Goal: Obtain resource: Download file/media

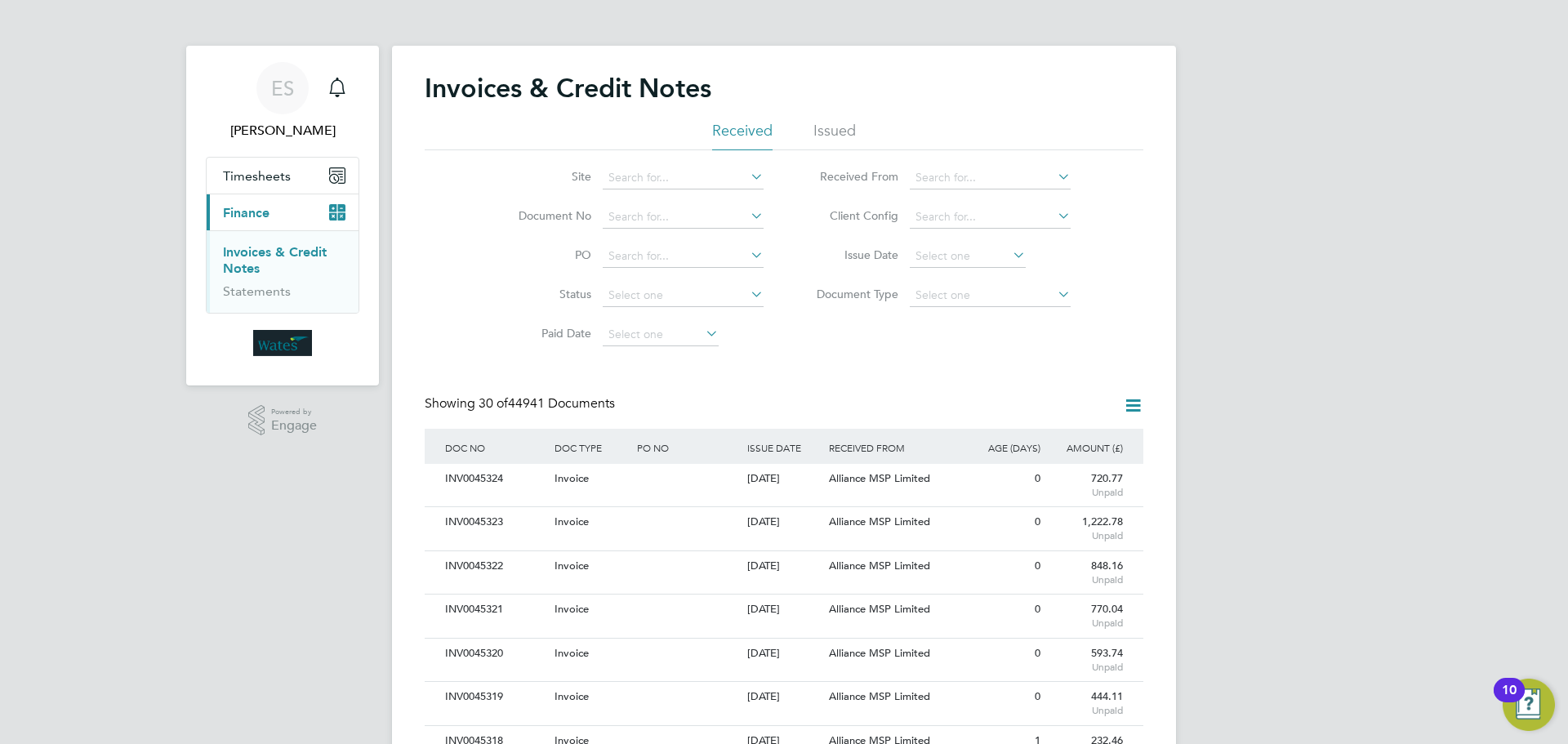
click at [1130, 411] on icon at bounding box center [1133, 405] width 21 height 21
click at [1047, 351] on div "Site Document No PO Status Paid Date Issued To Received From Client Config Issu…" at bounding box center [784, 252] width 718 height 205
click at [1004, 261] on input at bounding box center [968, 256] width 116 height 23
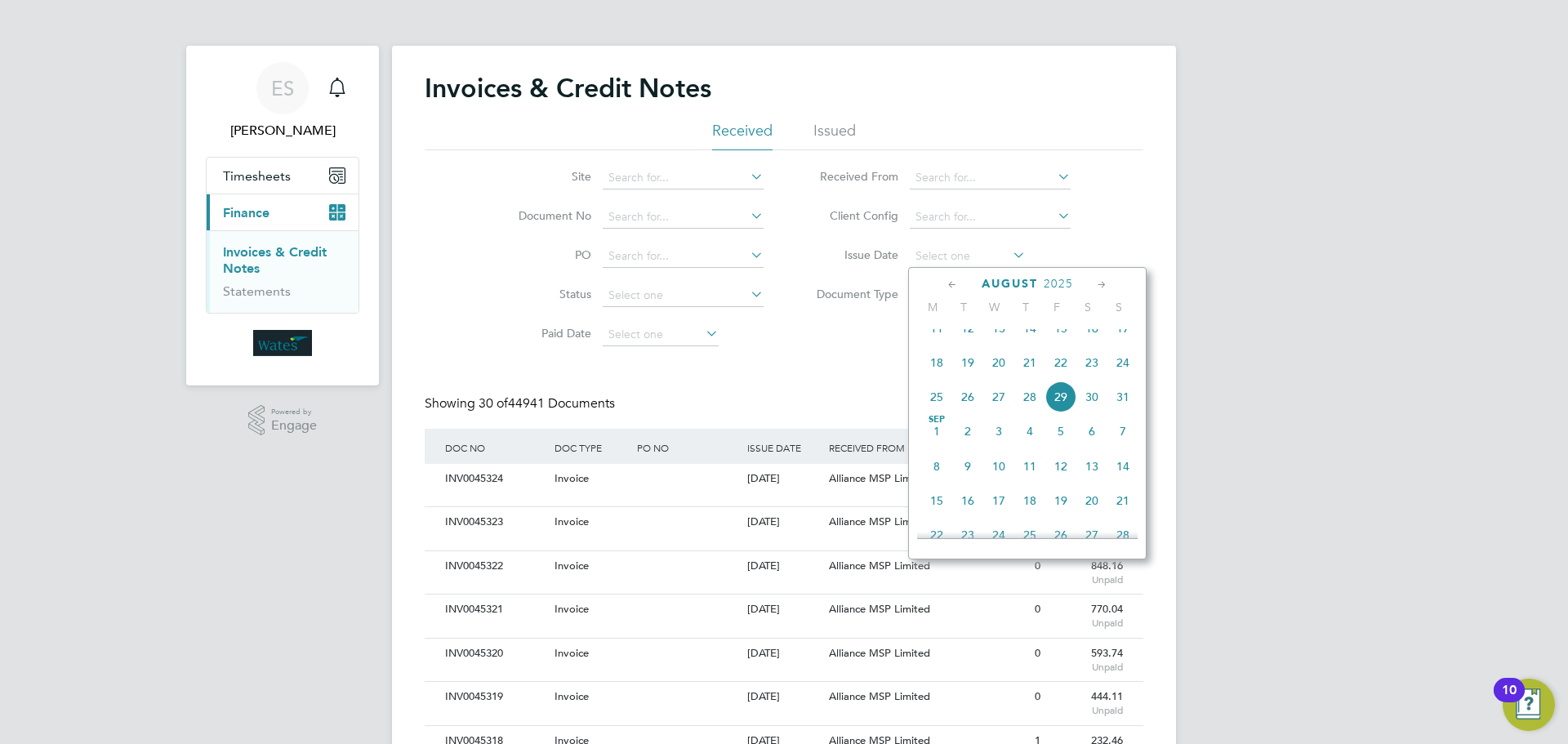
click at [1055, 413] on span "29" at bounding box center [1061, 397] width 31 height 31
type input "29 Aug 2025"
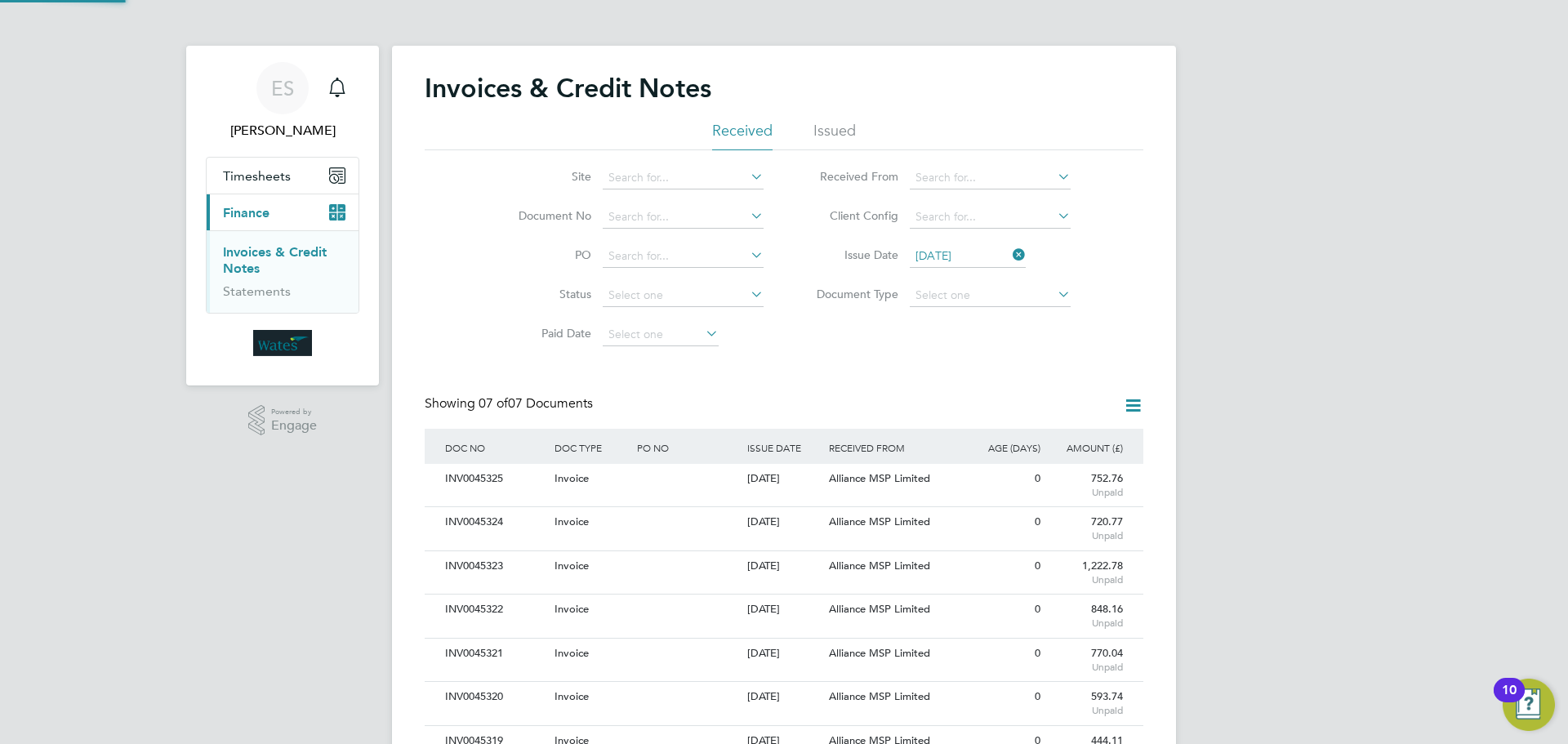
scroll to position [31, 111]
click at [1127, 403] on icon at bounding box center [1133, 405] width 21 height 21
click at [1040, 437] on li "Download invoices" at bounding box center [1065, 445] width 155 height 23
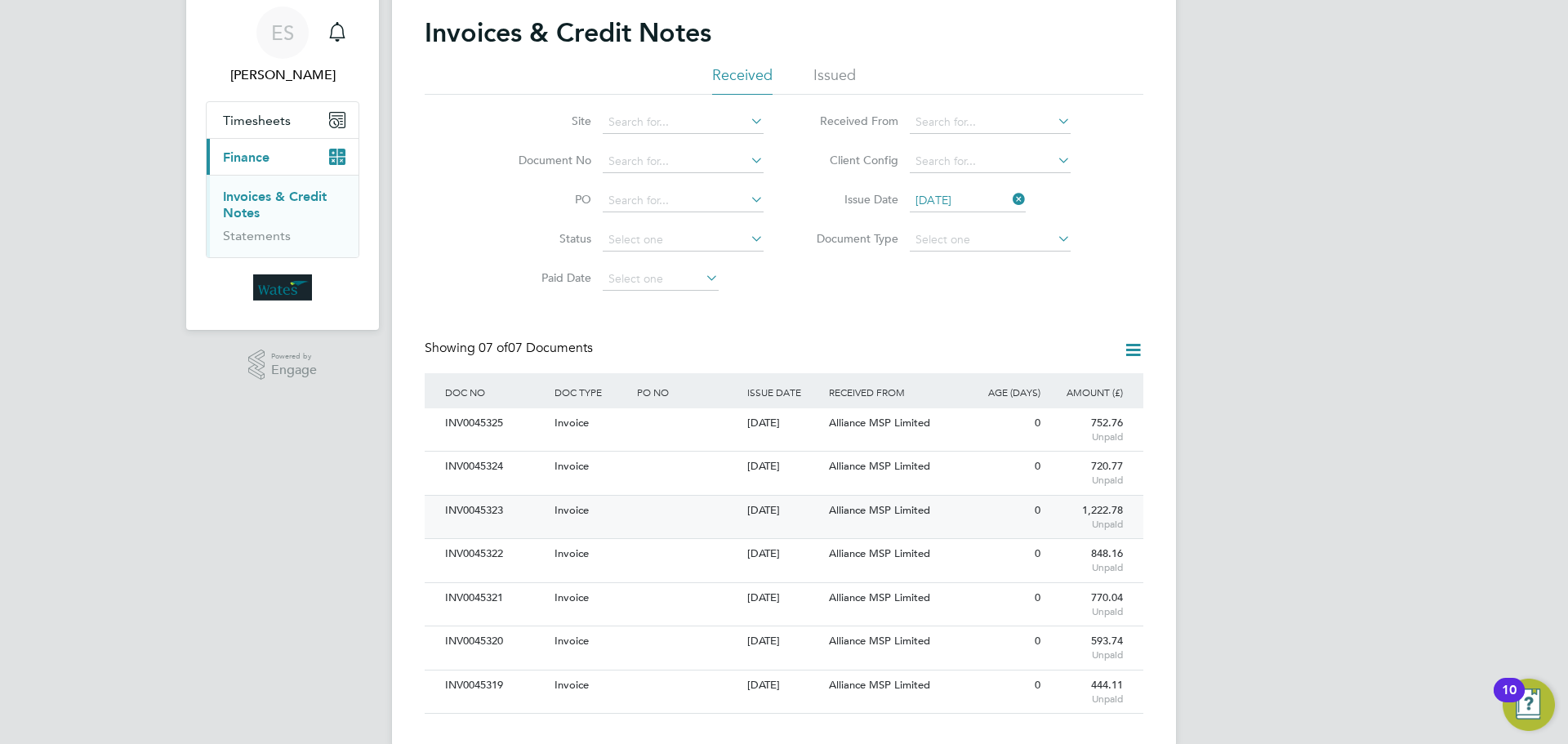
scroll to position [84, 0]
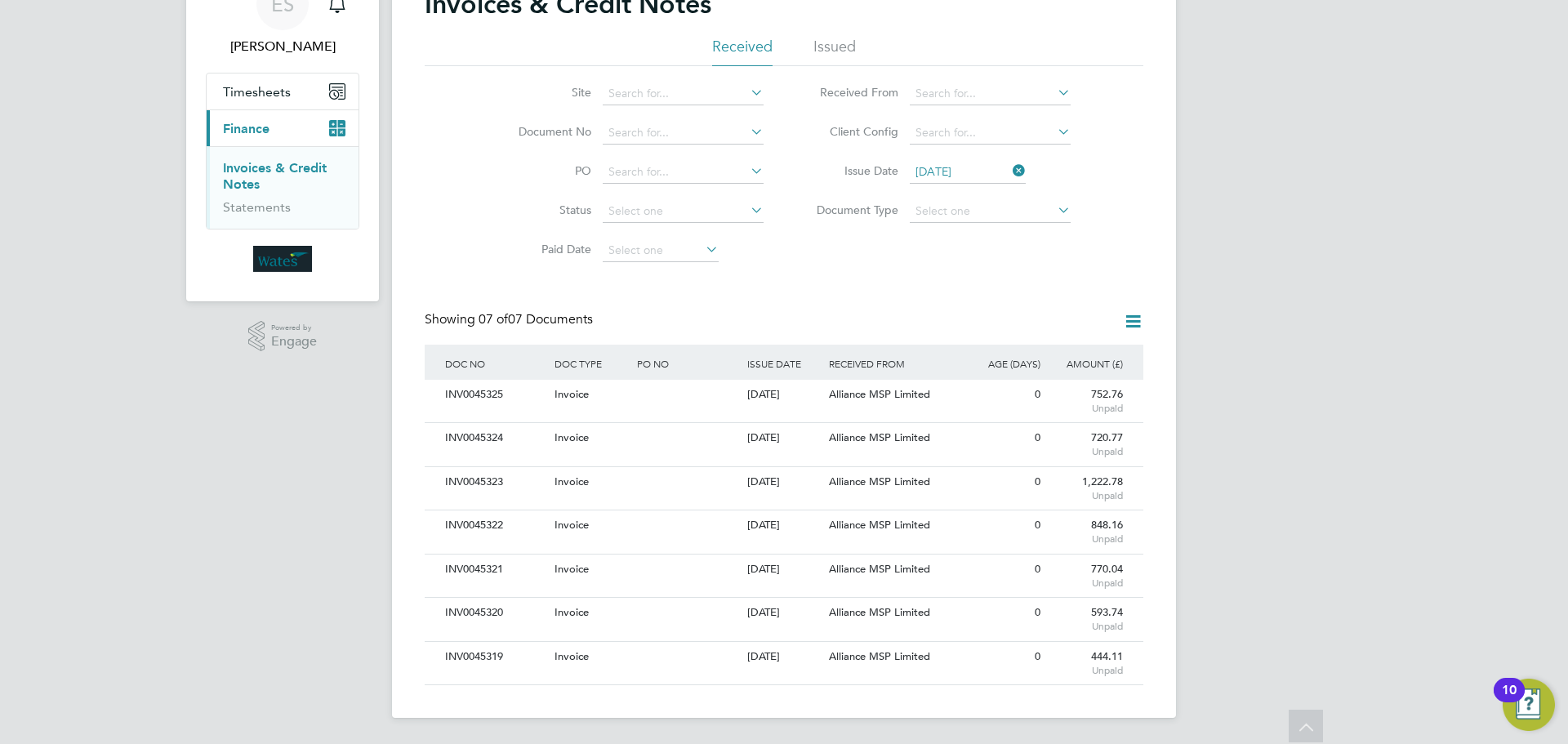
click at [1009, 165] on icon at bounding box center [1009, 171] width 0 height 23
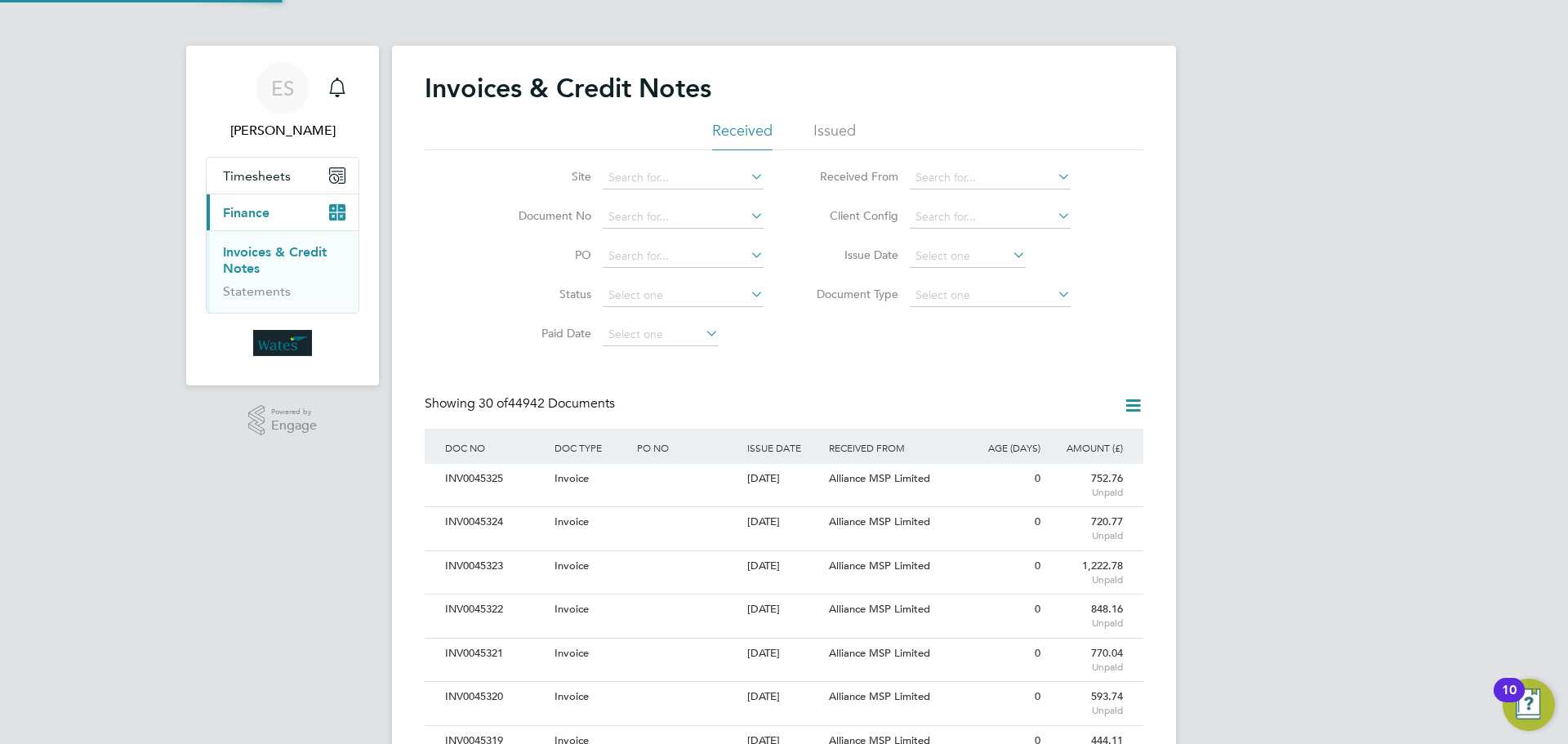
scroll to position [31, 138]
click at [986, 250] on input at bounding box center [968, 256] width 116 height 23
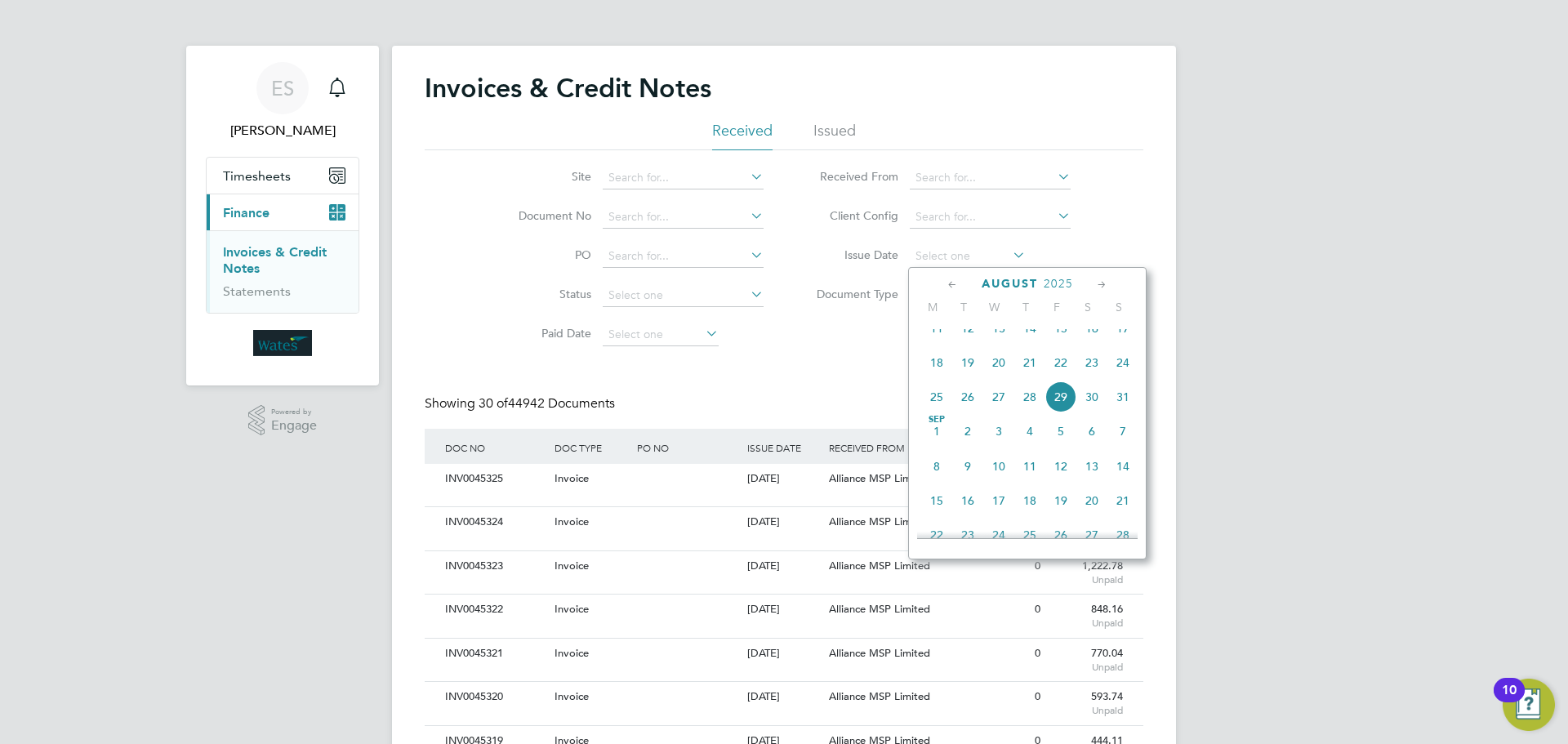
click at [1033, 406] on span "28" at bounding box center [1030, 397] width 31 height 31
type input "28 Aug 2025"
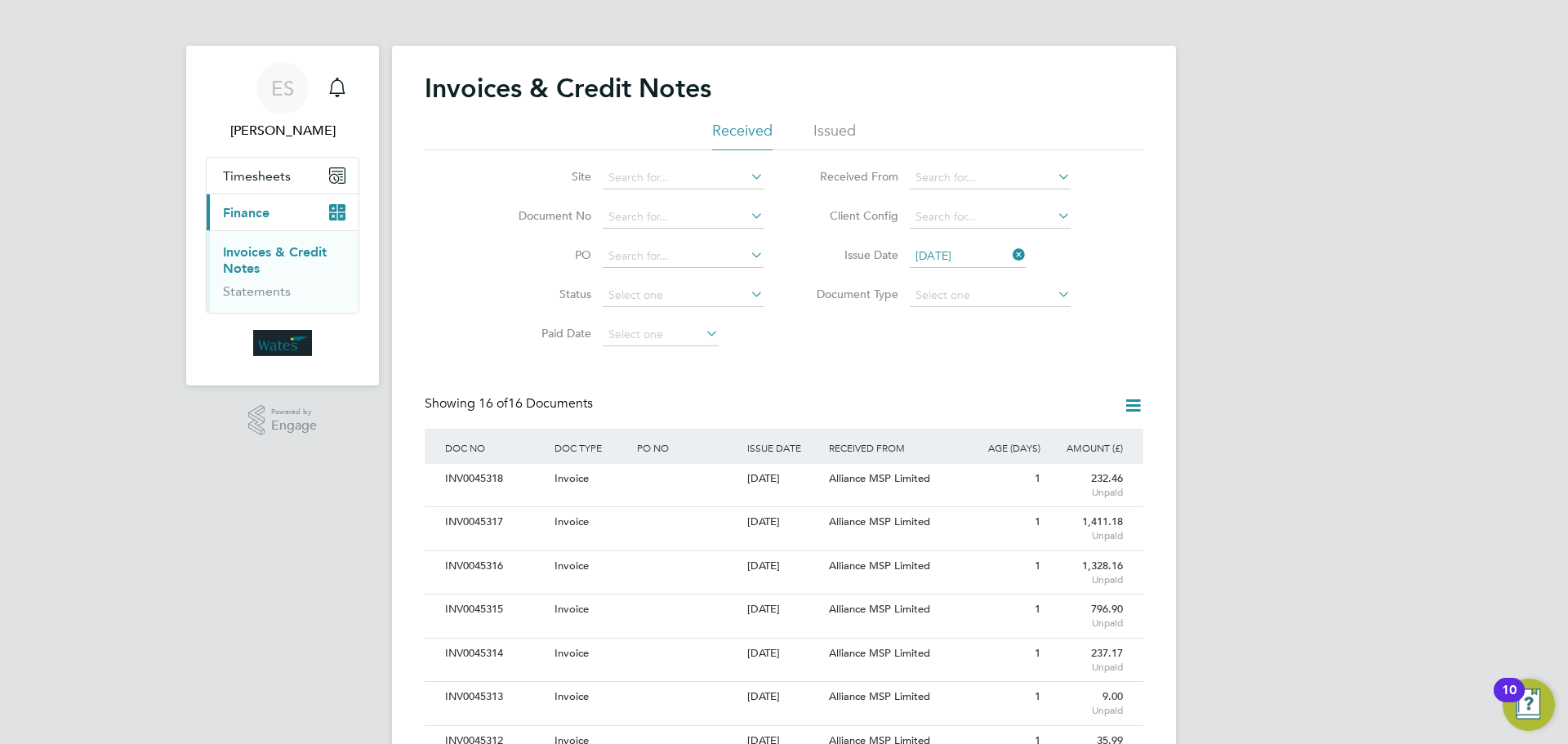
click at [1135, 395] on div "Invoices & Credit Notes Received Issued Site Document No PO Status Paid Date Is…" at bounding box center [784, 617] width 718 height 1091
click at [1123, 409] on icon at bounding box center [1133, 405] width 21 height 21
click at [1084, 434] on li "Download invoices" at bounding box center [1065, 445] width 155 height 23
click at [1009, 260] on icon at bounding box center [1009, 254] width 0 height 23
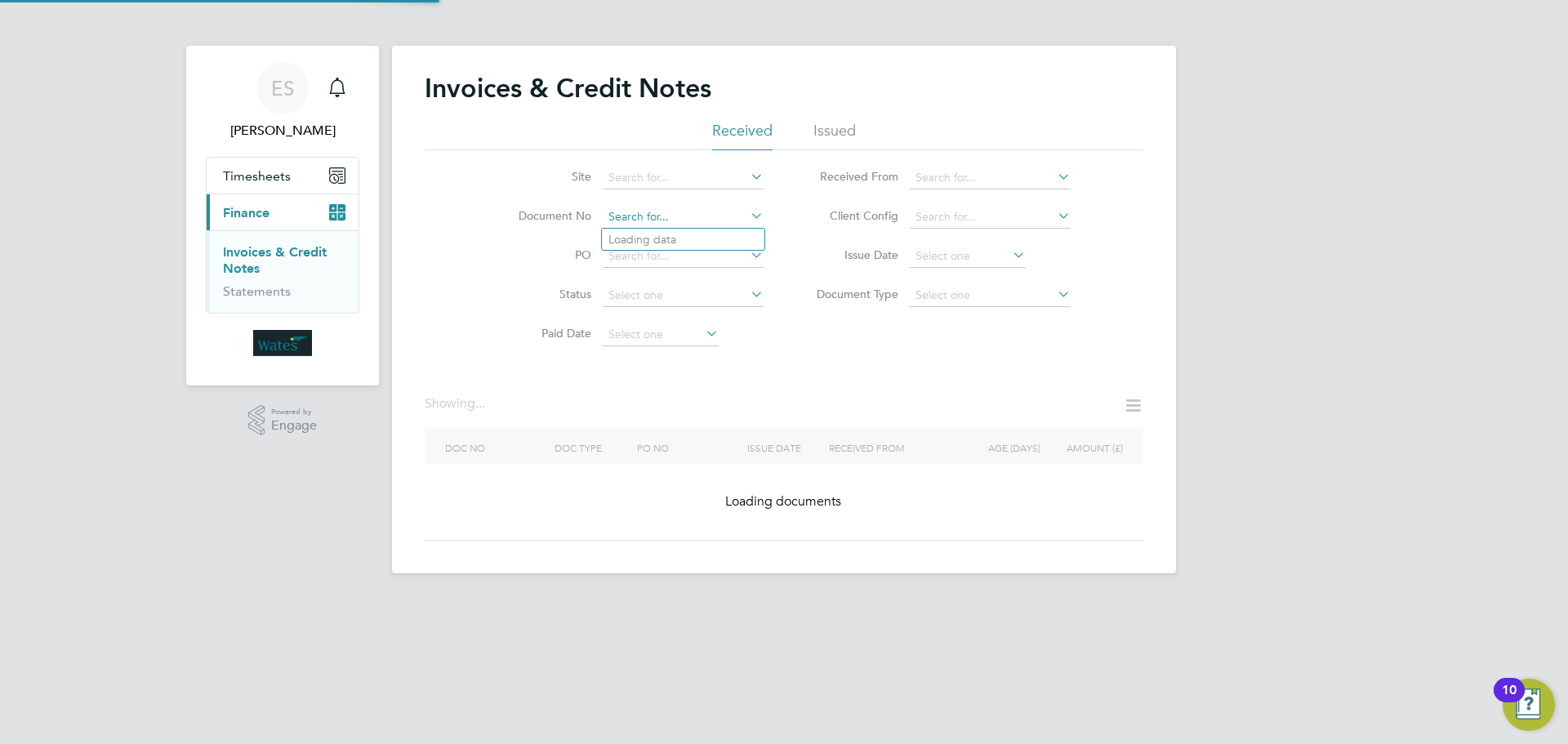
paste input "INV0045318"
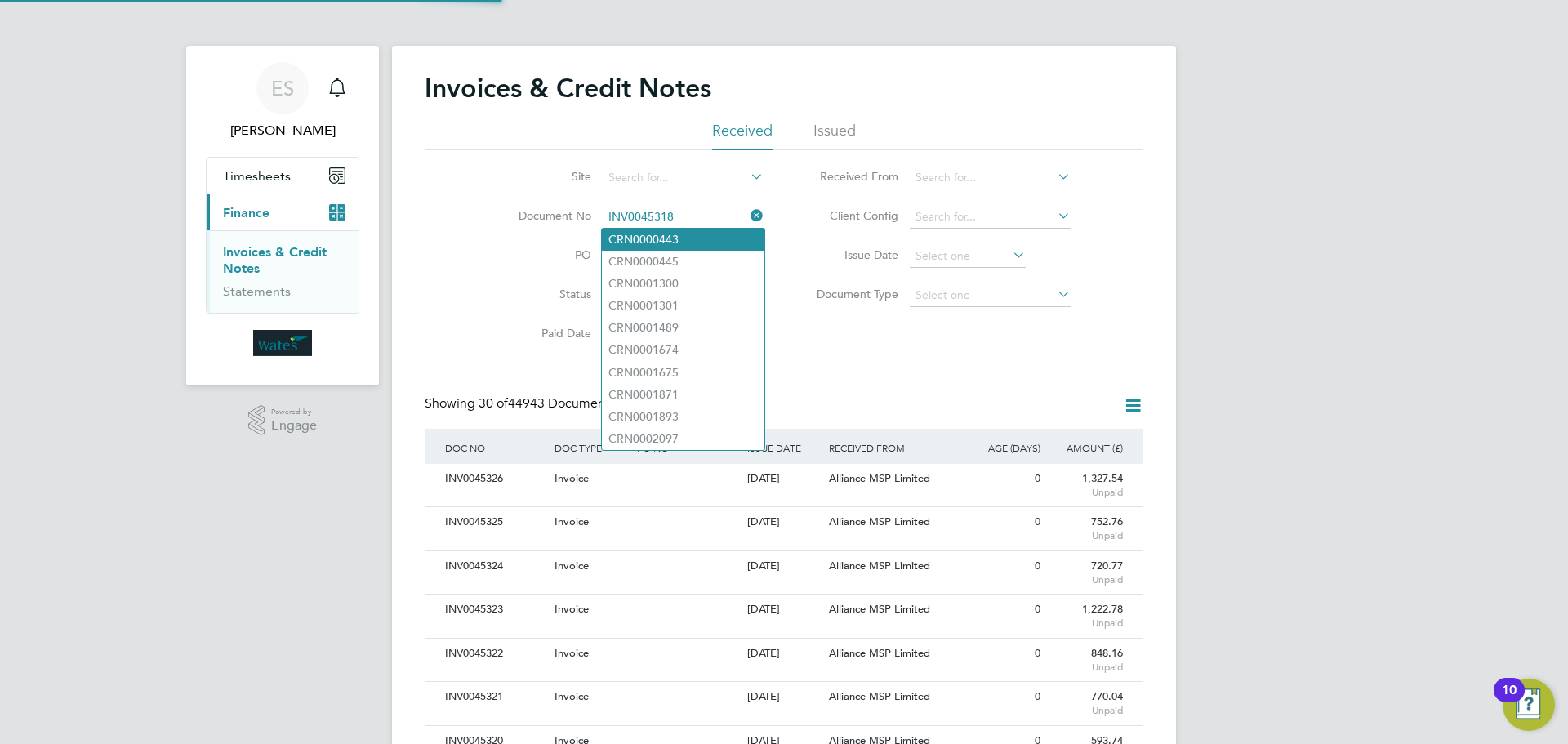
scroll to position [31, 111]
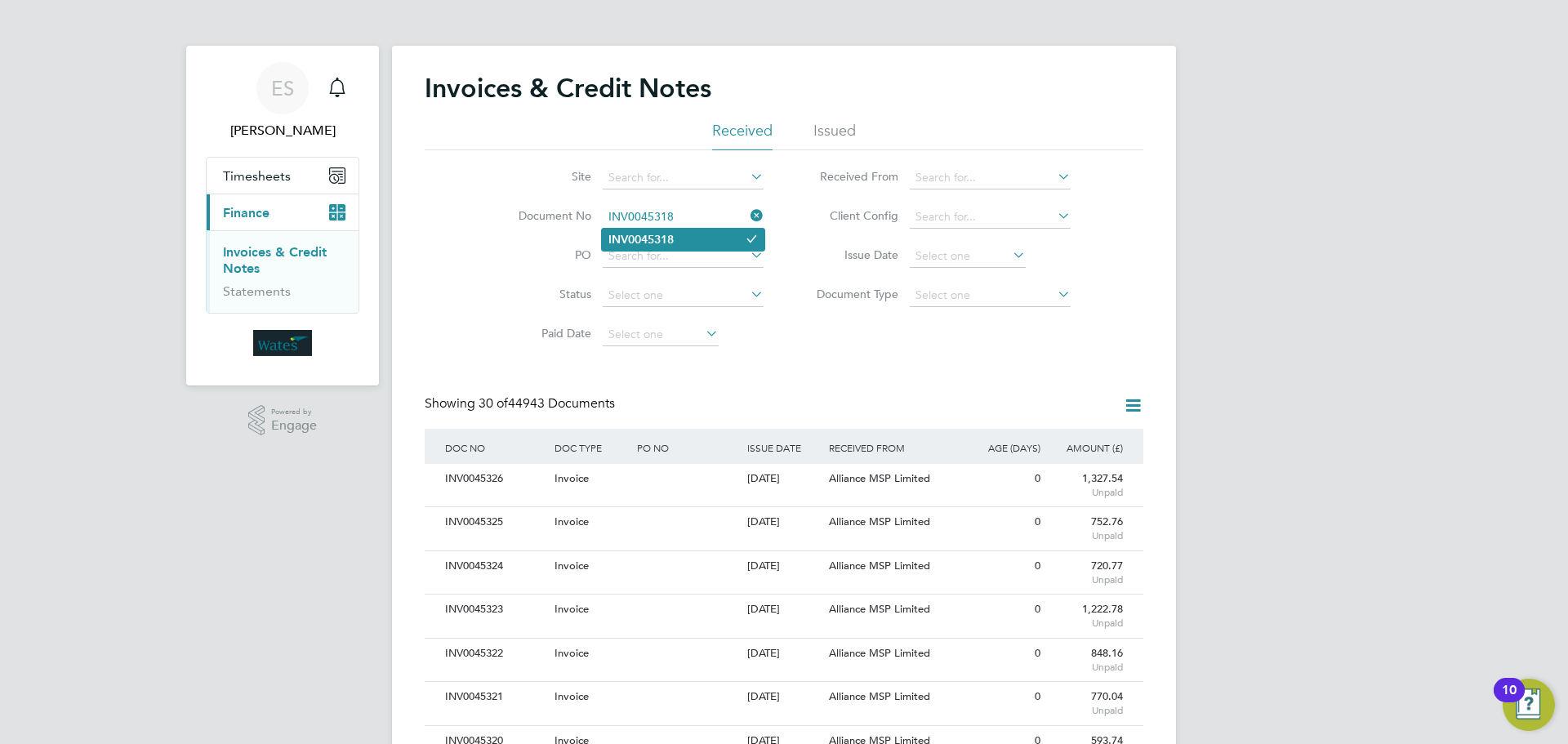
type input "INV0045318"
click at [667, 236] on b "INV0045318" at bounding box center [641, 239] width 66 height 14
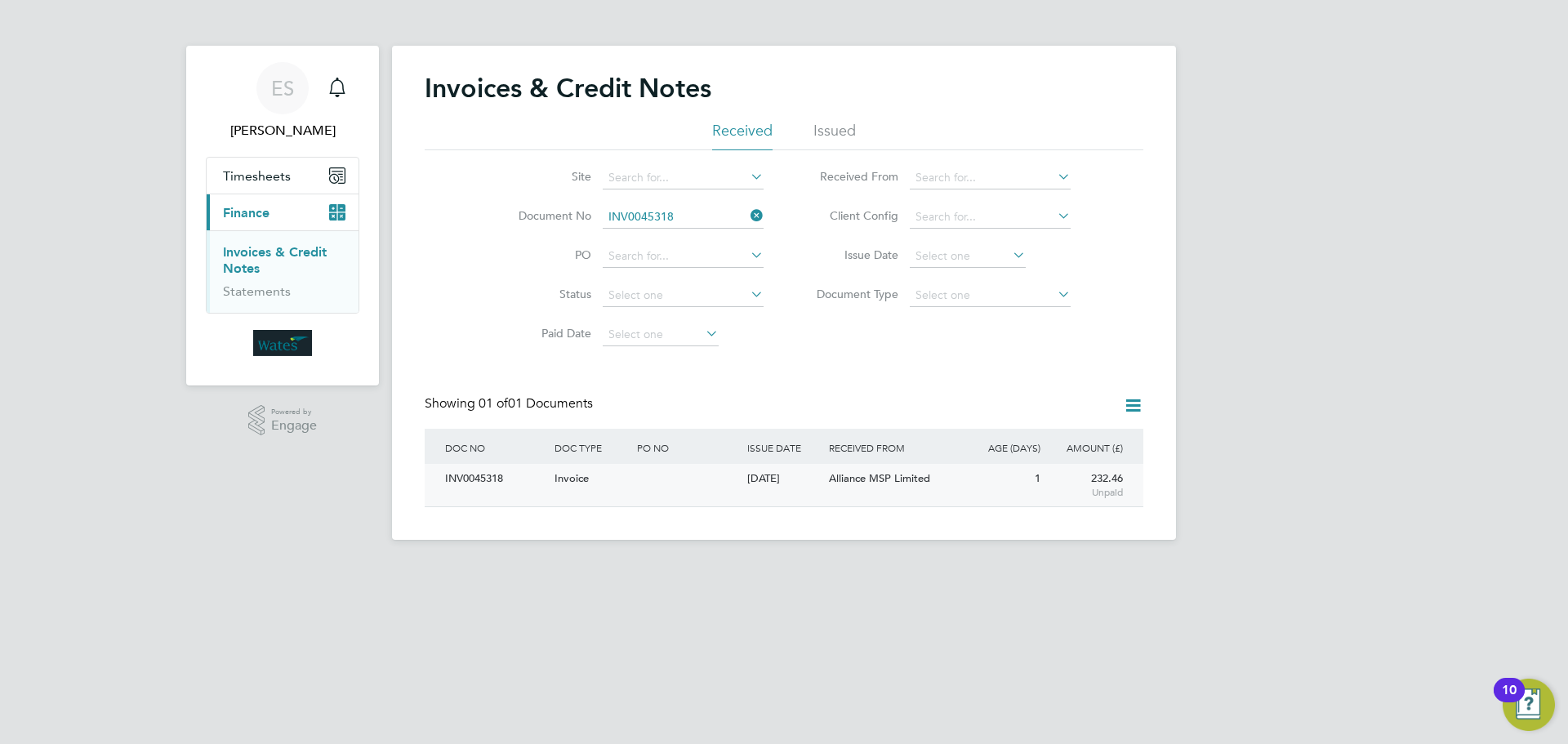
click at [467, 475] on div "INV0045318" at bounding box center [495, 479] width 110 height 30
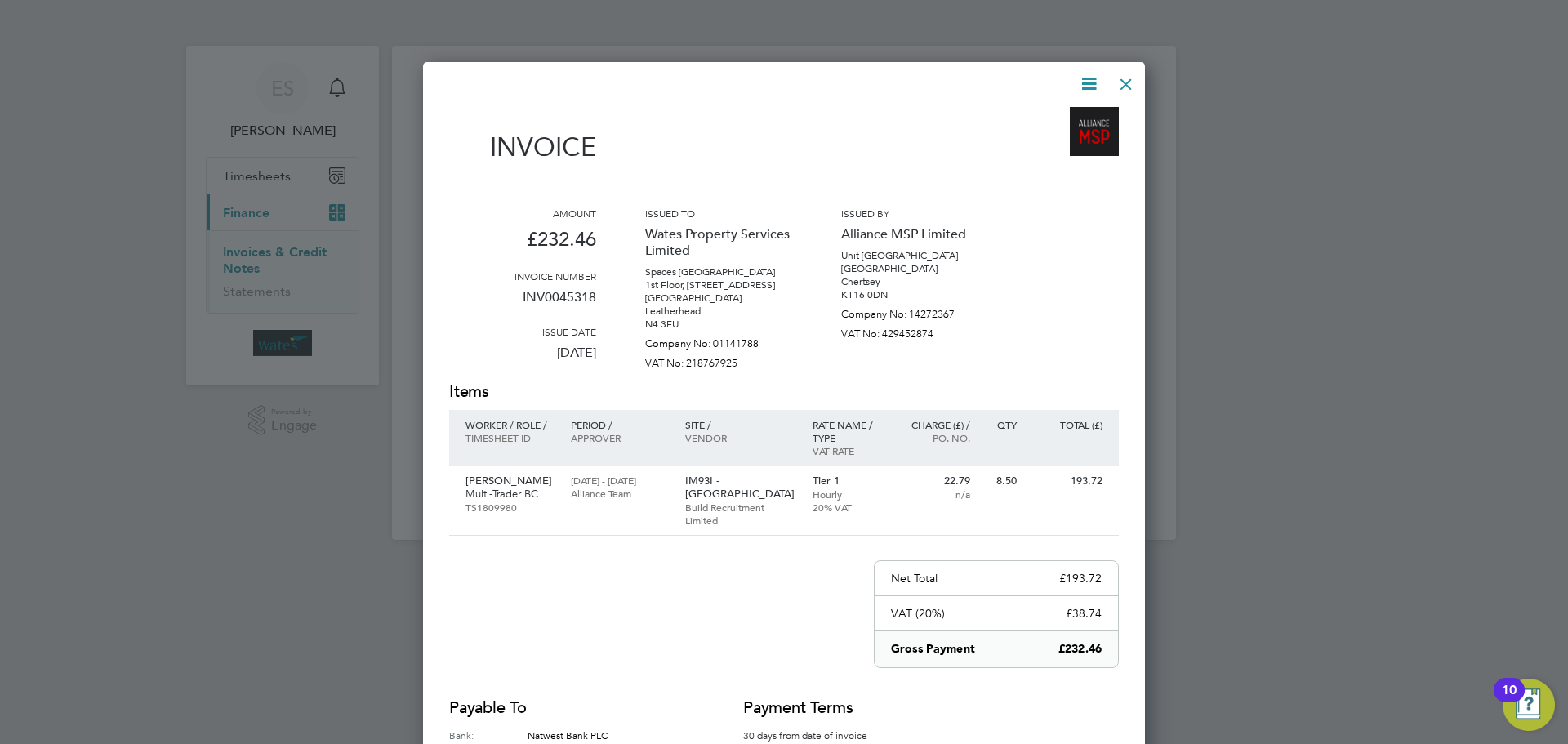
click at [1090, 77] on icon at bounding box center [1089, 84] width 21 height 21
click at [1057, 119] on li "Download Invoice" at bounding box center [1039, 122] width 113 height 23
click at [1084, 76] on icon at bounding box center [1089, 84] width 21 height 21
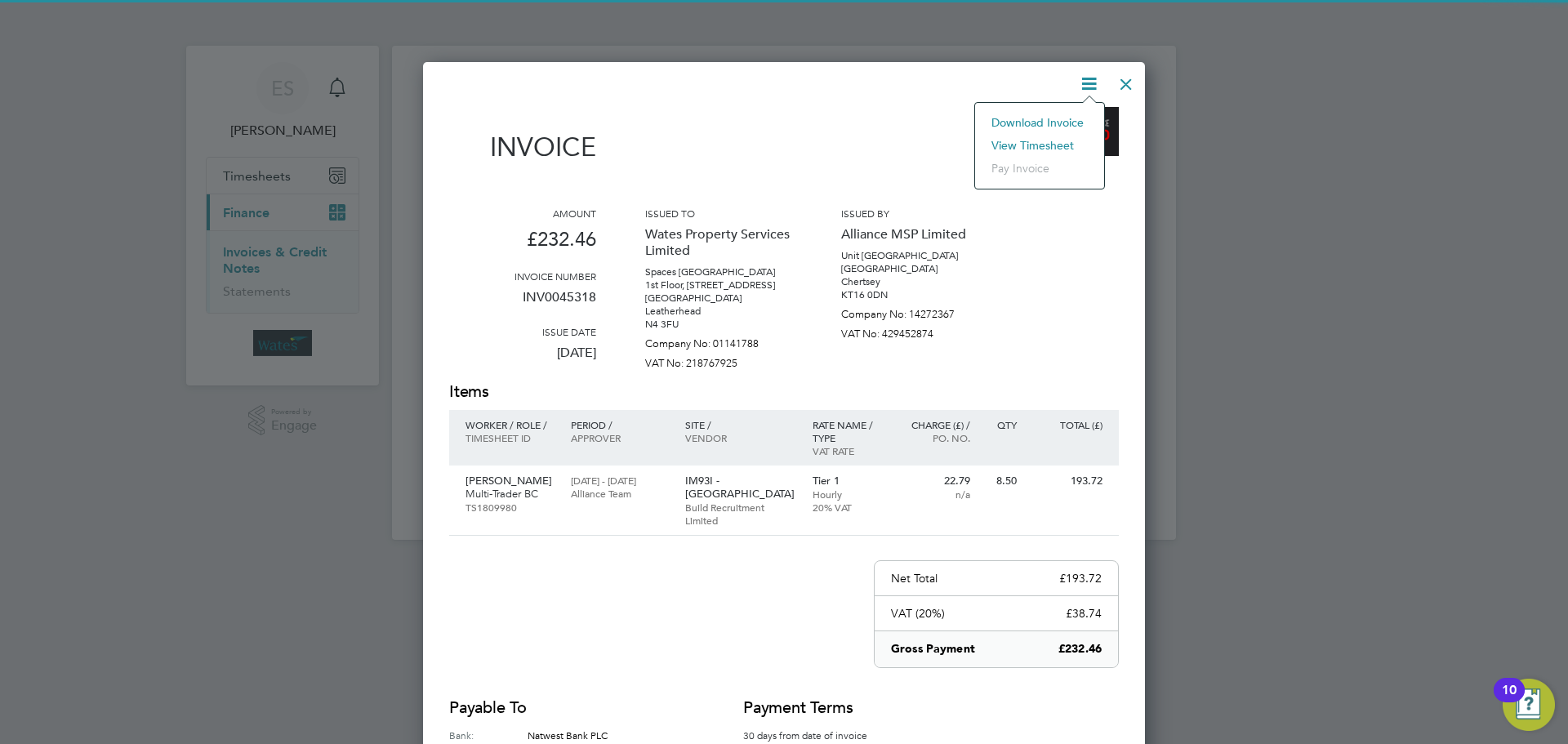
click at [1064, 138] on li "View timesheet" at bounding box center [1039, 145] width 113 height 23
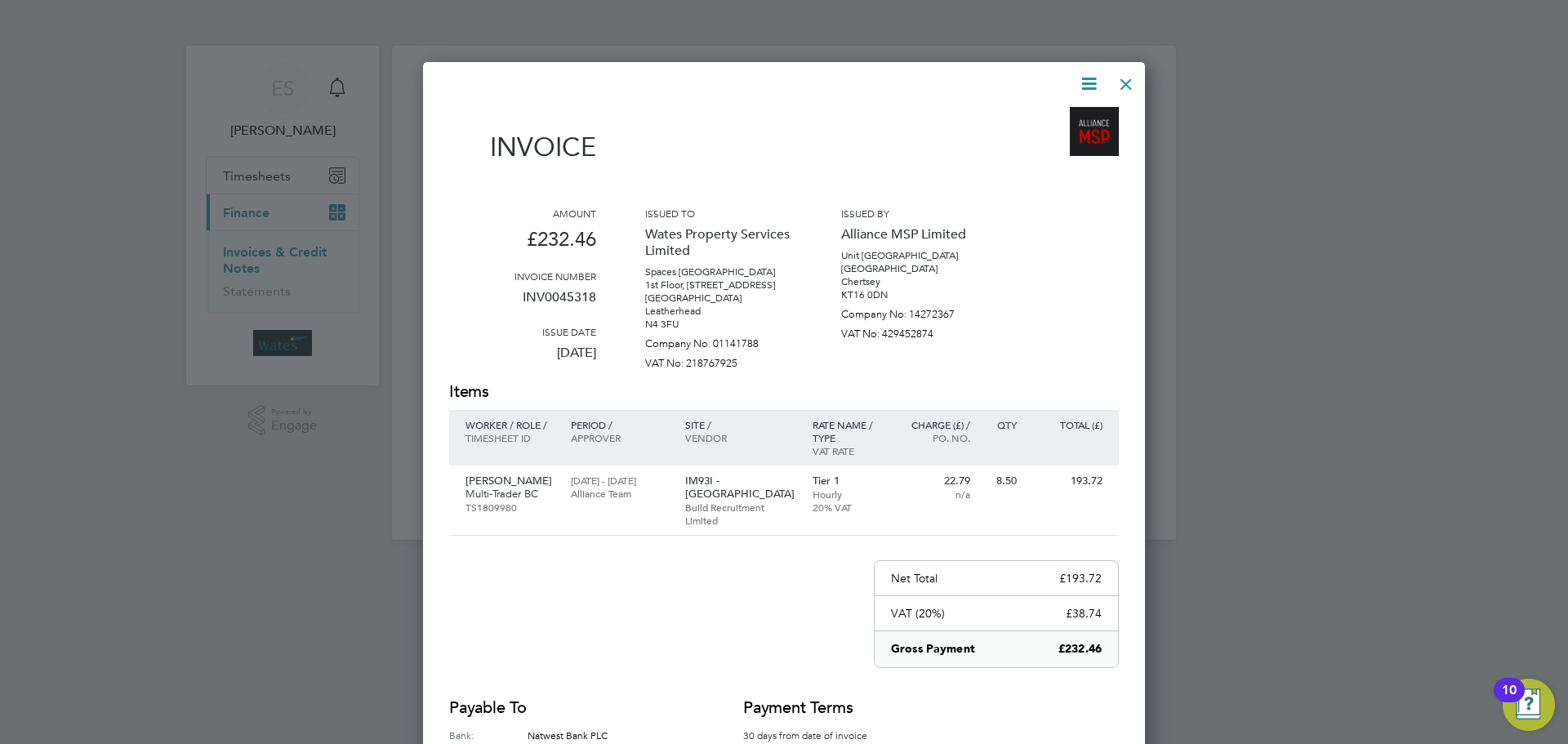
click at [1117, 79] on div at bounding box center [1125, 80] width 29 height 29
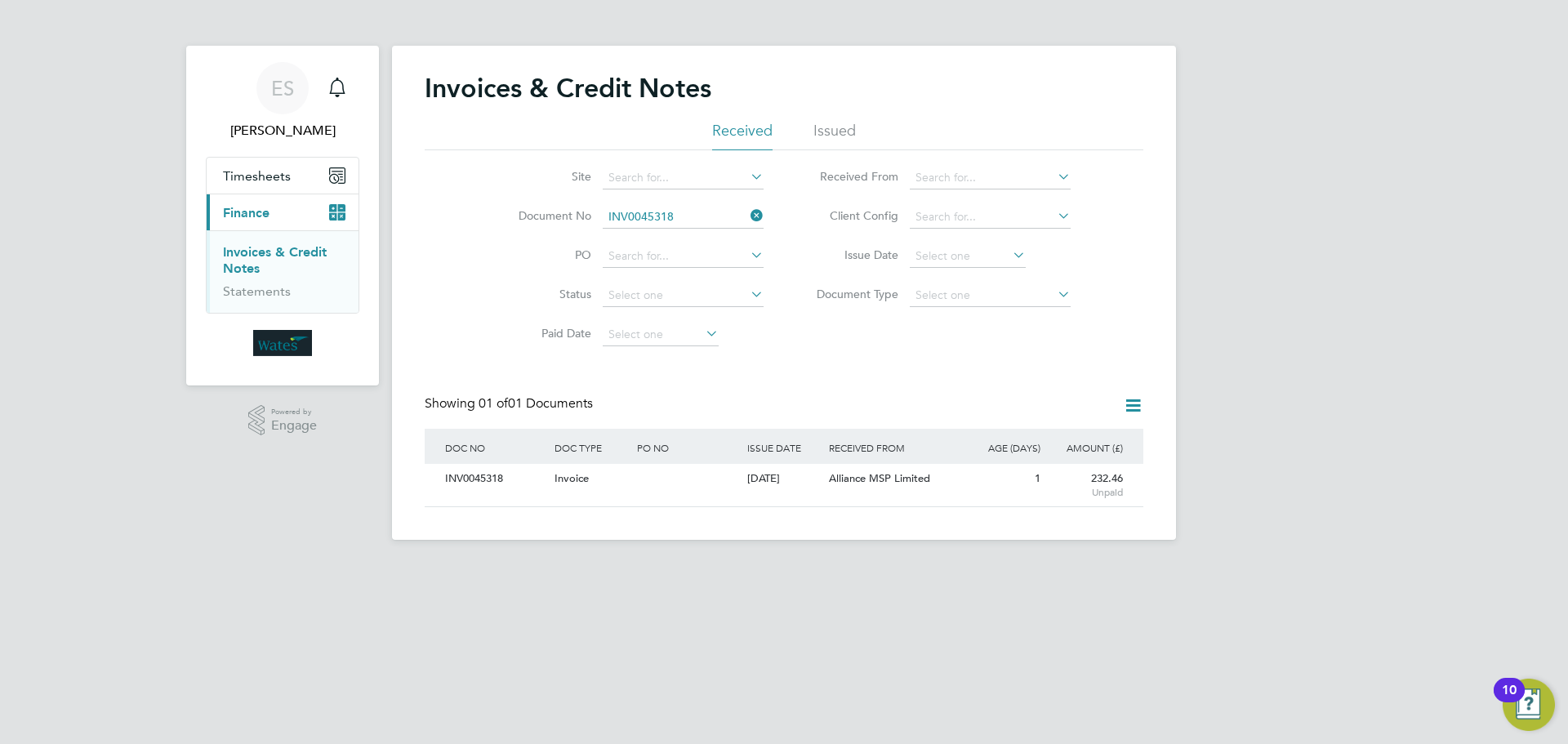
click at [747, 206] on icon at bounding box center [747, 216] width 0 height 23
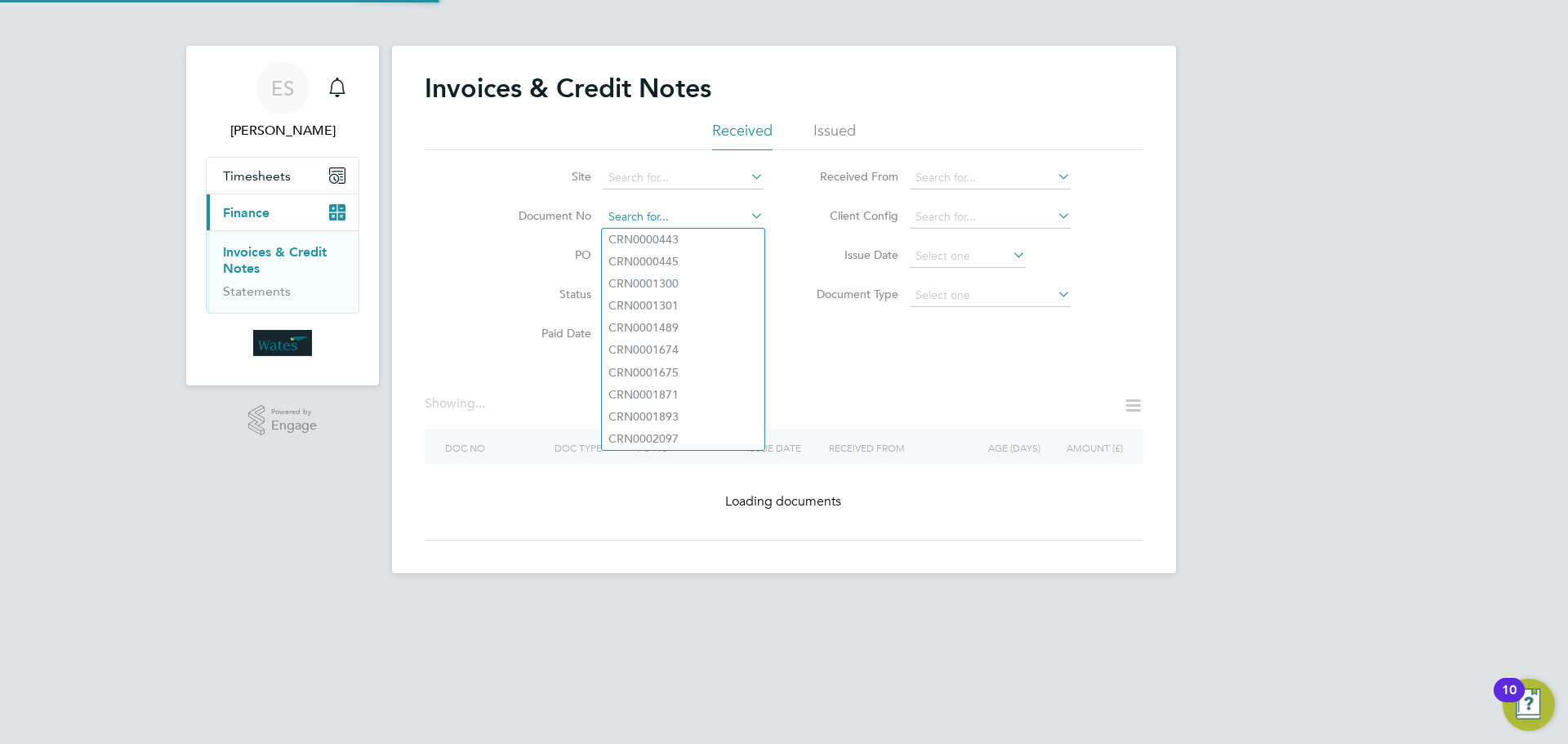
paste input "INV0045319"
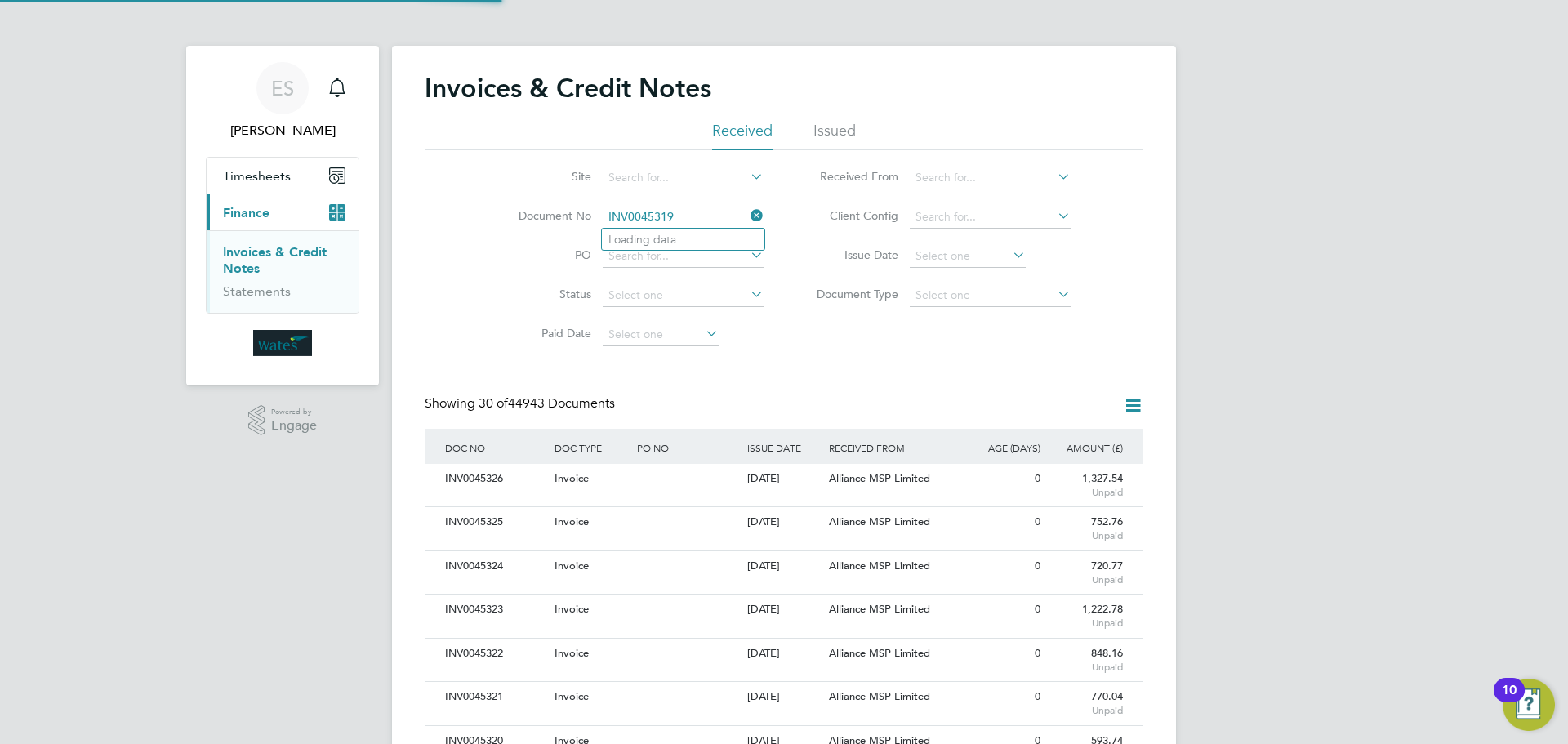
scroll to position [31, 111]
type input "INV0045319"
click at [680, 235] on li "INV0045319" at bounding box center [683, 240] width 162 height 23
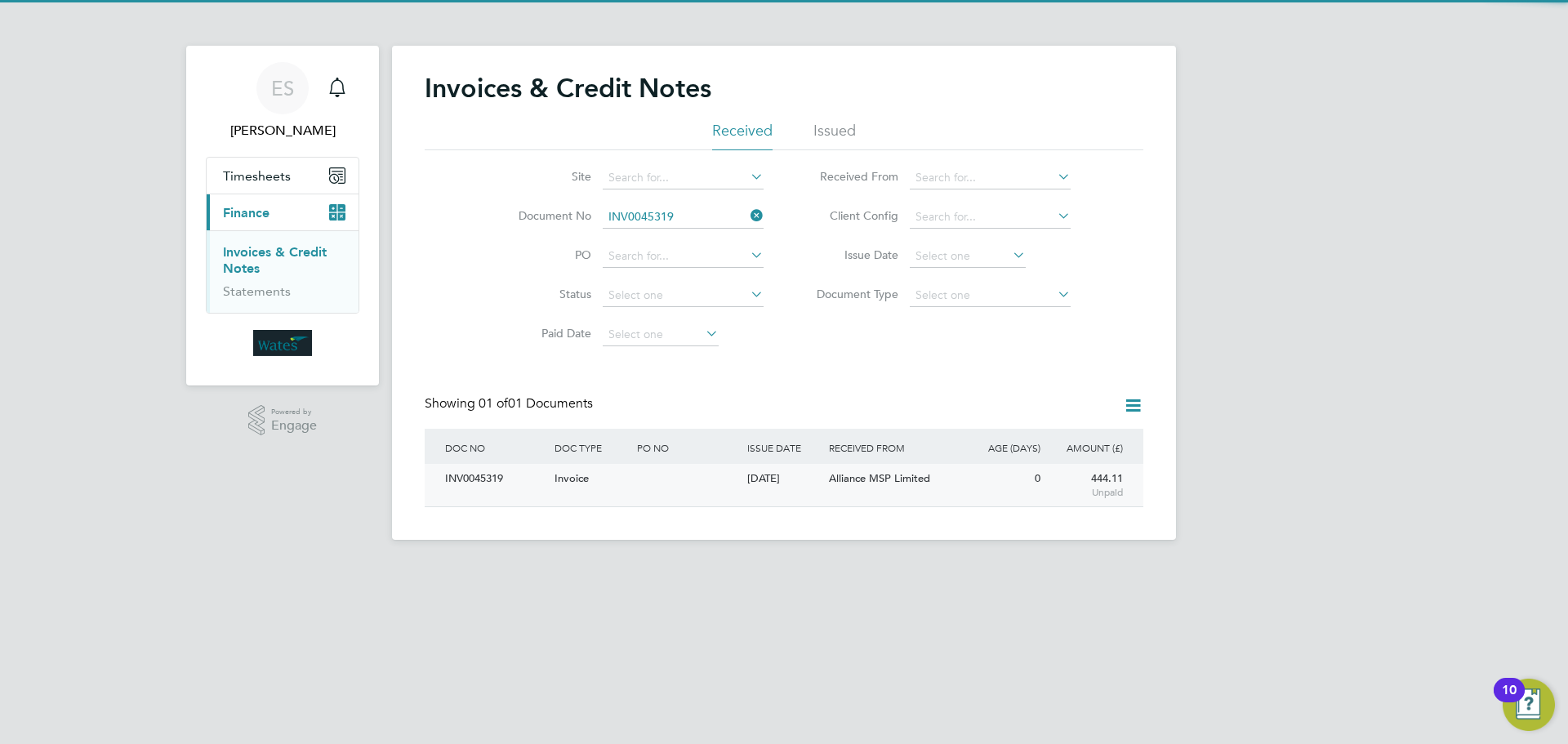
click at [488, 488] on div "INV0045319" at bounding box center [495, 479] width 110 height 30
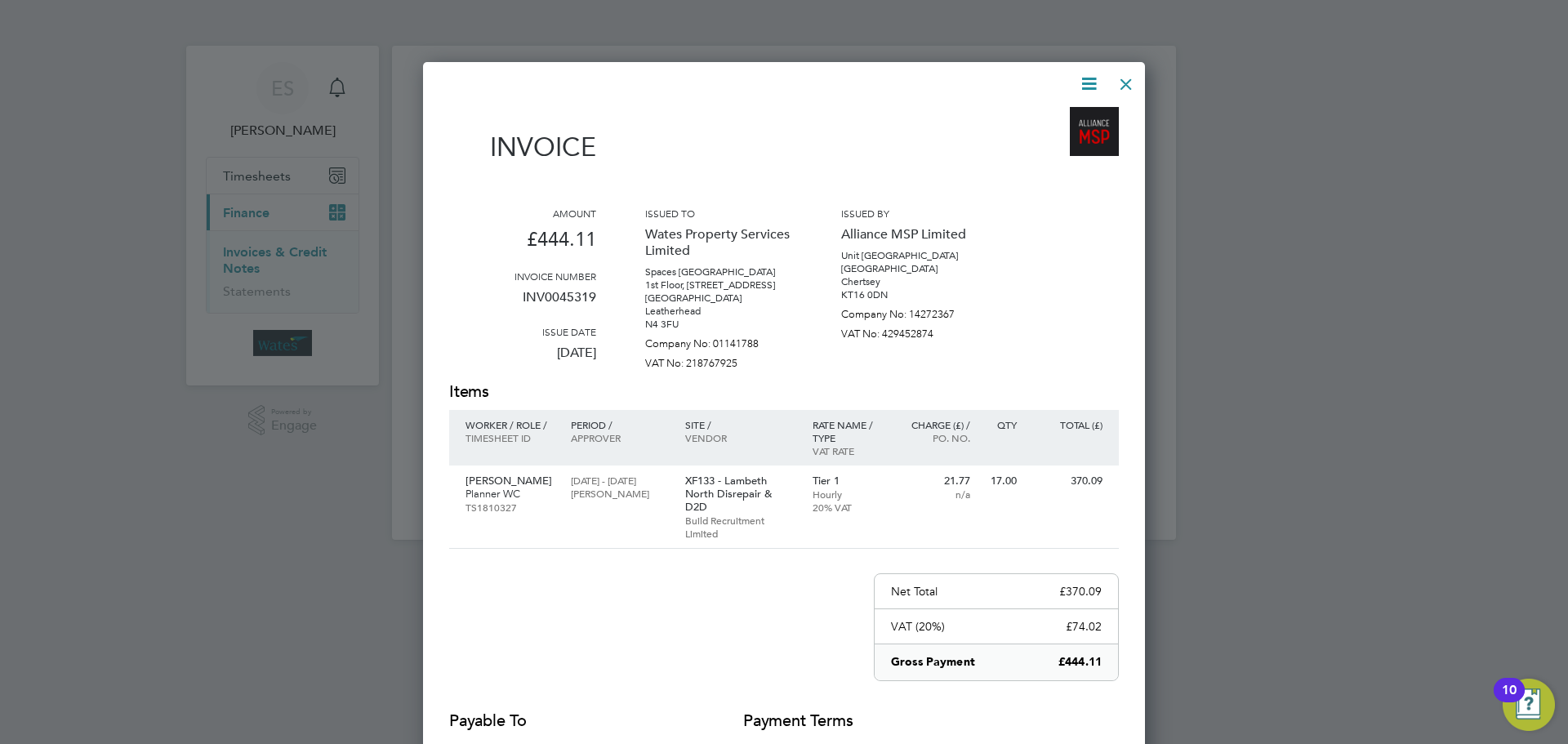
click at [1084, 78] on icon at bounding box center [1089, 84] width 21 height 21
click at [1065, 117] on li "Download Invoice" at bounding box center [1039, 122] width 113 height 23
click at [1089, 77] on icon at bounding box center [1089, 84] width 21 height 21
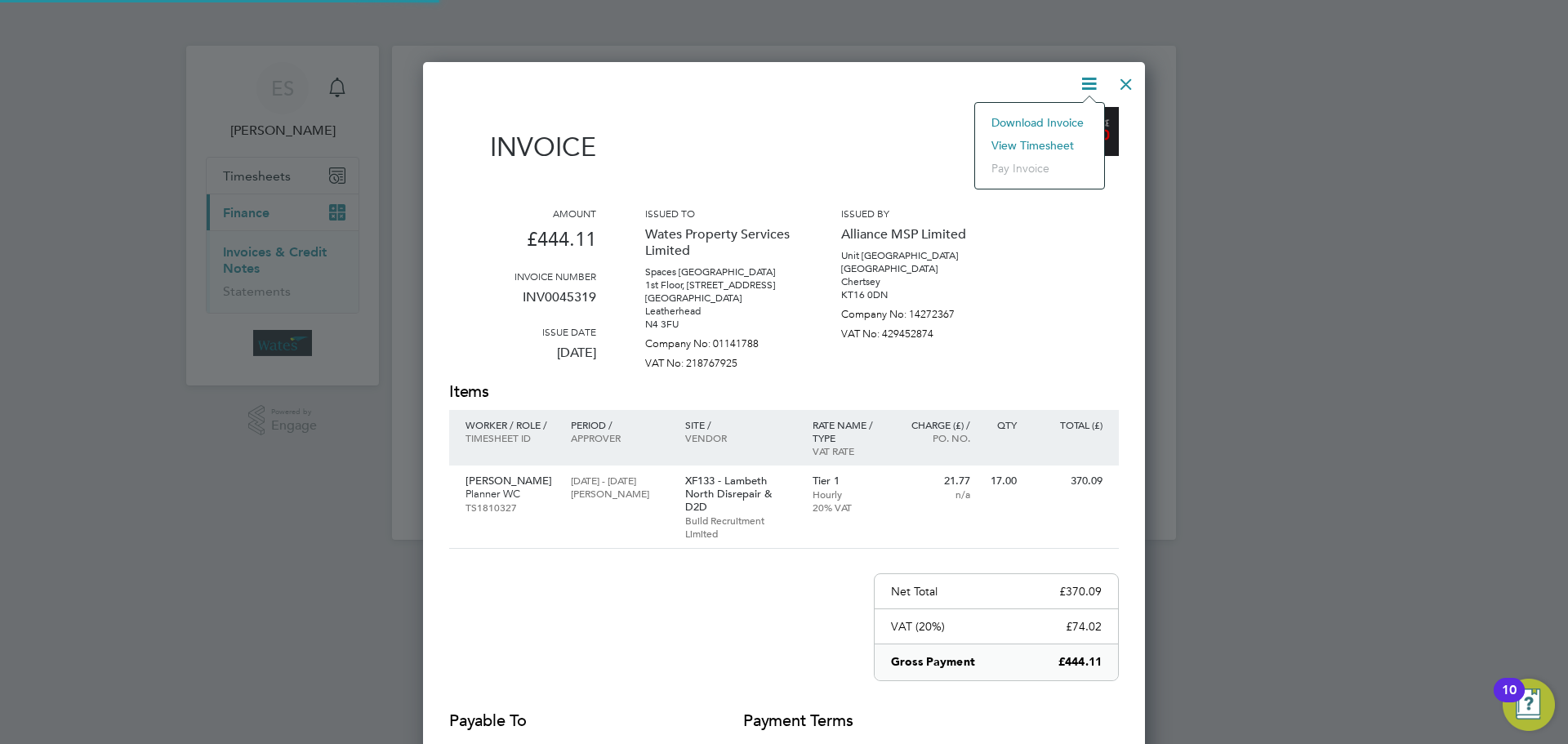
click at [1063, 146] on li "View timesheet" at bounding box center [1039, 145] width 113 height 23
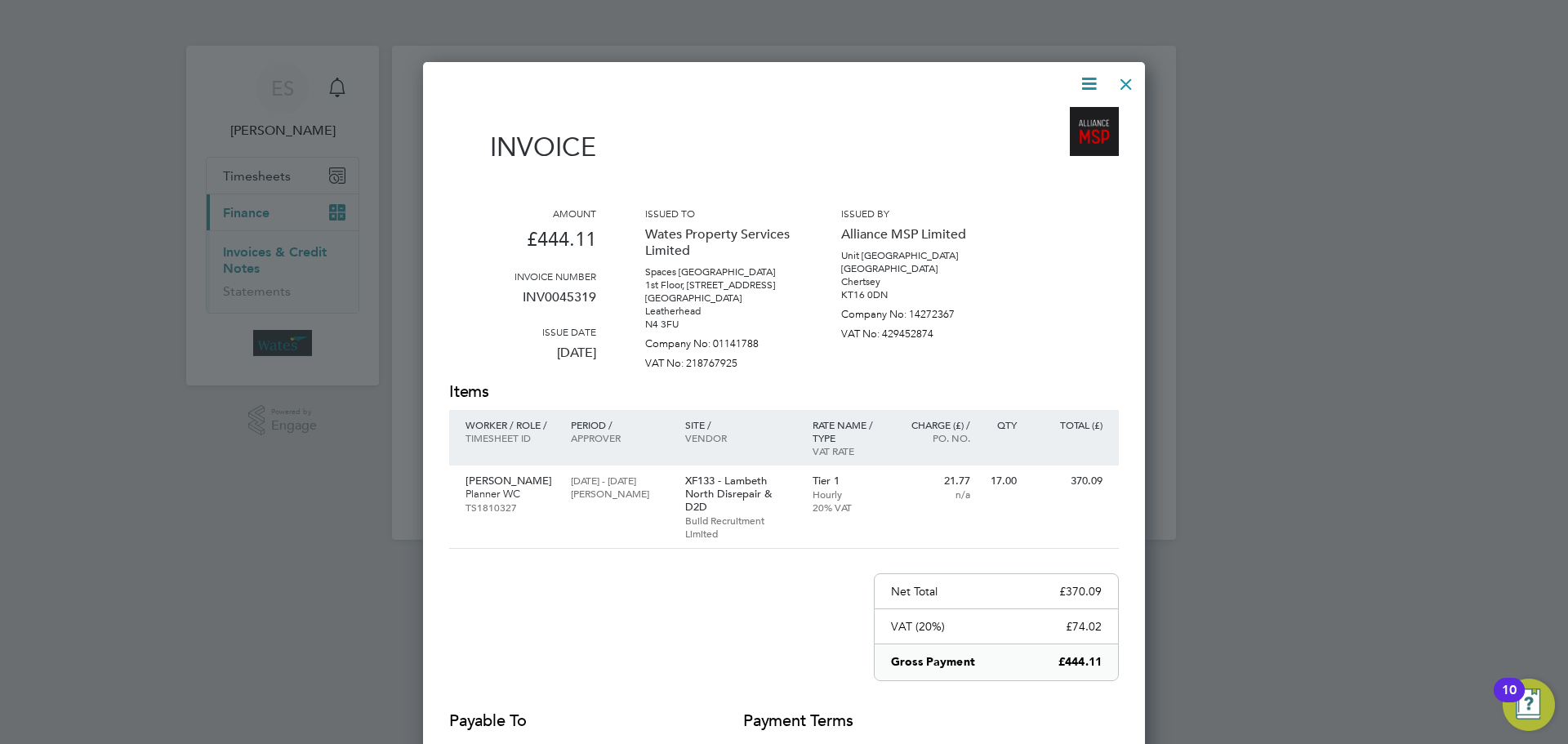
click at [1128, 74] on div at bounding box center [1125, 80] width 29 height 29
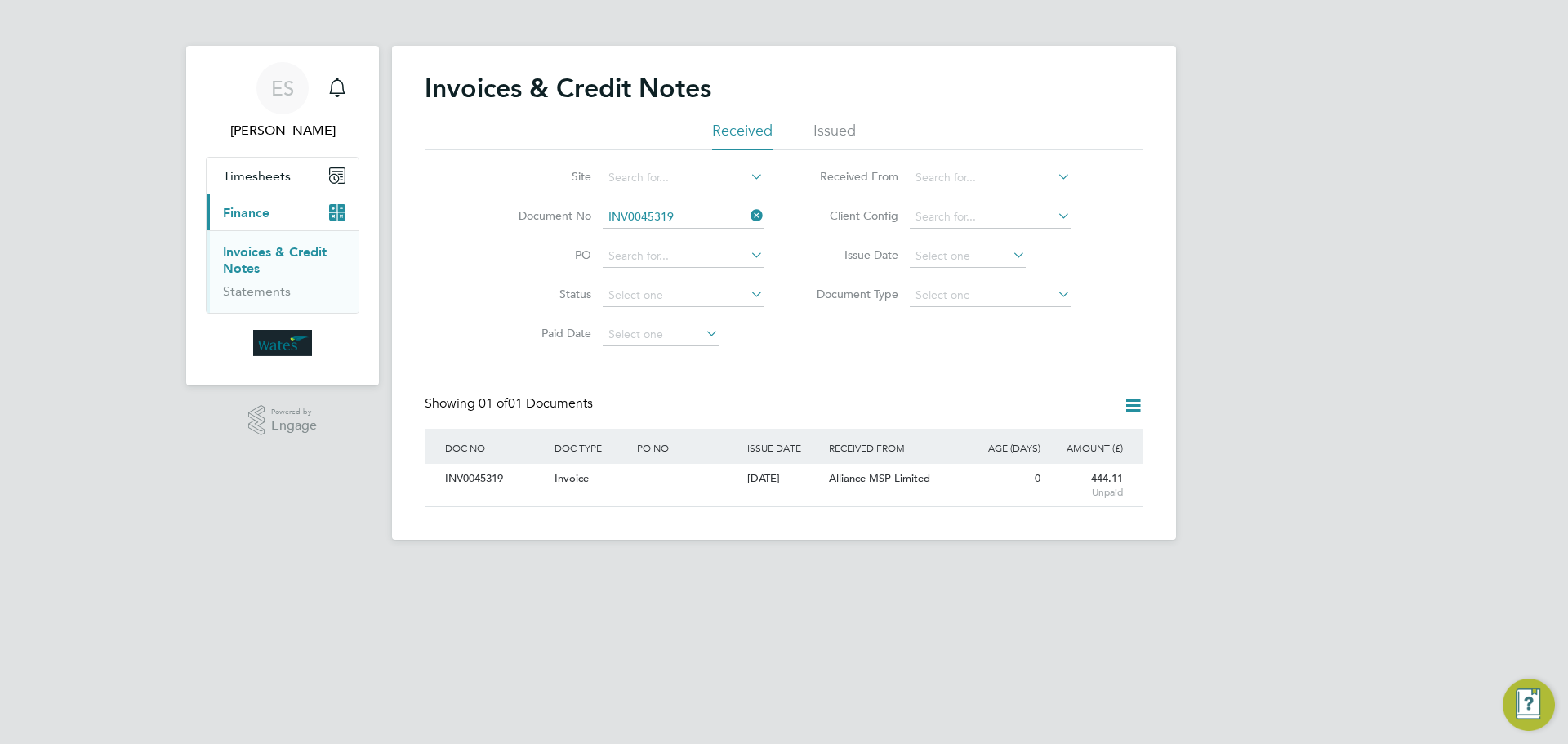
click at [747, 206] on icon at bounding box center [747, 216] width 0 height 23
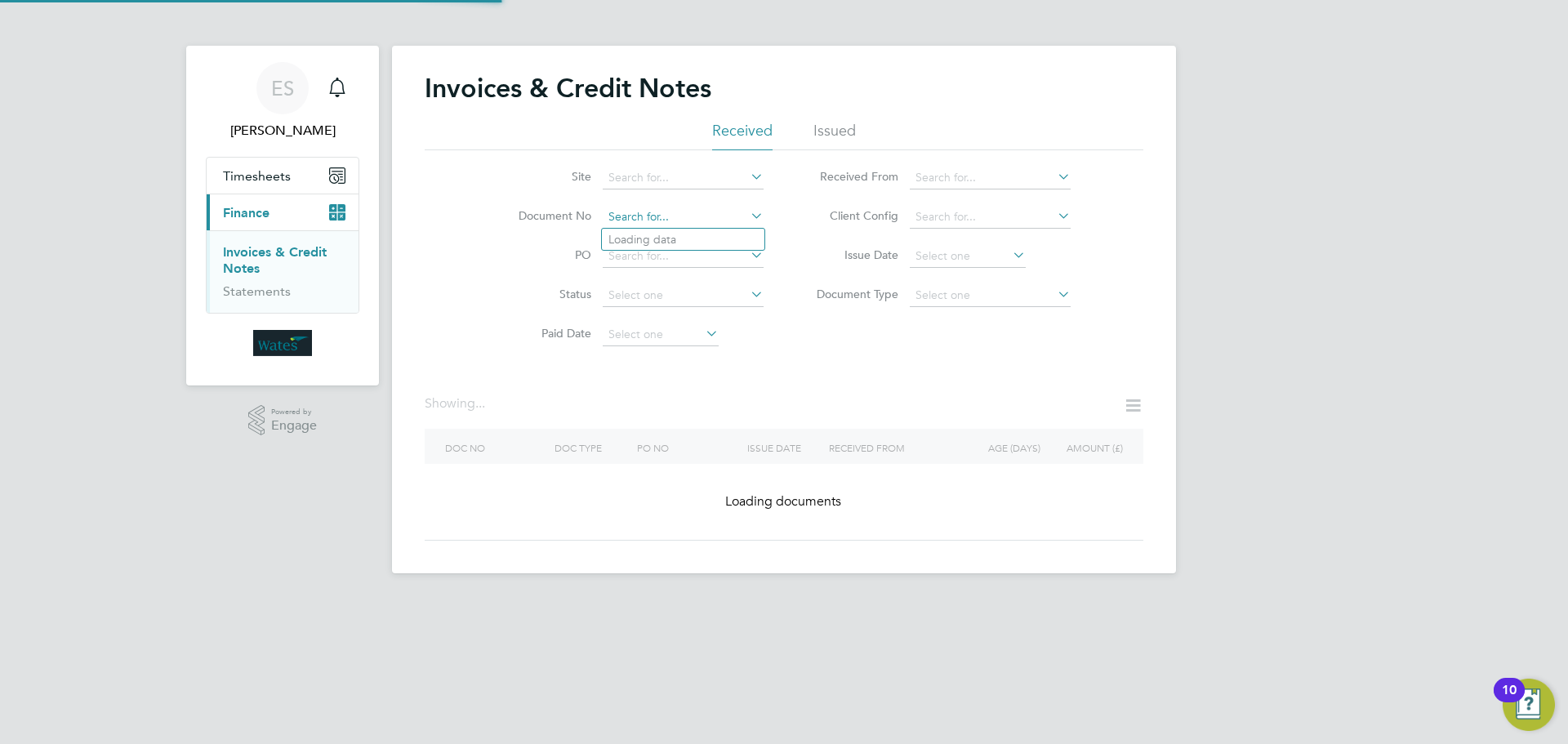
paste input "INV0045320"
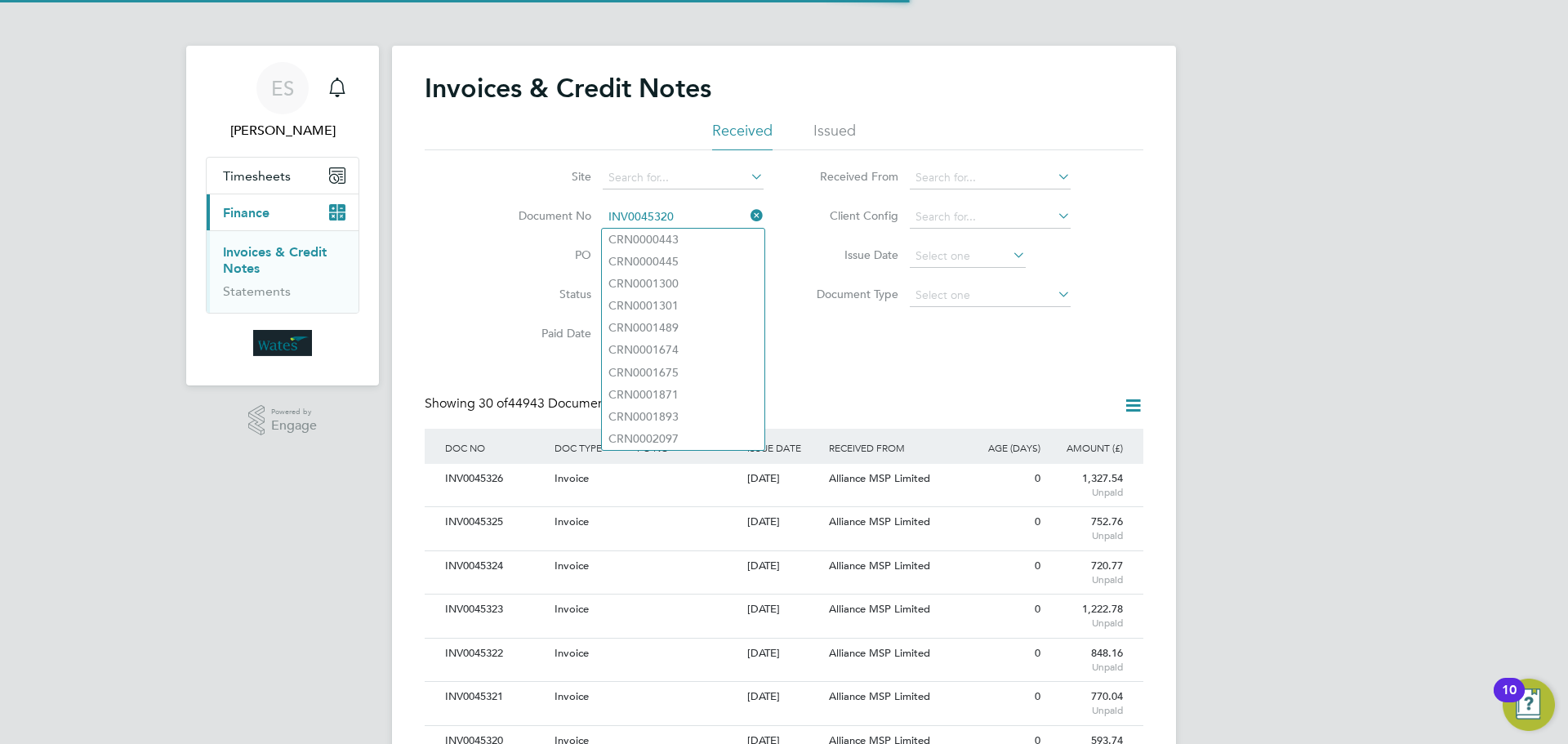
click at [654, 235] on li "CRN0000443" at bounding box center [683, 240] width 162 height 23
type input "CRN0000443"
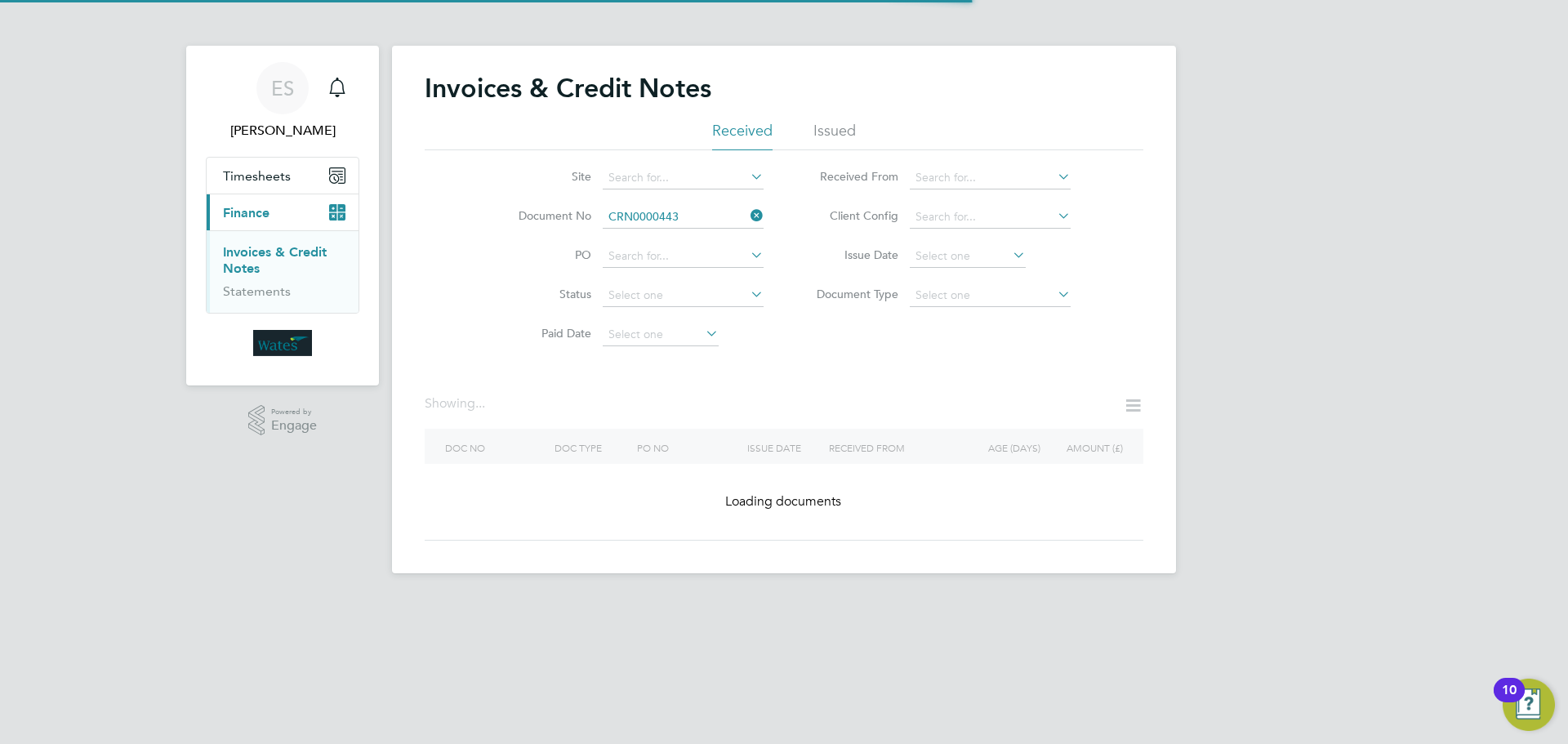
click at [747, 211] on icon at bounding box center [747, 216] width 0 height 23
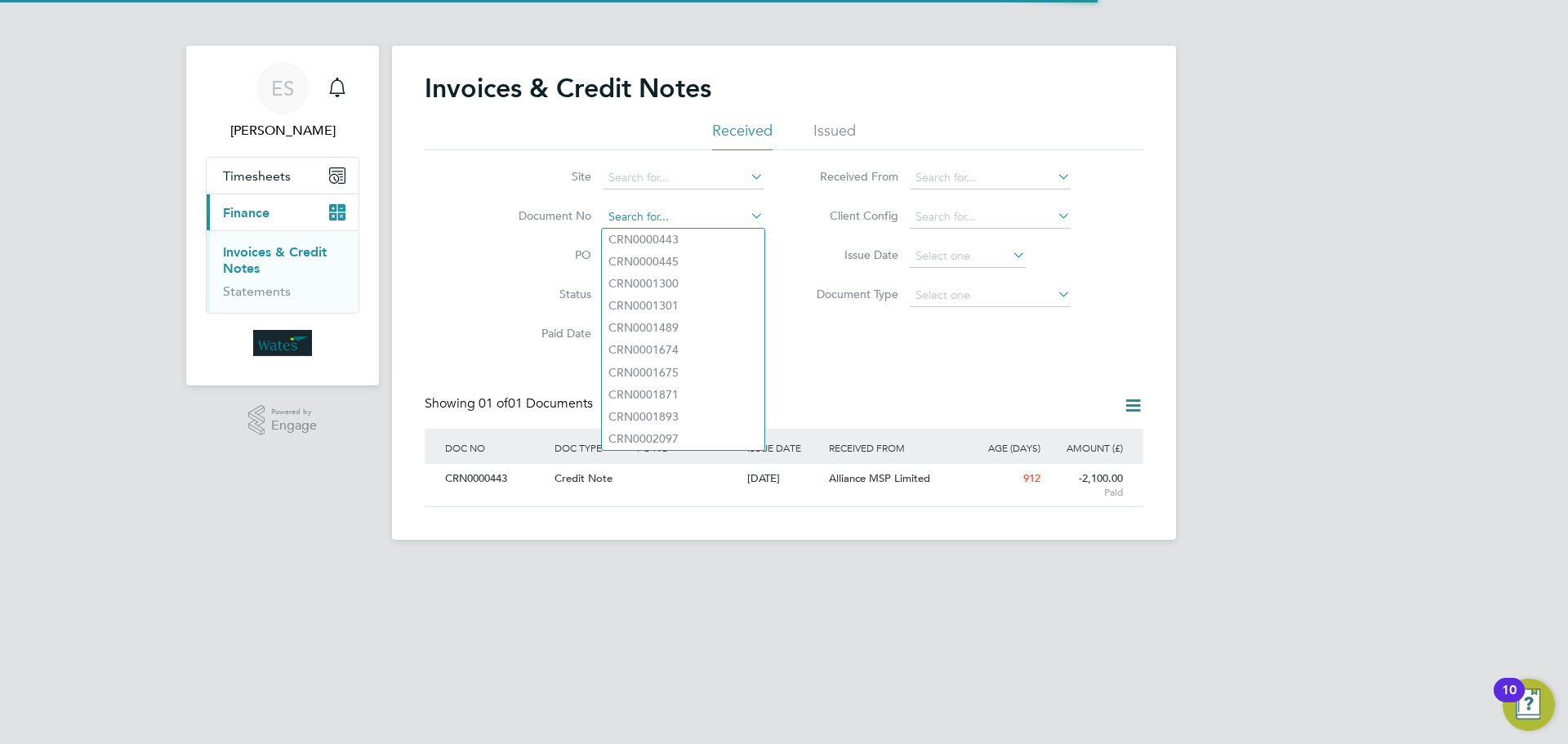
paste input "INV0045320"
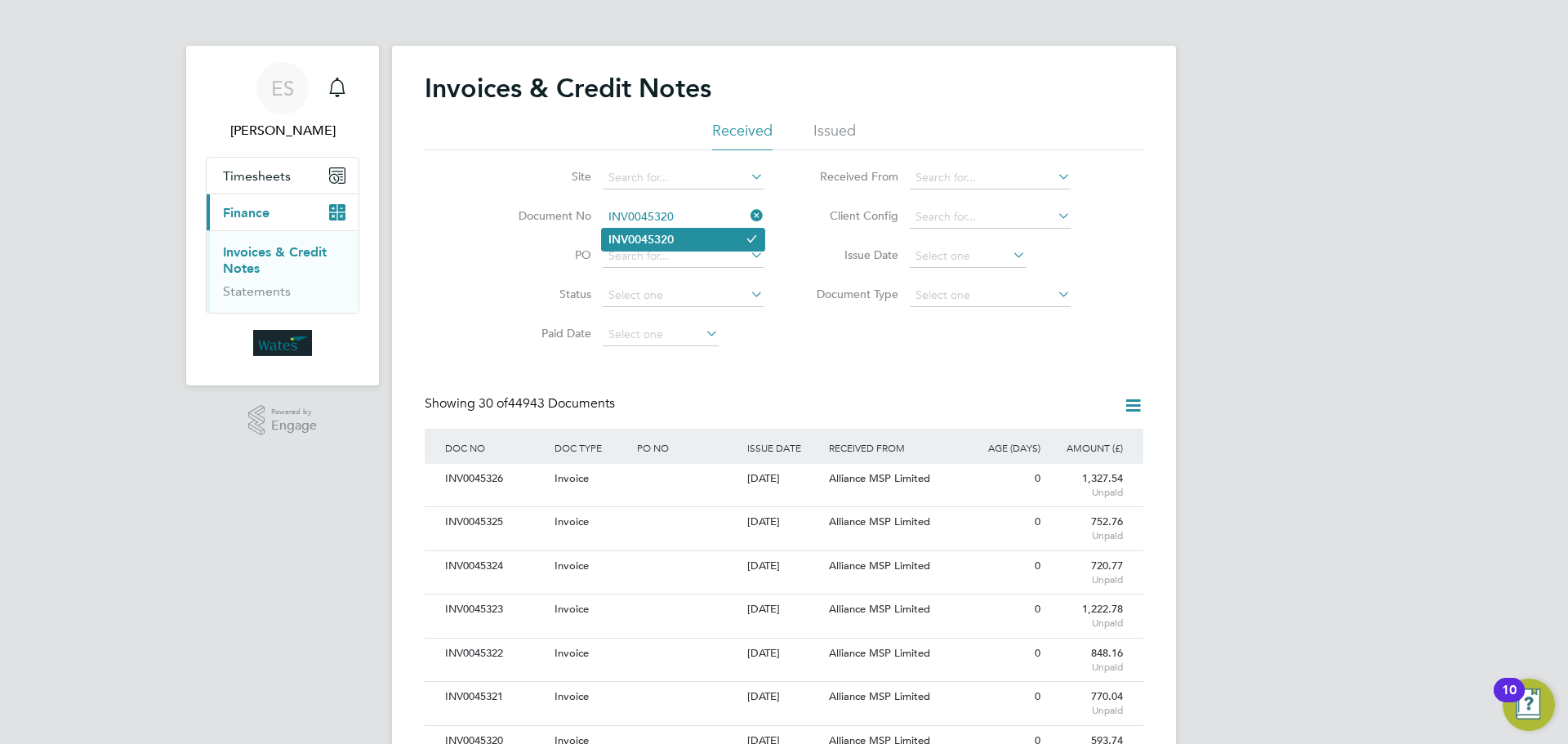
type input "INV0045320"
click at [716, 237] on li "INV0045320" at bounding box center [683, 240] width 162 height 23
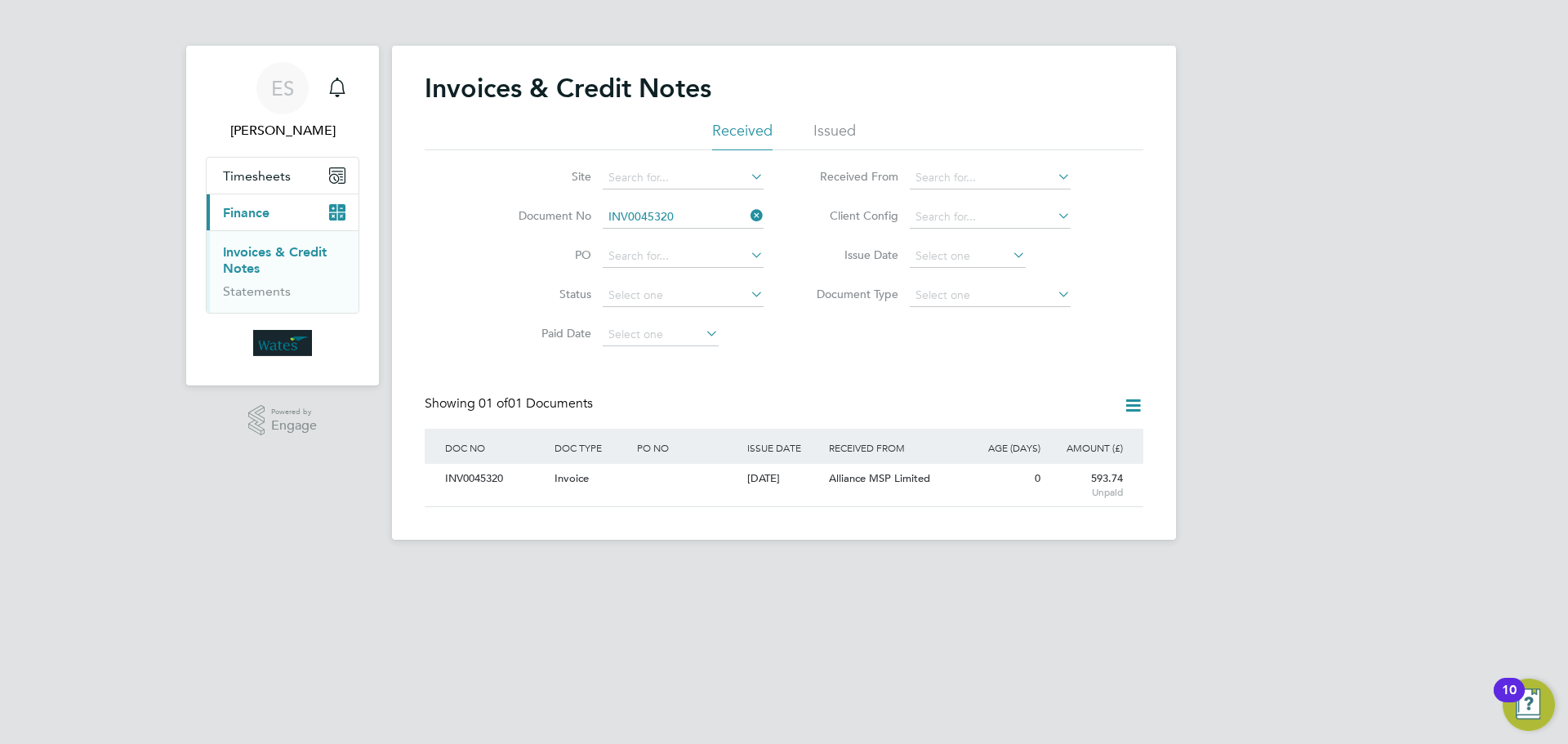
click at [488, 478] on div "INV0045320" at bounding box center [495, 479] width 110 height 30
click at [488, 473] on div "INV0045320" at bounding box center [495, 479] width 110 height 30
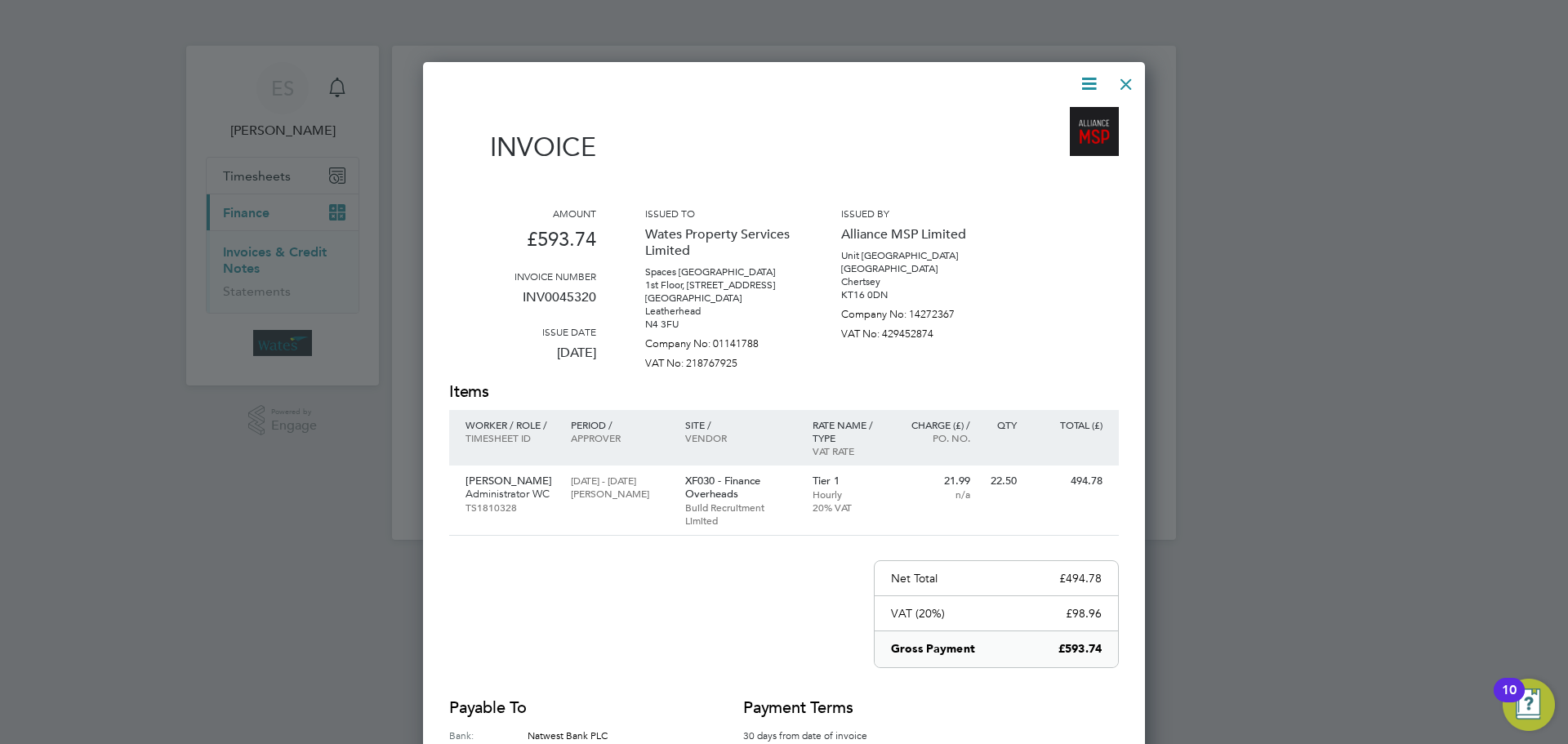
click at [1091, 81] on icon at bounding box center [1089, 84] width 21 height 21
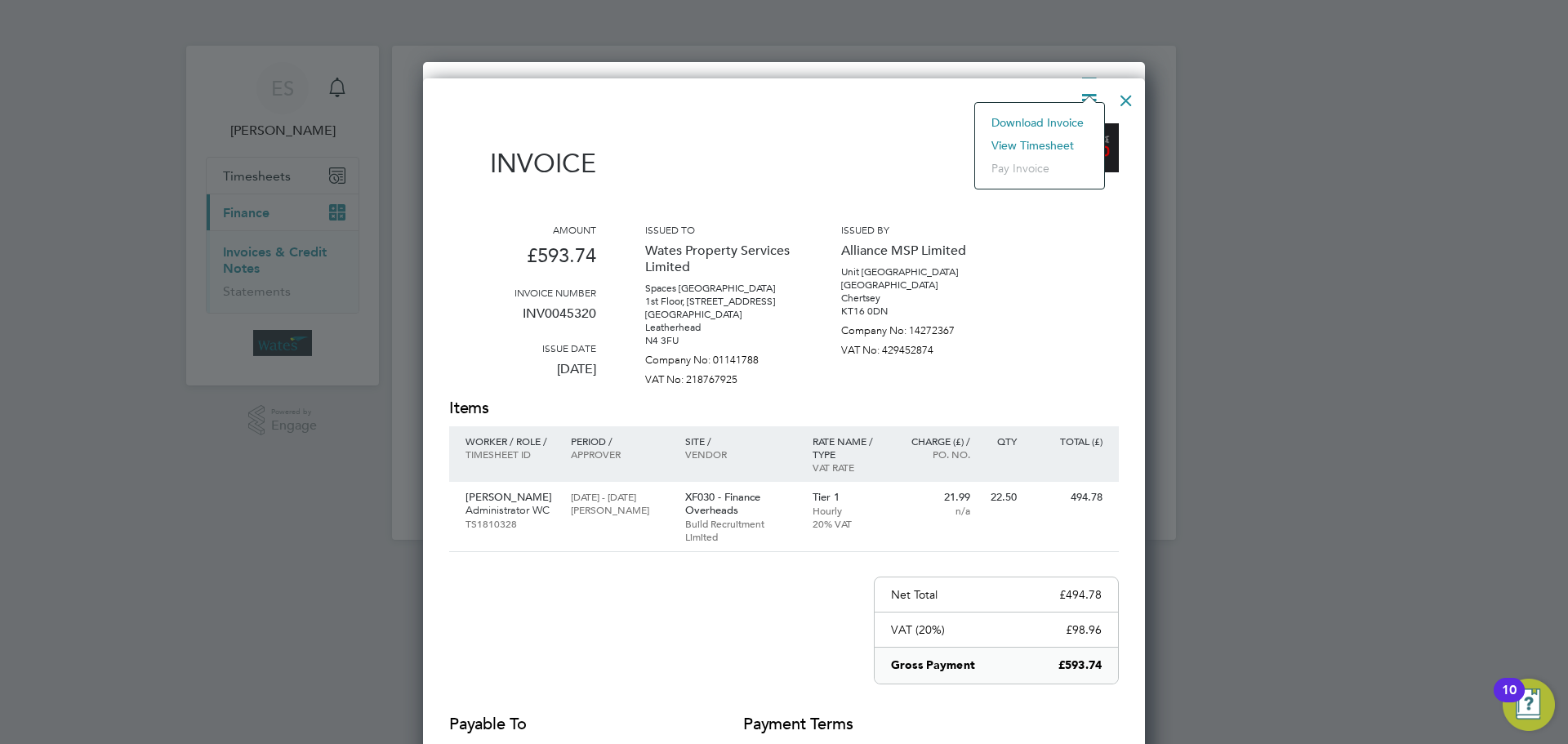
click at [1128, 98] on div at bounding box center [1125, 96] width 29 height 29
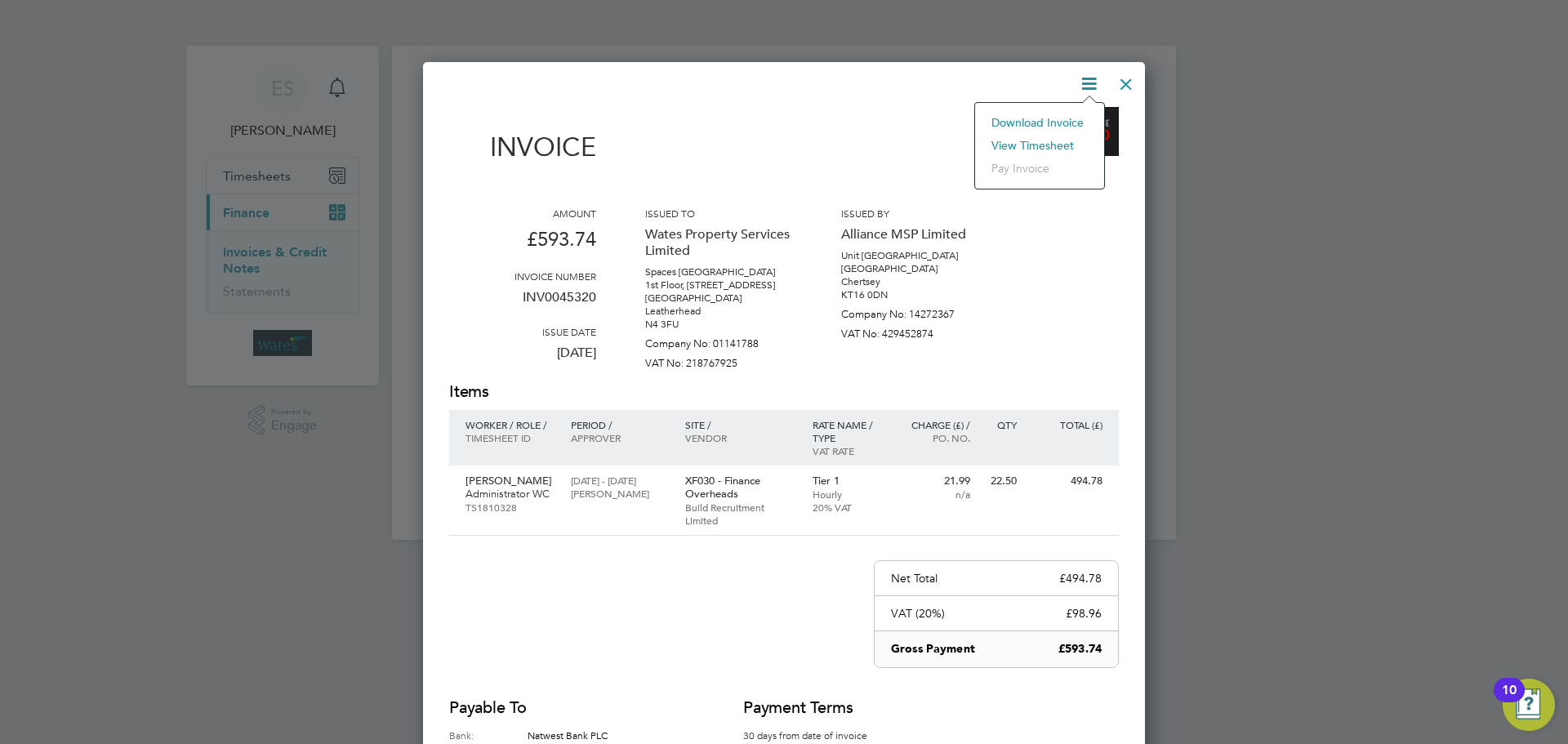
click at [1065, 119] on li "Download Invoice" at bounding box center [1039, 122] width 113 height 23
click at [1078, 83] on icon at bounding box center [1089, 84] width 21 height 21
click at [1062, 134] on li "View timesheet" at bounding box center [1039, 145] width 113 height 23
click at [1033, 144] on li "View timesheet" at bounding box center [1039, 145] width 113 height 23
click at [1037, 136] on li "View timesheet" at bounding box center [1039, 145] width 113 height 23
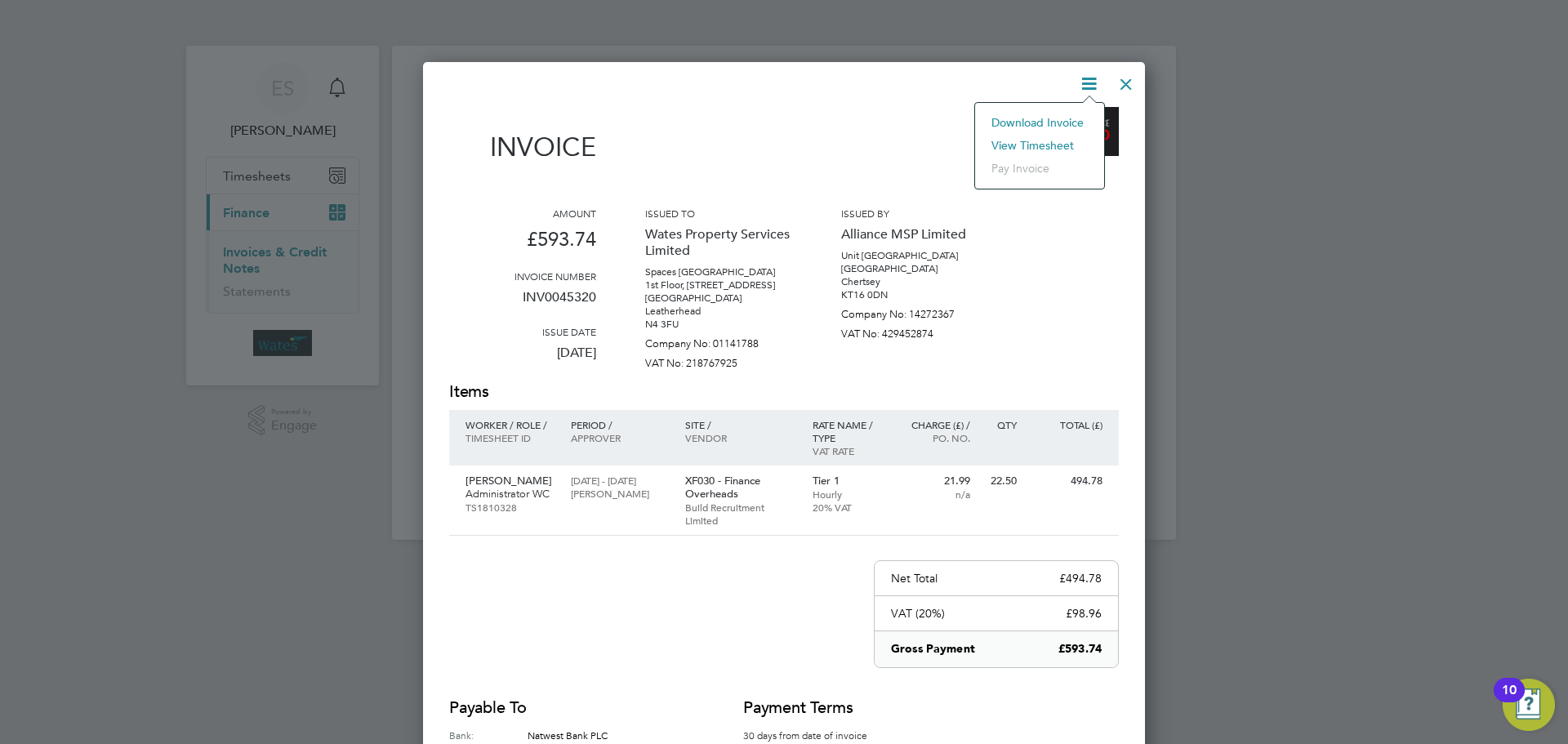
click at [1045, 234] on div "Amount £593.74 Invoice number INV0045320 Issue date 29 Aug 2025 Issued to Wates…" at bounding box center [784, 293] width 670 height 174
click at [1093, 79] on icon at bounding box center [1089, 84] width 21 height 21
click at [1028, 150] on li "View timesheet" at bounding box center [1039, 145] width 113 height 23
click at [1028, 139] on li "View timesheet" at bounding box center [1039, 145] width 113 height 23
click at [1128, 75] on div at bounding box center [1125, 80] width 29 height 29
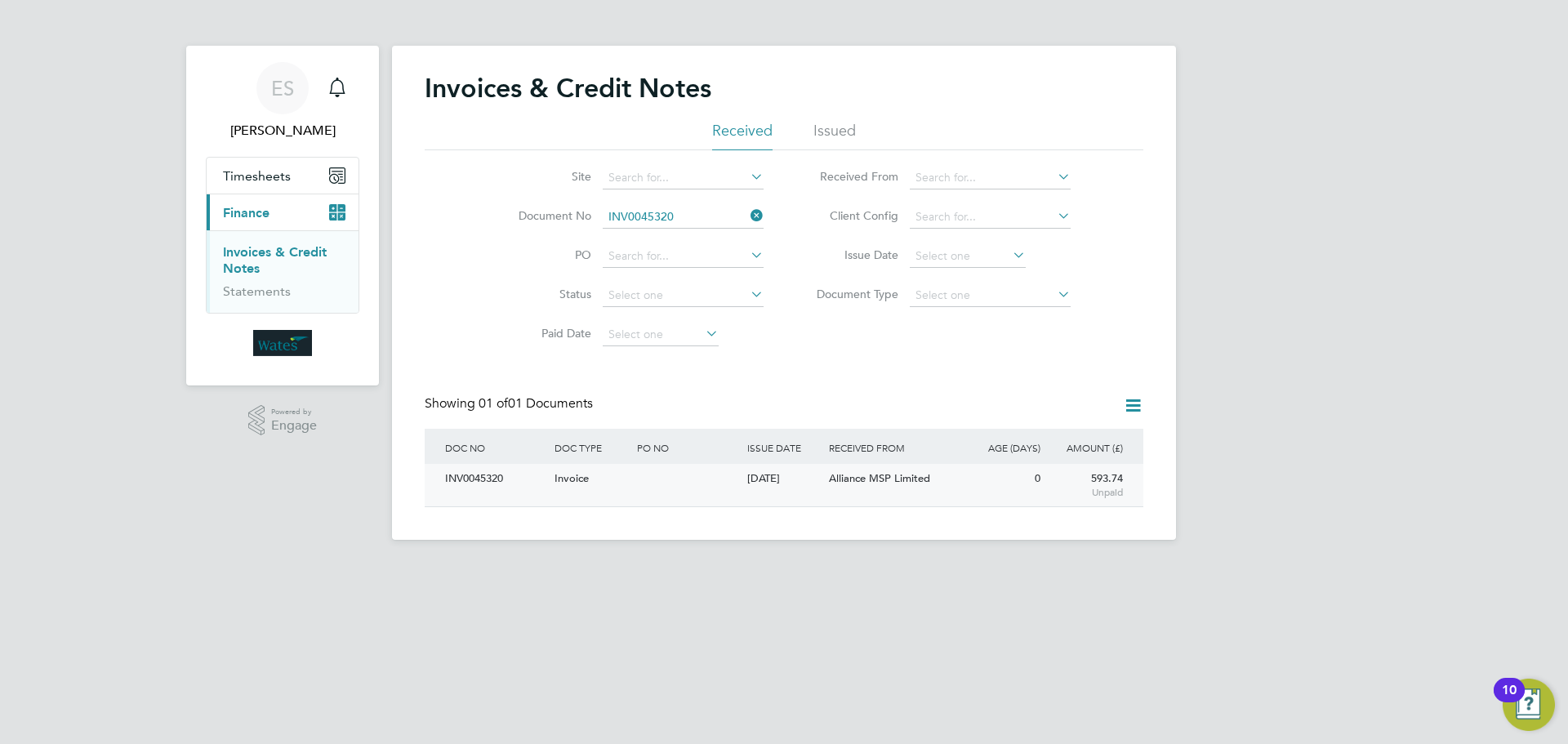
click at [490, 469] on div "DOC NO DOC TYPE PO NO ISSUE DATE ISSUED TO RECEIVED FROM AGE (DAYS) AMOUNT (£) …" at bounding box center [784, 468] width 718 height 79
click at [491, 472] on div "INV0045320" at bounding box center [495, 479] width 110 height 30
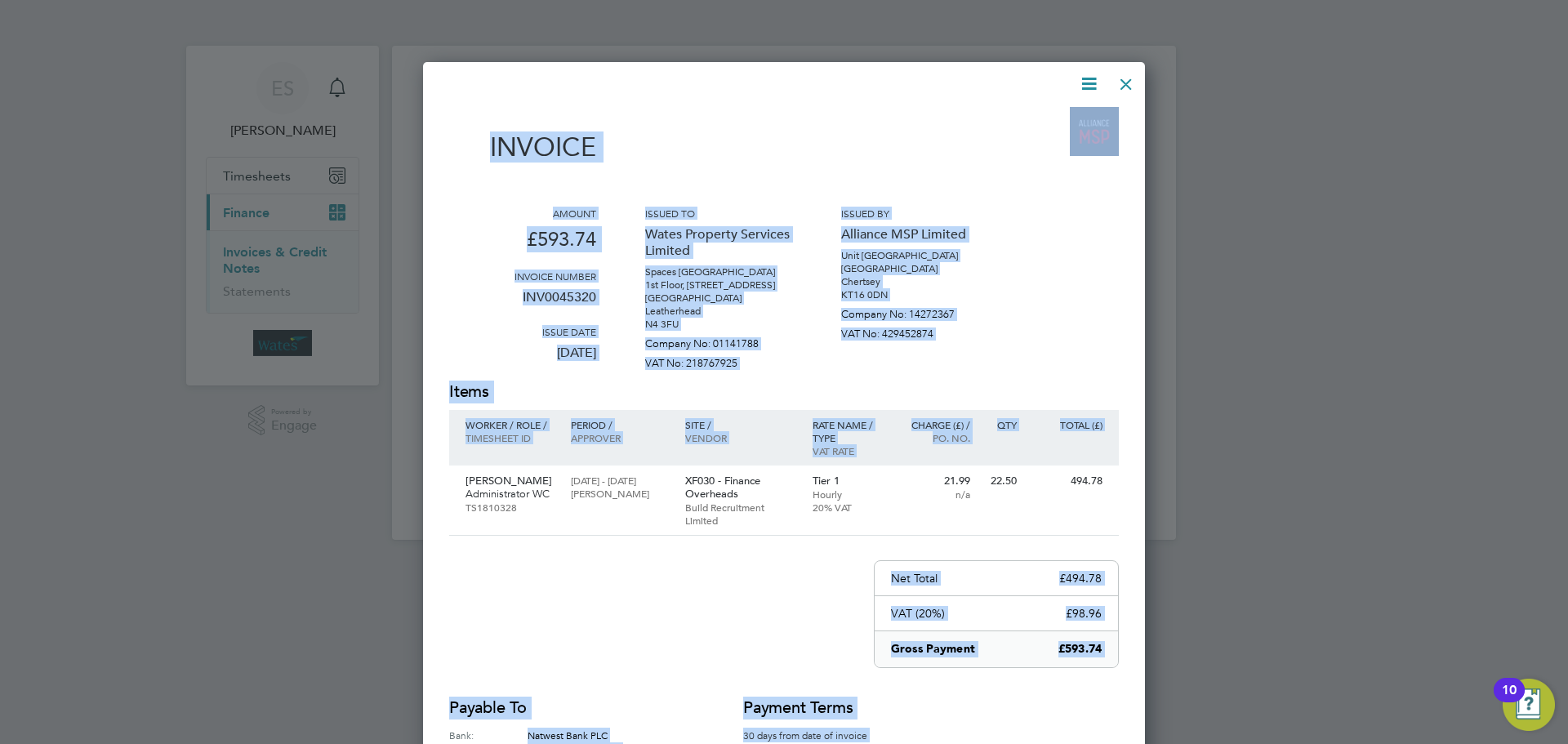
click at [1023, 187] on div "Invoice Amount £593.74 Invoice number INV0045320 Issue date 29 Aug 2025 Issued …" at bounding box center [784, 447] width 670 height 679
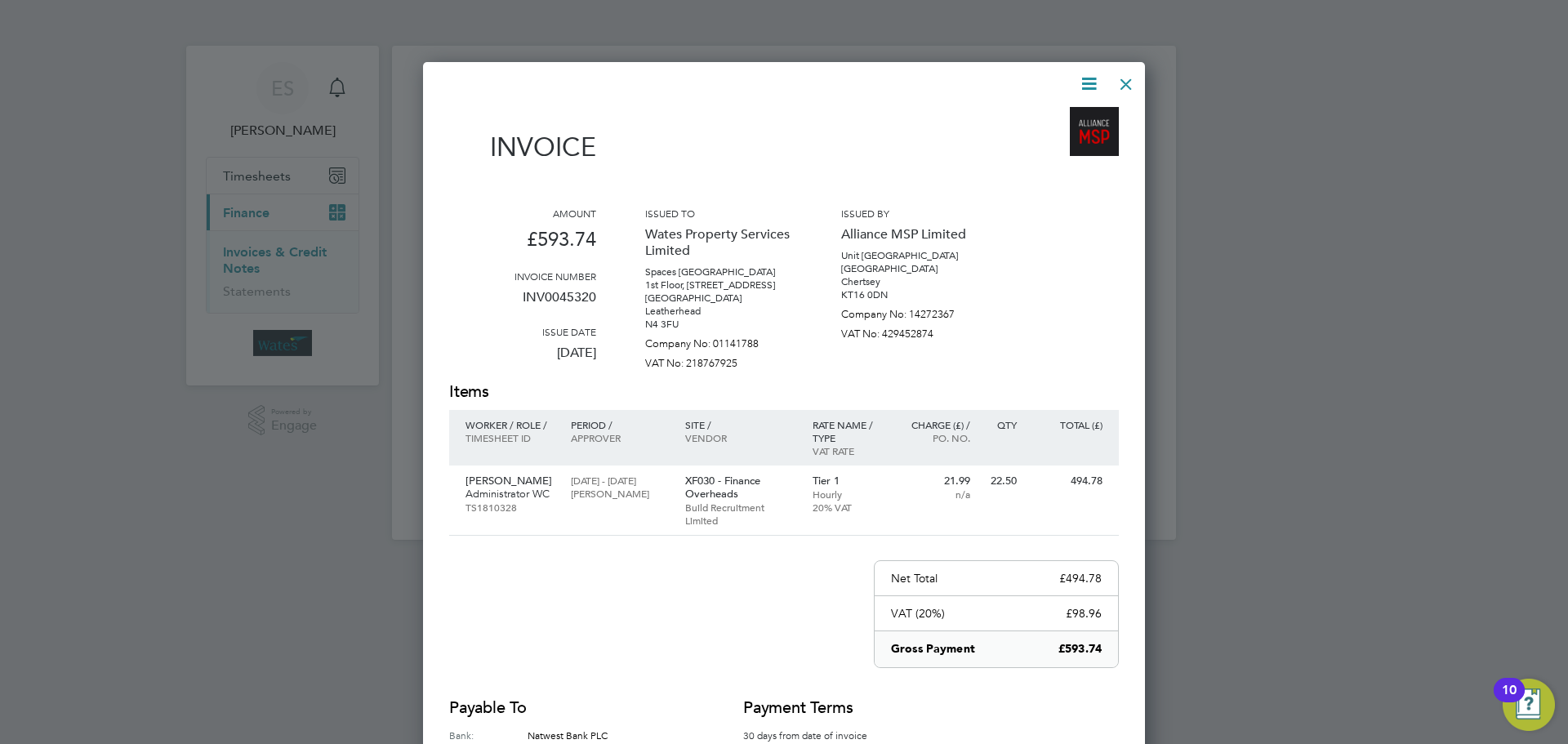
click at [1090, 79] on icon at bounding box center [1089, 84] width 21 height 21
click at [1040, 136] on li "View timesheet" at bounding box center [1039, 145] width 113 height 23
click at [1129, 79] on div at bounding box center [1125, 80] width 29 height 29
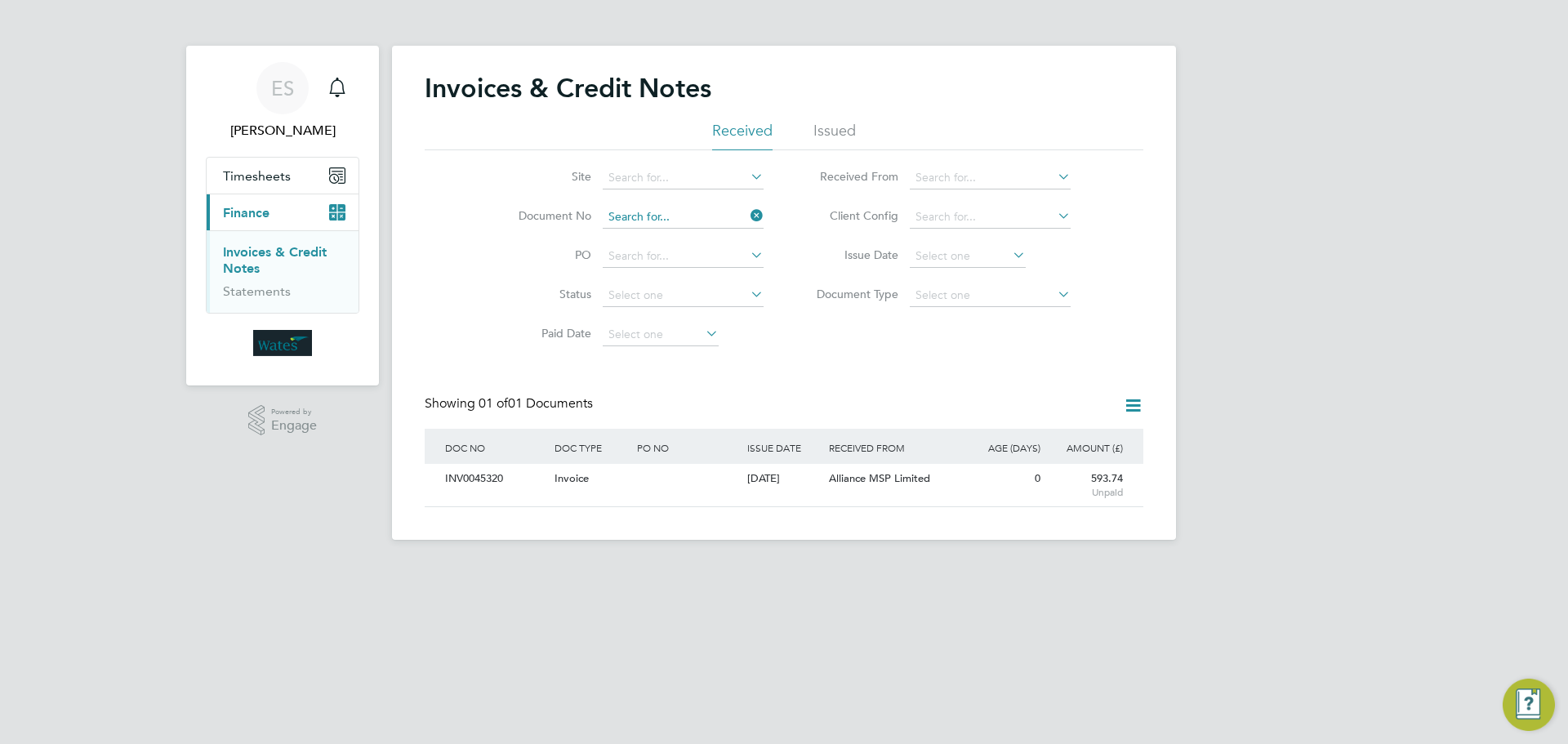
click at [745, 218] on input at bounding box center [684, 217] width 161 height 23
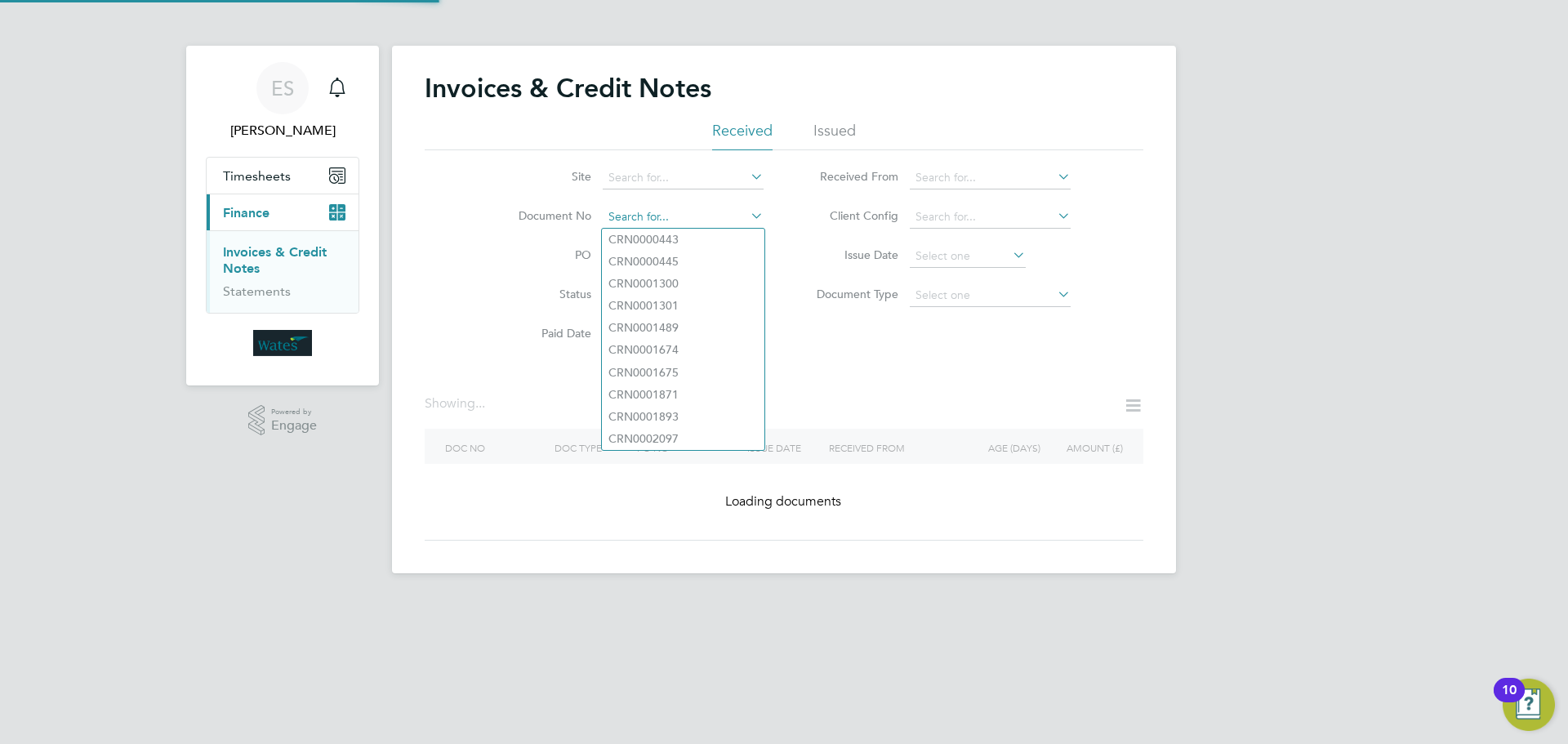
paste input "INV0045321"
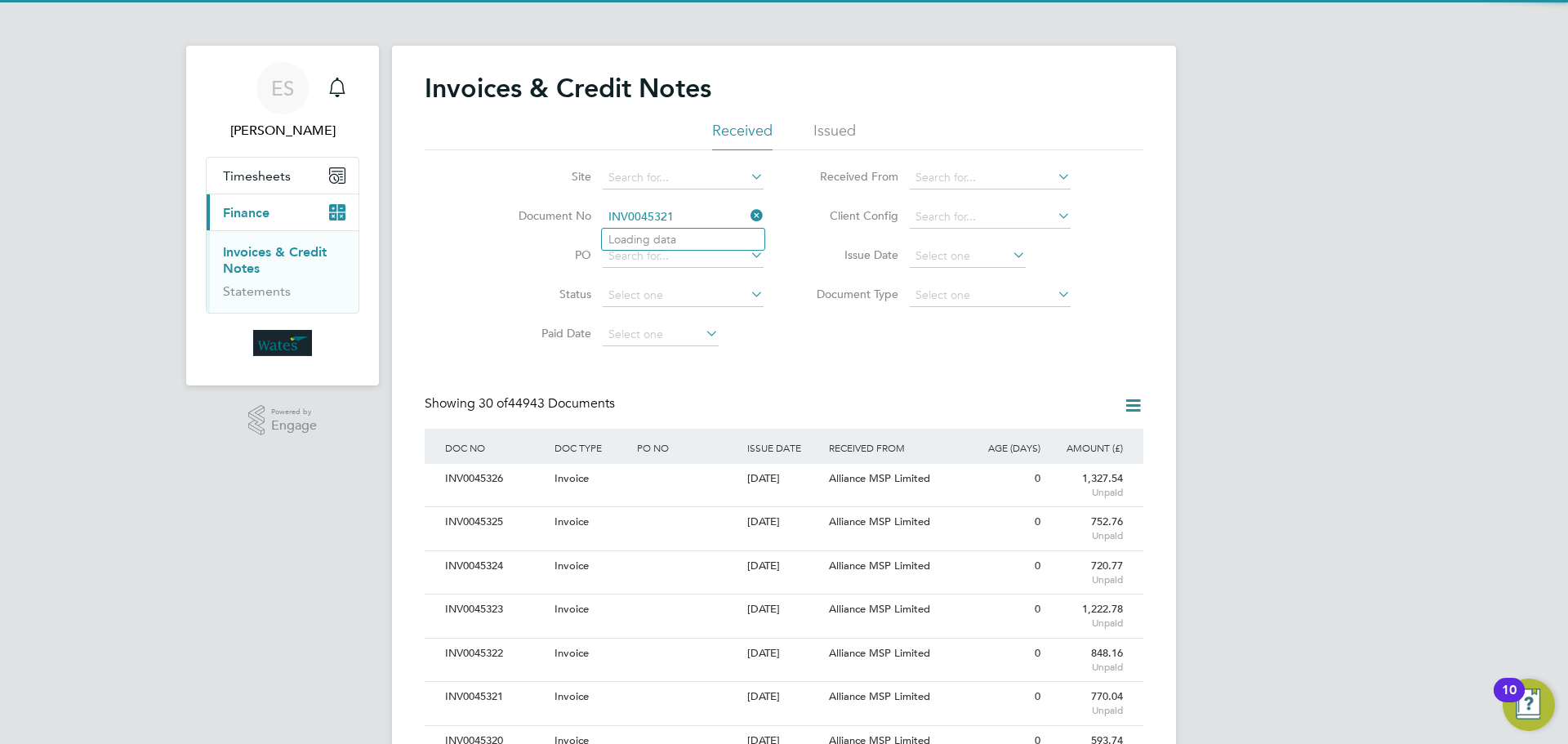
scroll to position [31, 111]
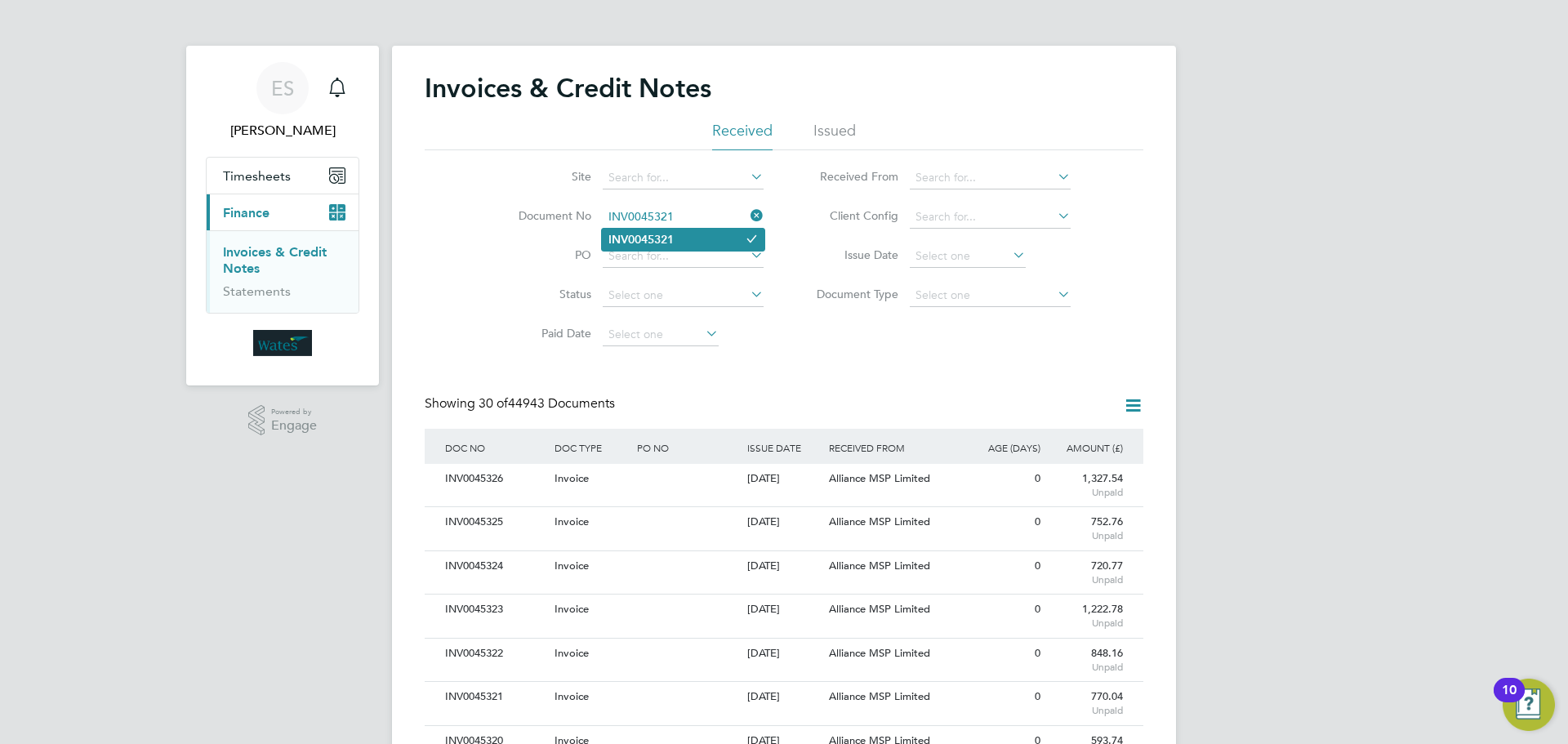
type input "INV0045321"
click at [673, 235] on b "INV0045321" at bounding box center [641, 239] width 66 height 14
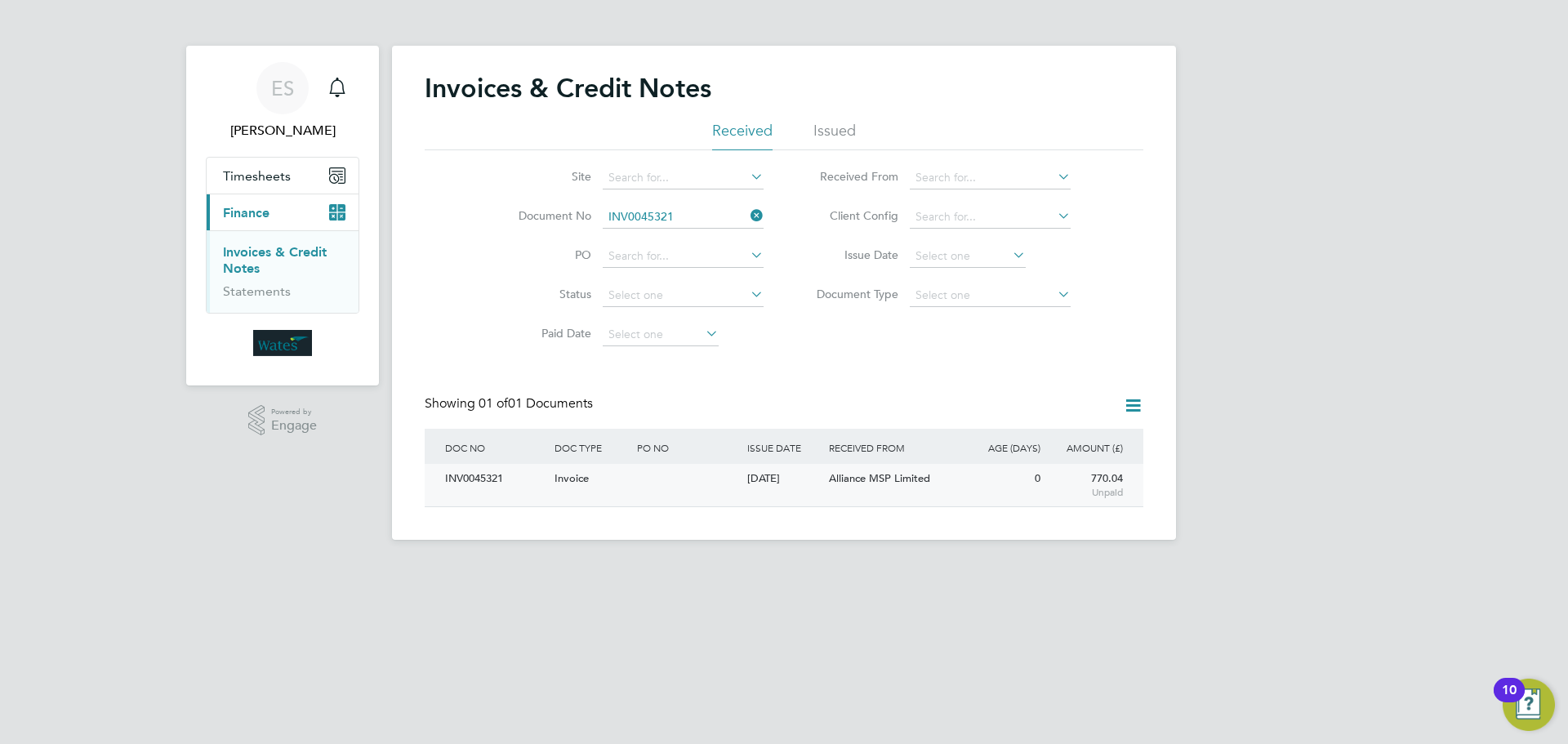
click at [490, 478] on div "INV0045321" at bounding box center [495, 479] width 110 height 30
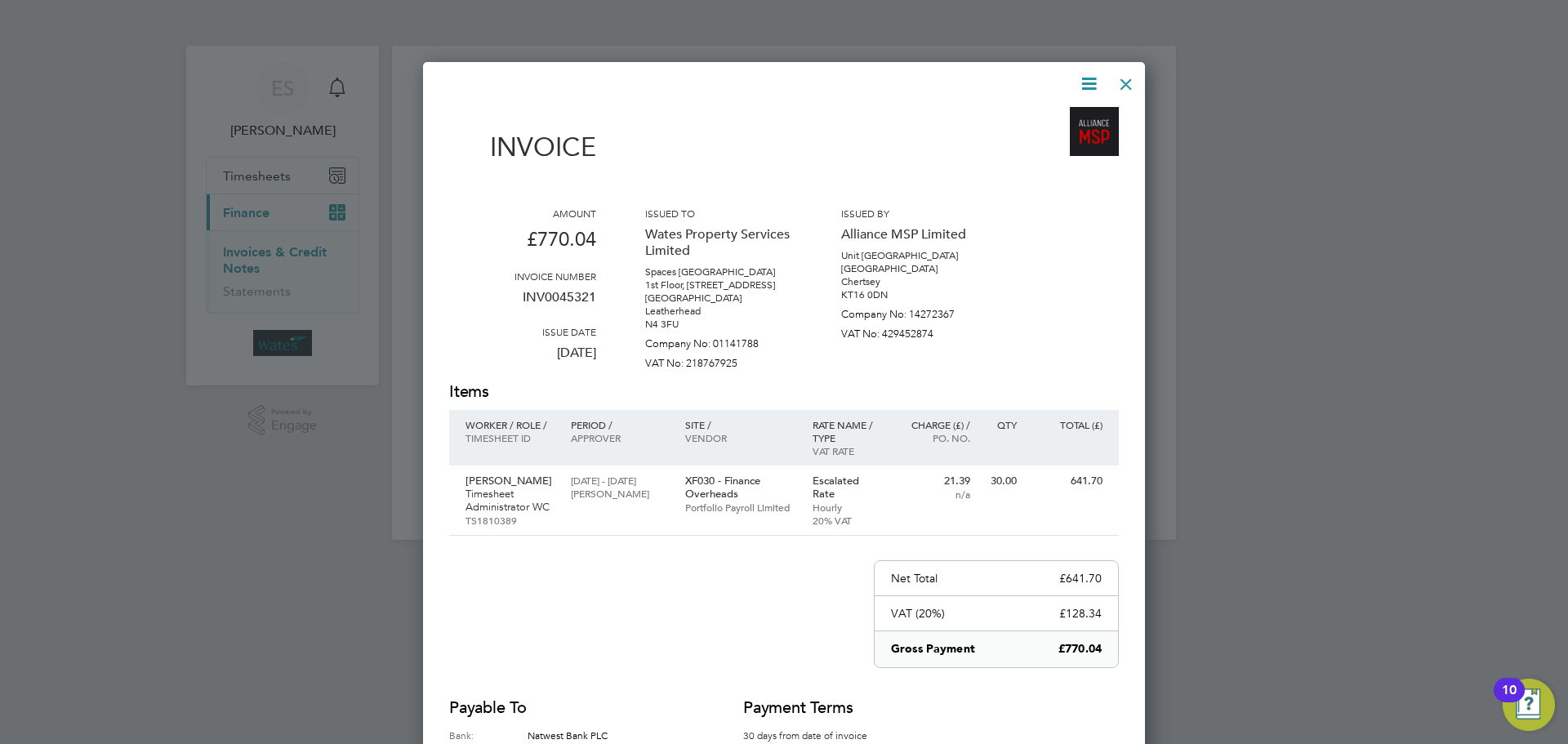
click at [1080, 78] on icon at bounding box center [1089, 84] width 21 height 21
click at [1059, 119] on li "Download Invoice" at bounding box center [1039, 122] width 113 height 23
drag, startPoint x: 1083, startPoint y: 80, endPoint x: 1084, endPoint y: 93, distance: 13.0
click at [1083, 80] on icon at bounding box center [1089, 84] width 21 height 21
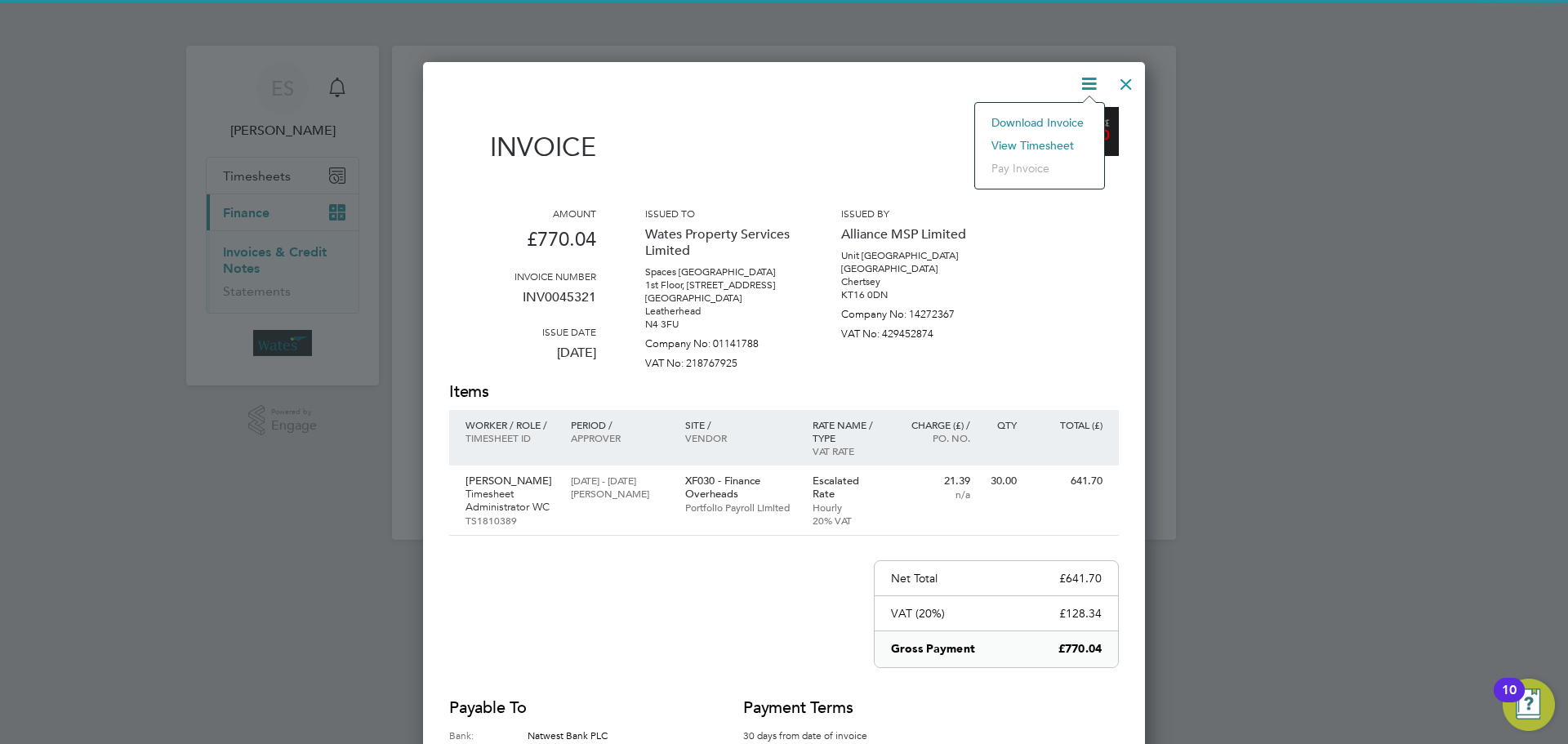
click at [1055, 139] on li "View timesheet" at bounding box center [1039, 145] width 113 height 23
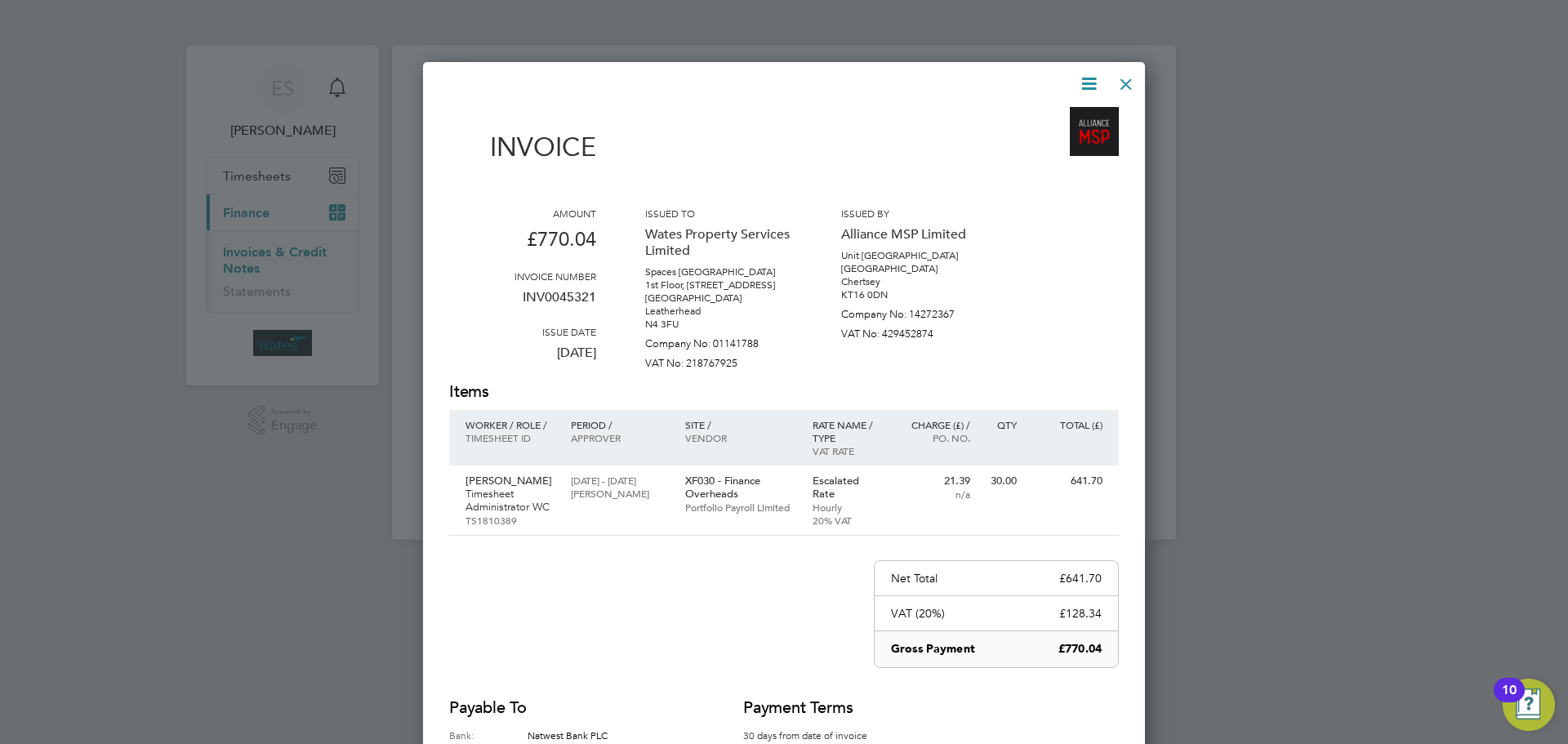
click at [1131, 79] on div at bounding box center [1125, 80] width 29 height 29
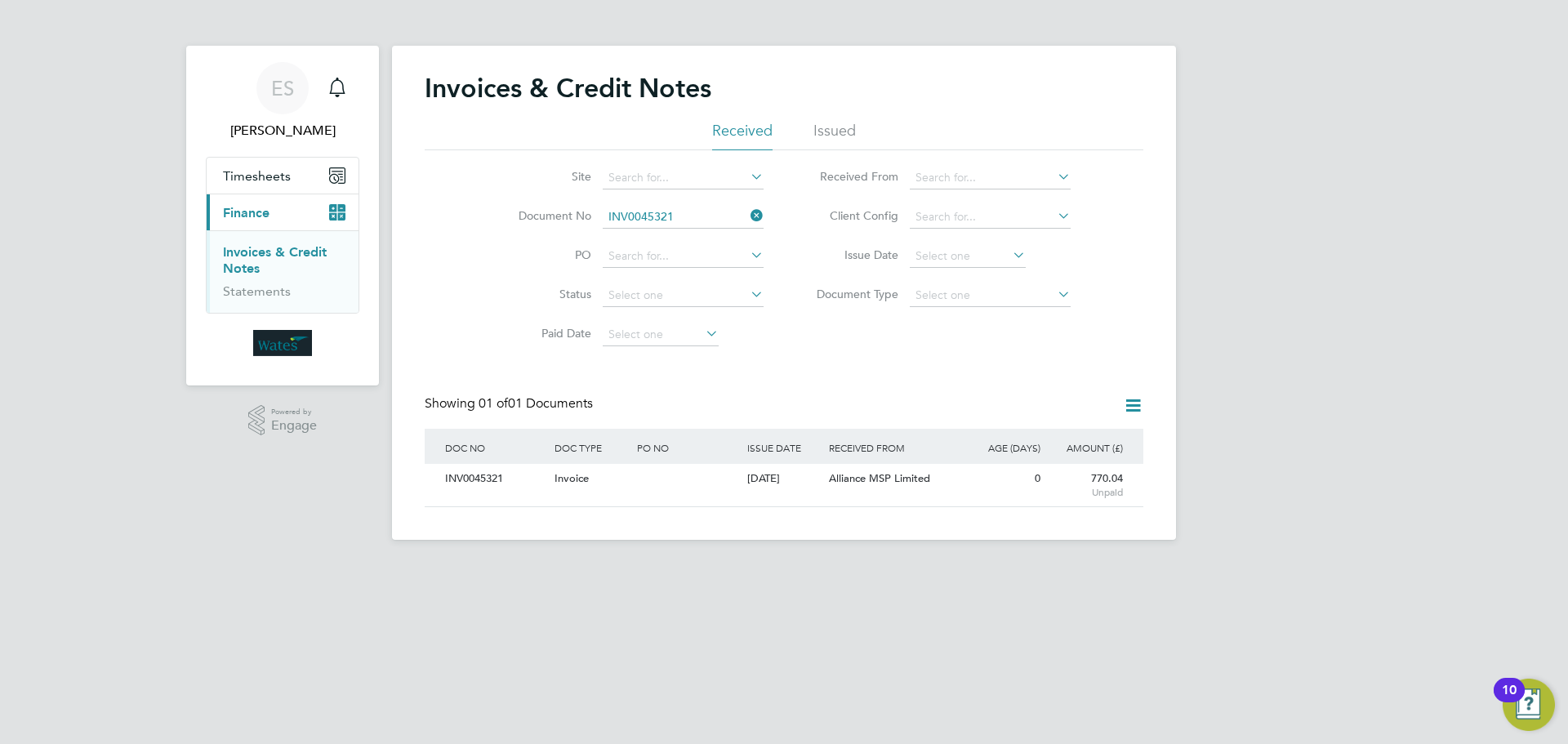
click at [747, 212] on icon at bounding box center [747, 216] width 0 height 23
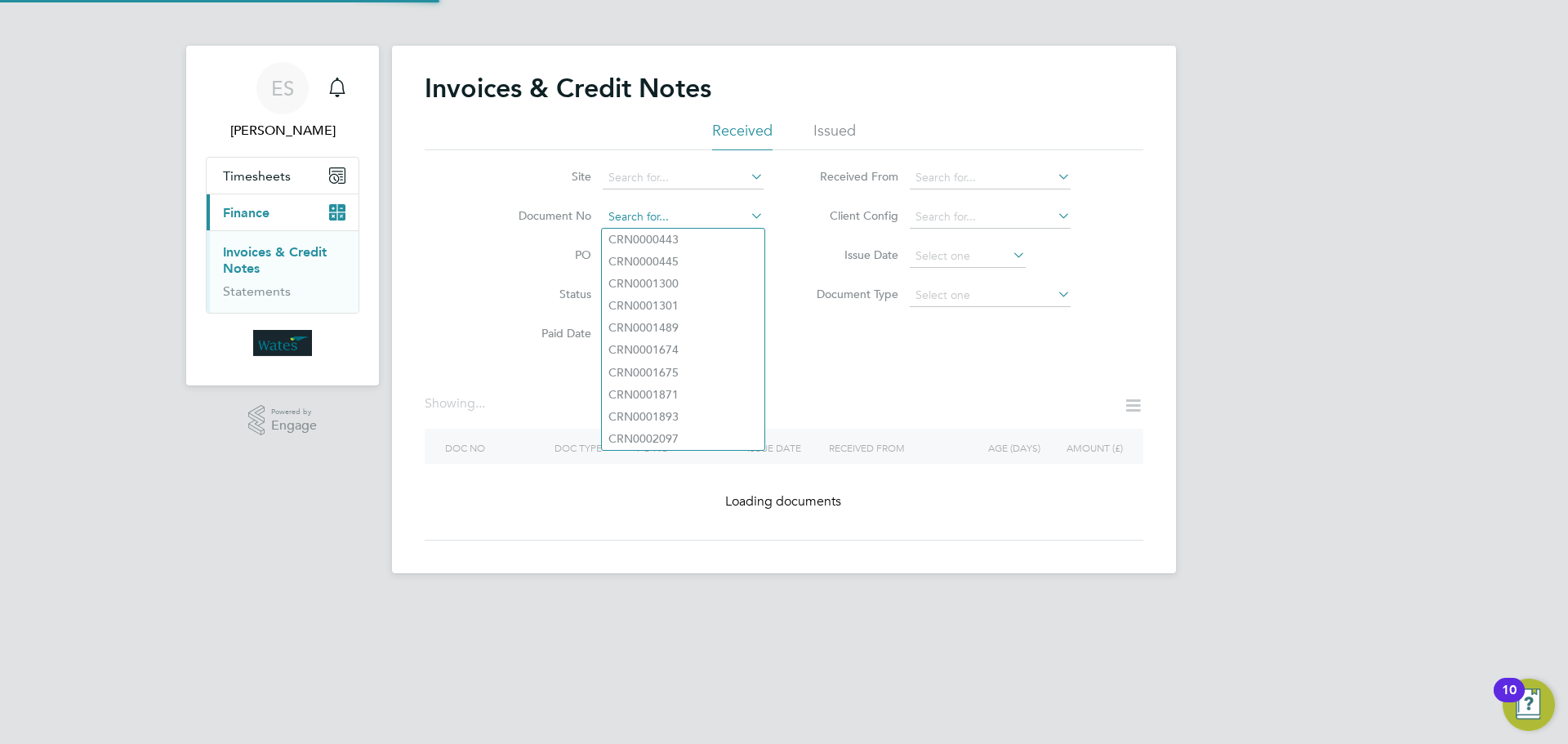
paste input "INV0045322"
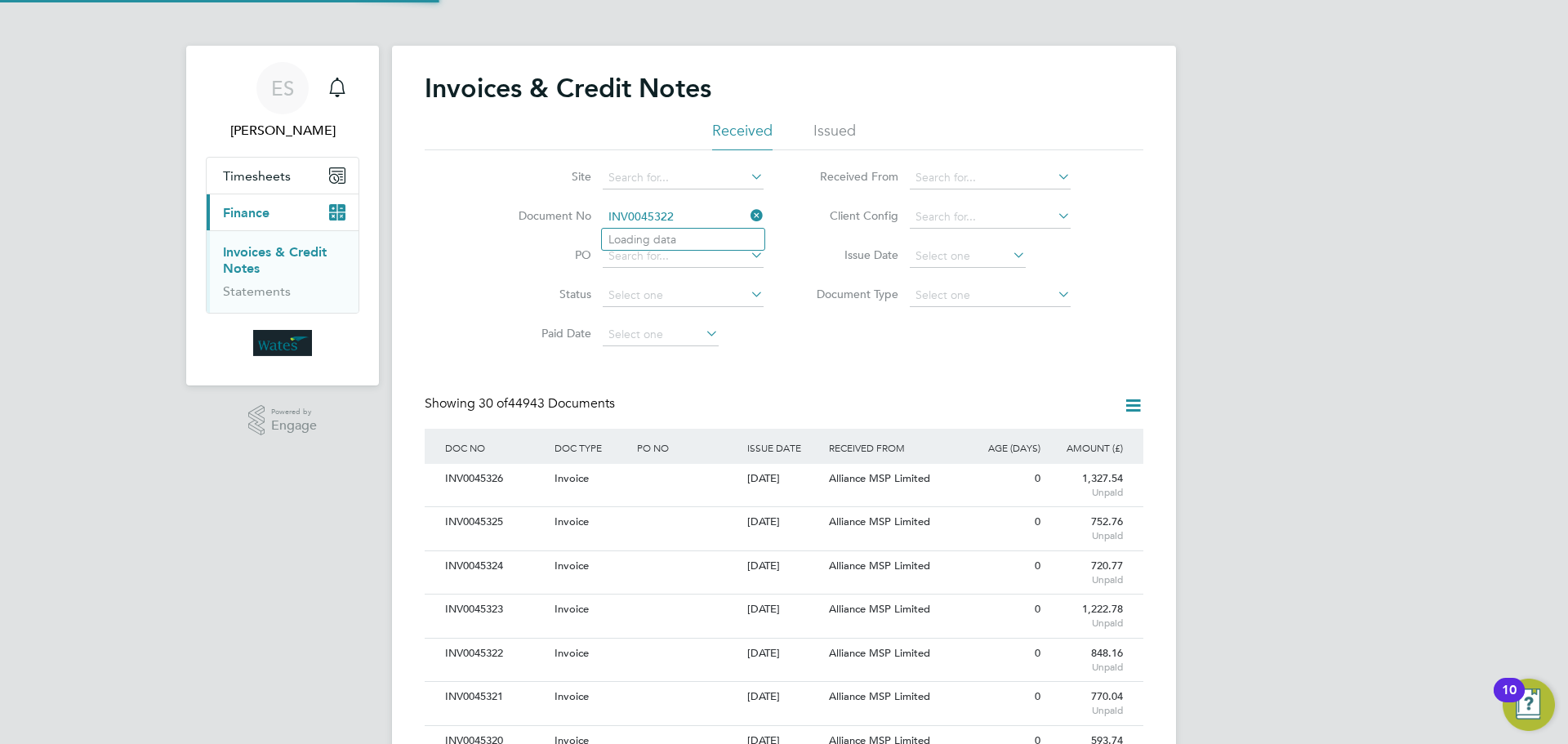
scroll to position [31, 111]
type input "INV0045322"
click at [667, 239] on b "INV0045322" at bounding box center [641, 239] width 66 height 14
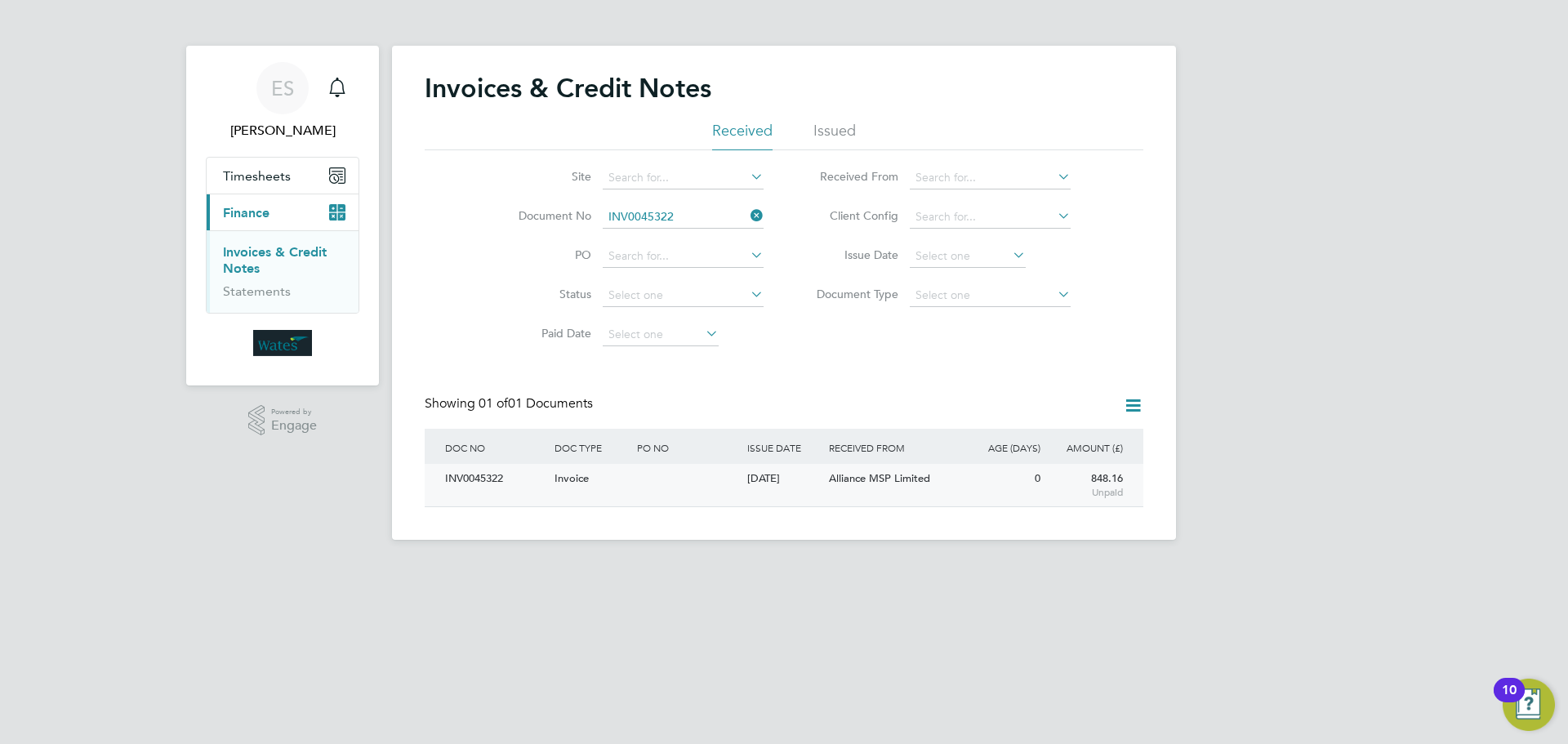
click at [505, 484] on div "INV0045322" at bounding box center [495, 479] width 110 height 30
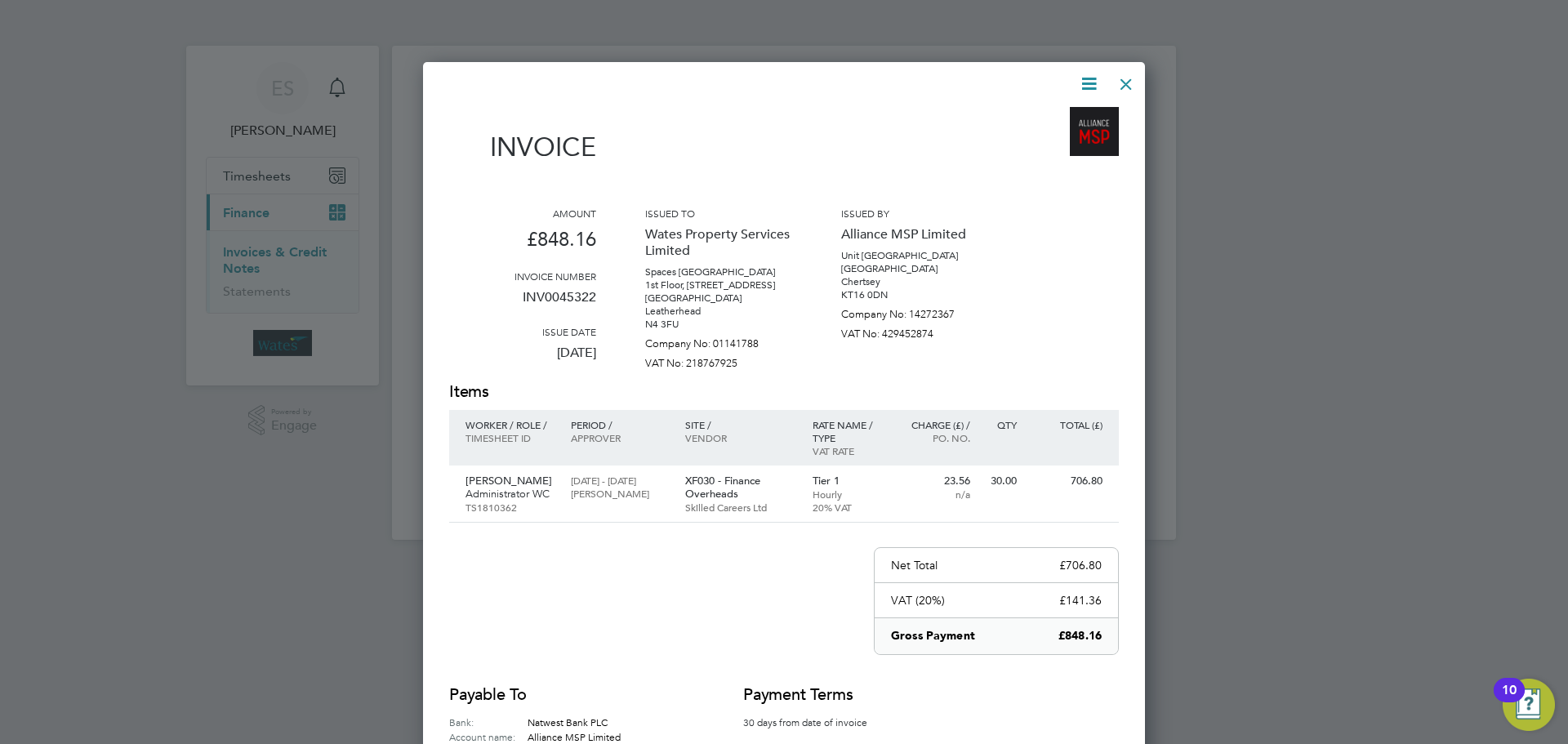
click at [1094, 79] on icon at bounding box center [1089, 84] width 21 height 21
click at [1071, 114] on li "Download Invoice" at bounding box center [1039, 122] width 113 height 23
drag, startPoint x: 1081, startPoint y: 79, endPoint x: 1079, endPoint y: 90, distance: 11.2
click at [1081, 79] on icon at bounding box center [1089, 84] width 21 height 21
click at [1060, 140] on li "View timesheet" at bounding box center [1039, 145] width 113 height 23
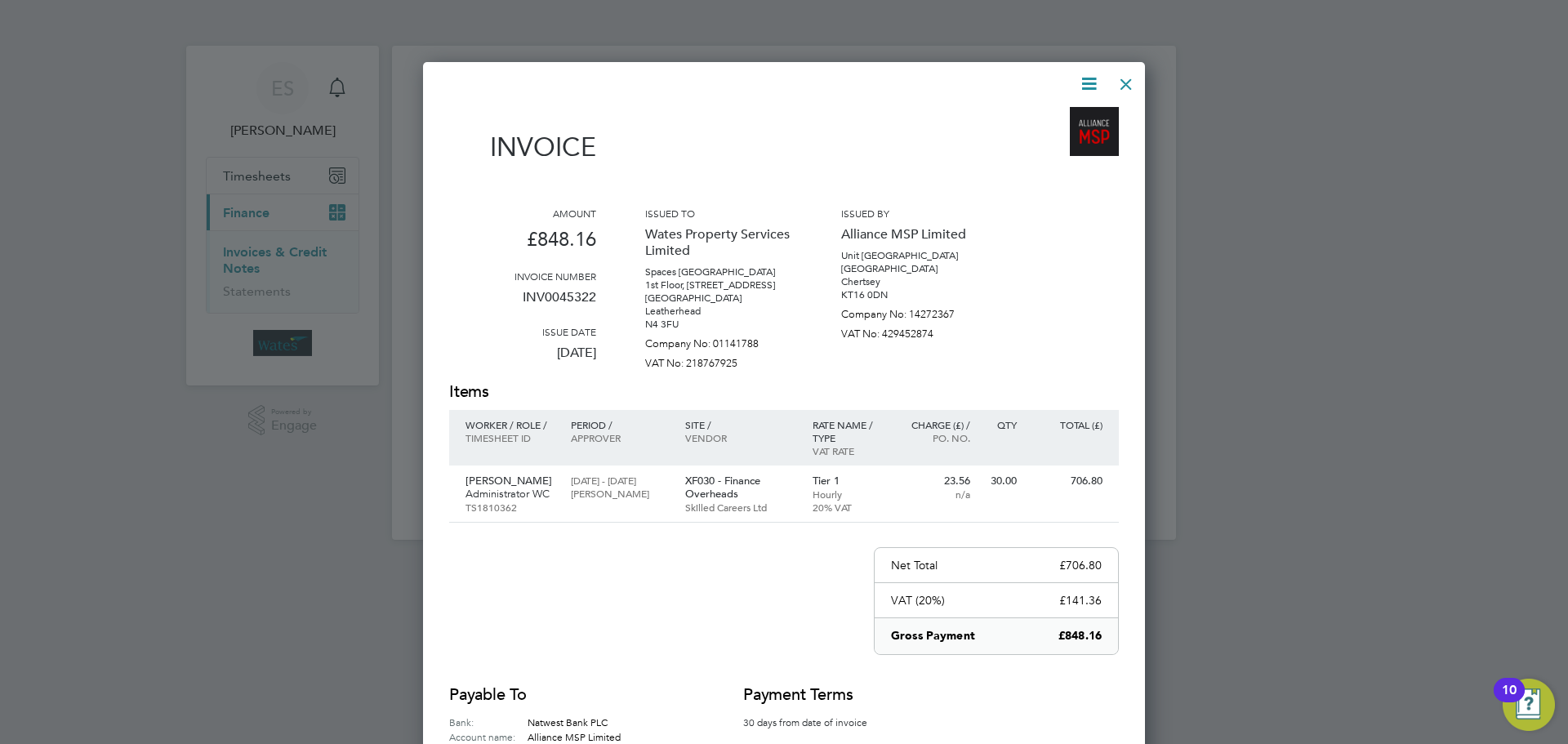
click at [1127, 79] on div at bounding box center [1125, 80] width 29 height 29
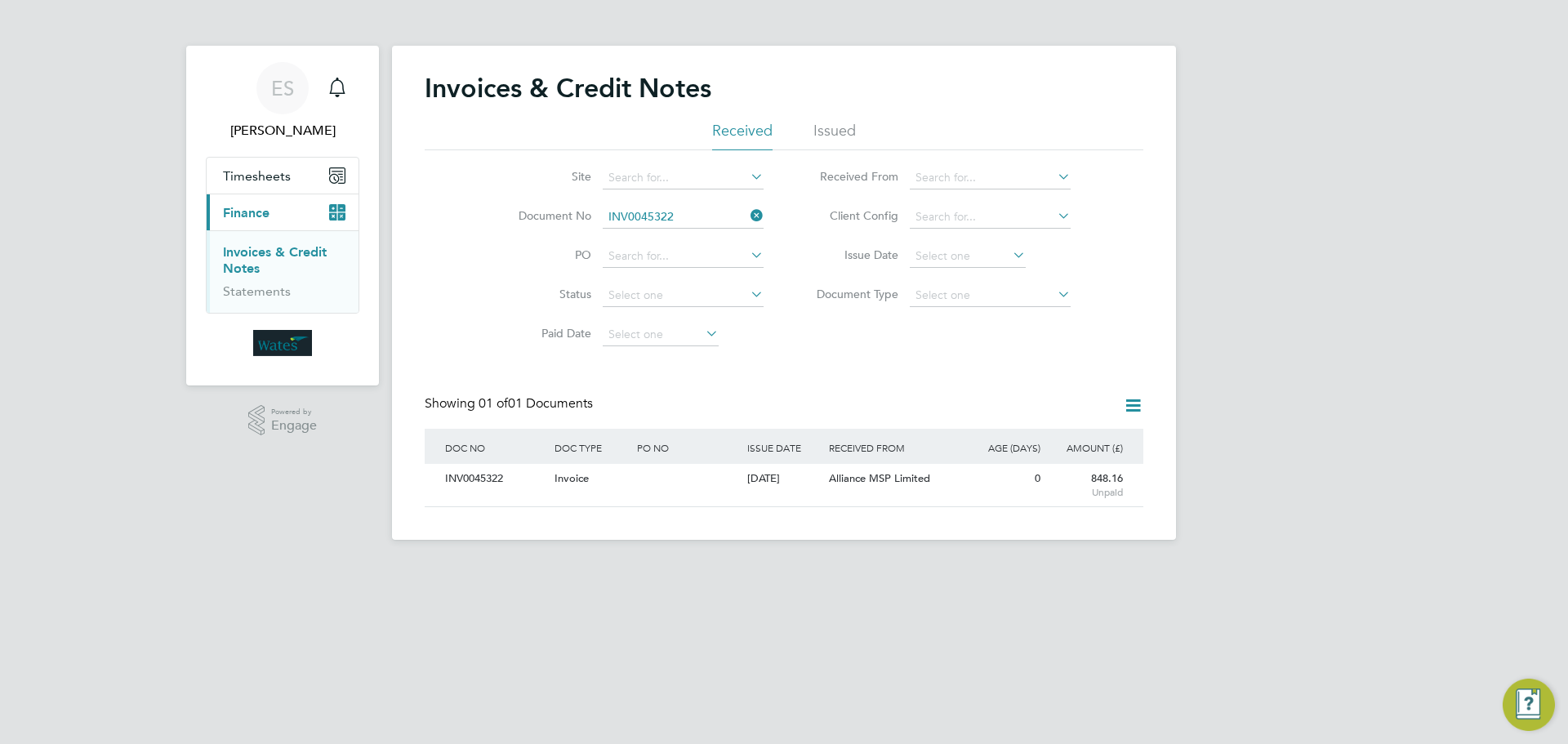
click at [747, 210] on icon at bounding box center [747, 216] width 0 height 23
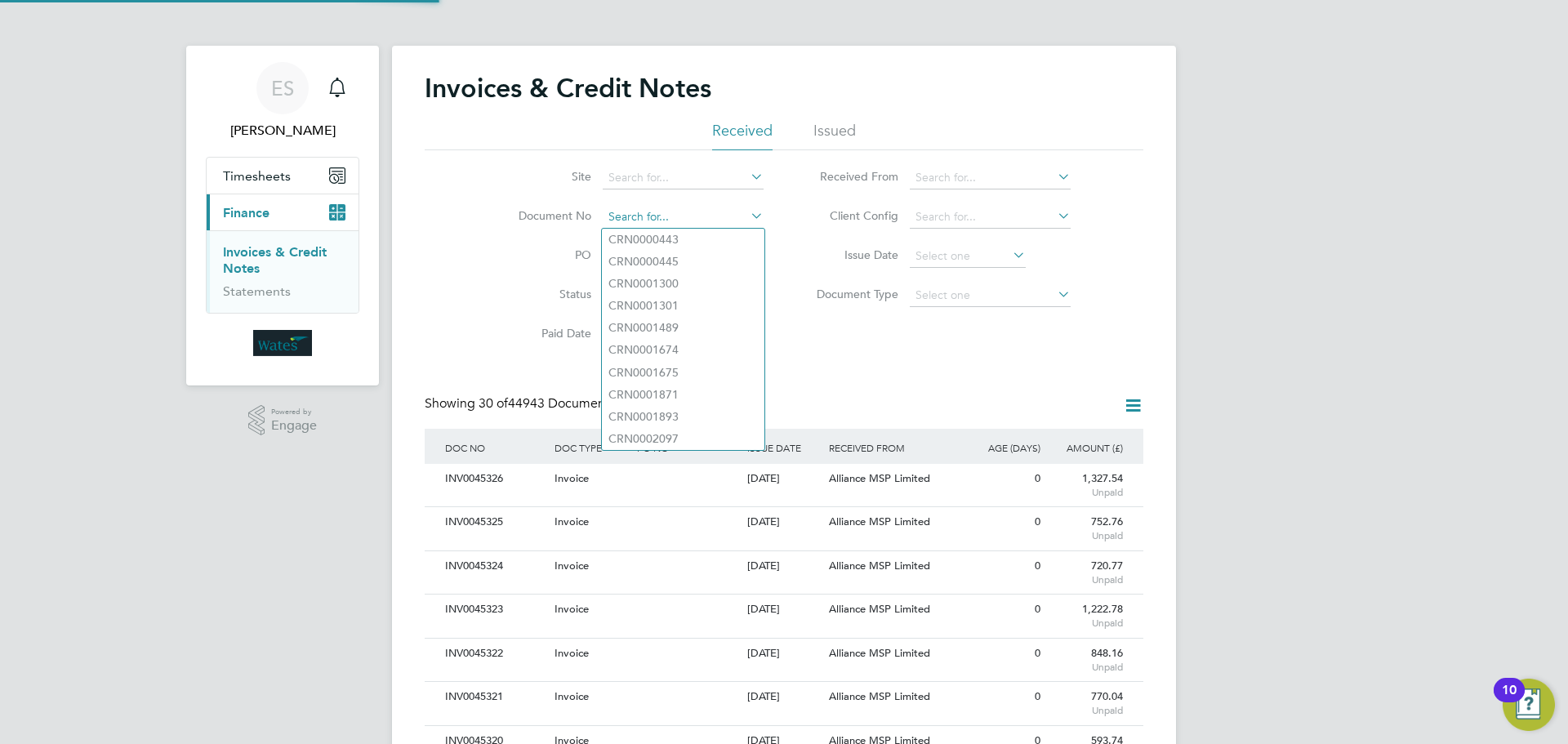
paste input "INV0045323"
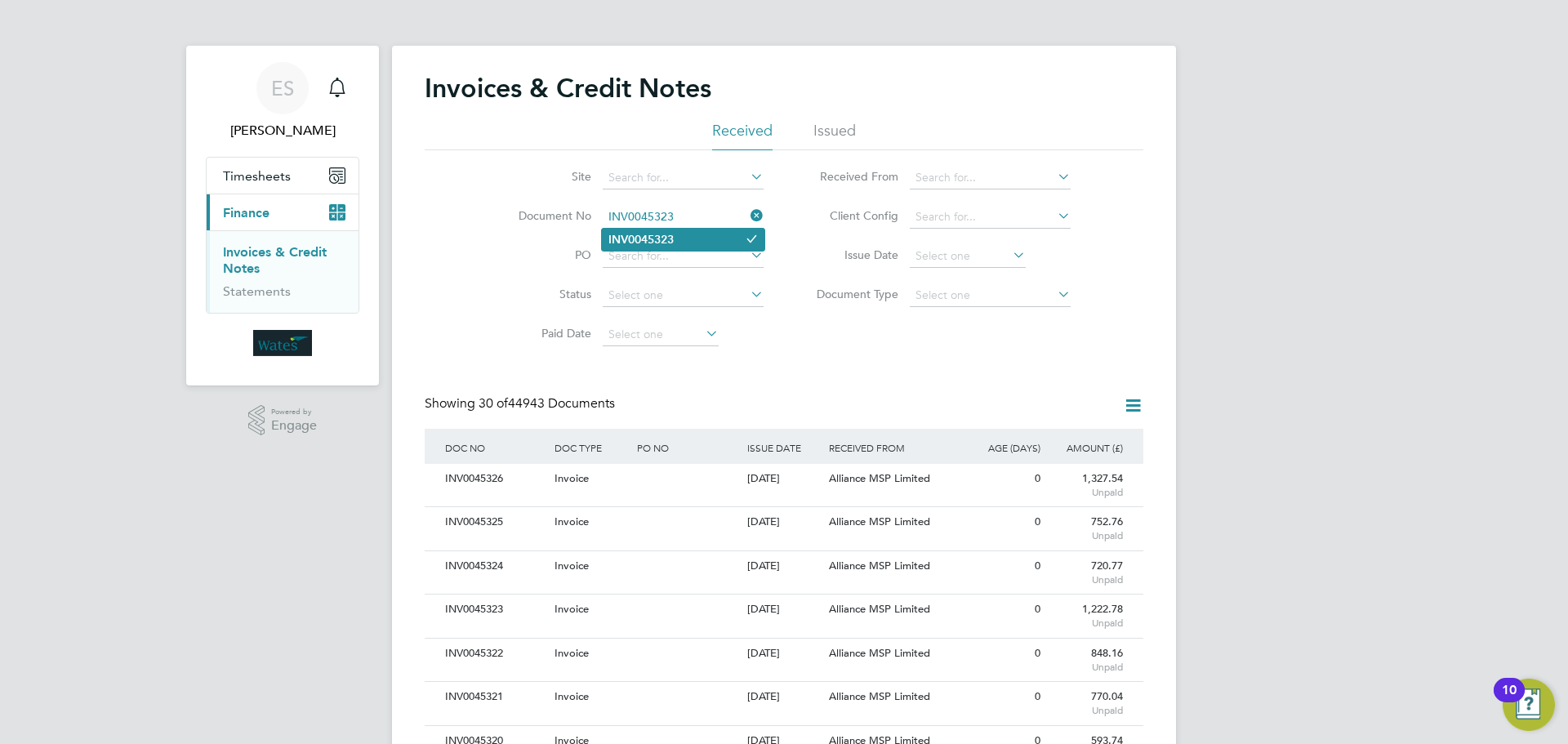
type input "INV0045323"
click at [694, 239] on li "INV0045323" at bounding box center [683, 240] width 162 height 23
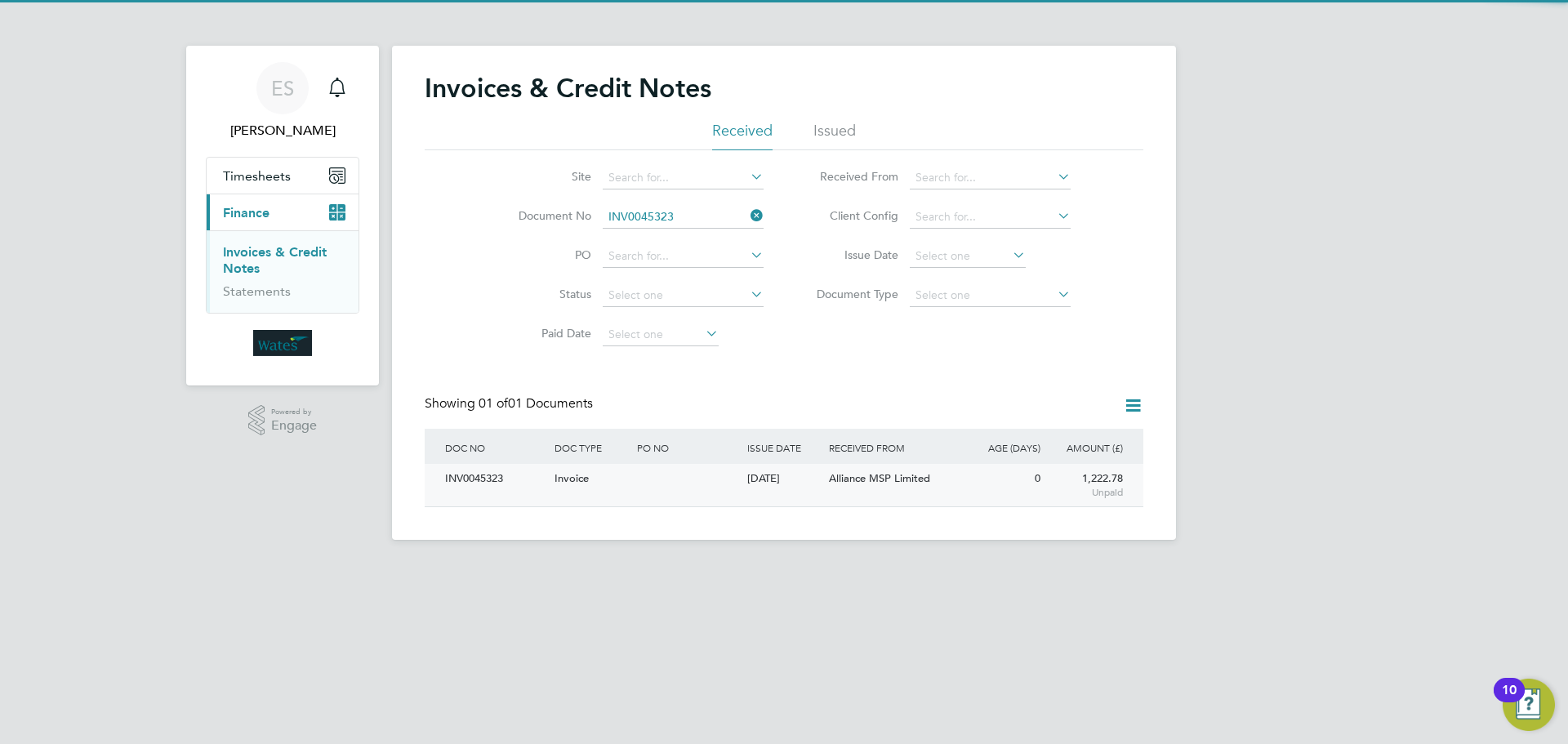
click at [468, 484] on div "INV0045323" at bounding box center [495, 479] width 110 height 30
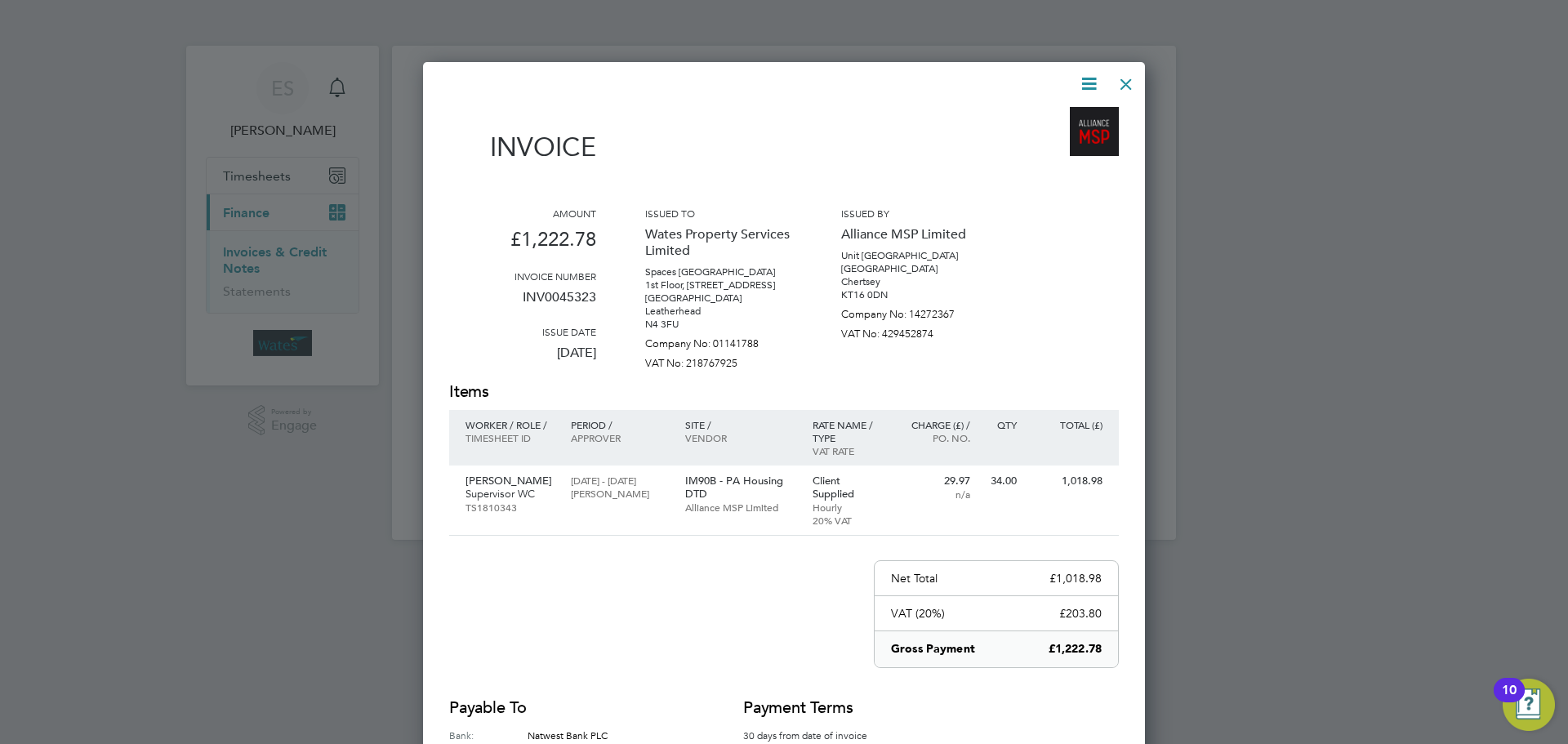
click at [1085, 76] on icon at bounding box center [1089, 84] width 21 height 21
click at [1064, 119] on li "Download Invoice" at bounding box center [1039, 122] width 113 height 23
drag, startPoint x: 1079, startPoint y: 86, endPoint x: 1055, endPoint y: 125, distance: 45.8
click at [1079, 86] on icon at bounding box center [1089, 84] width 21 height 21
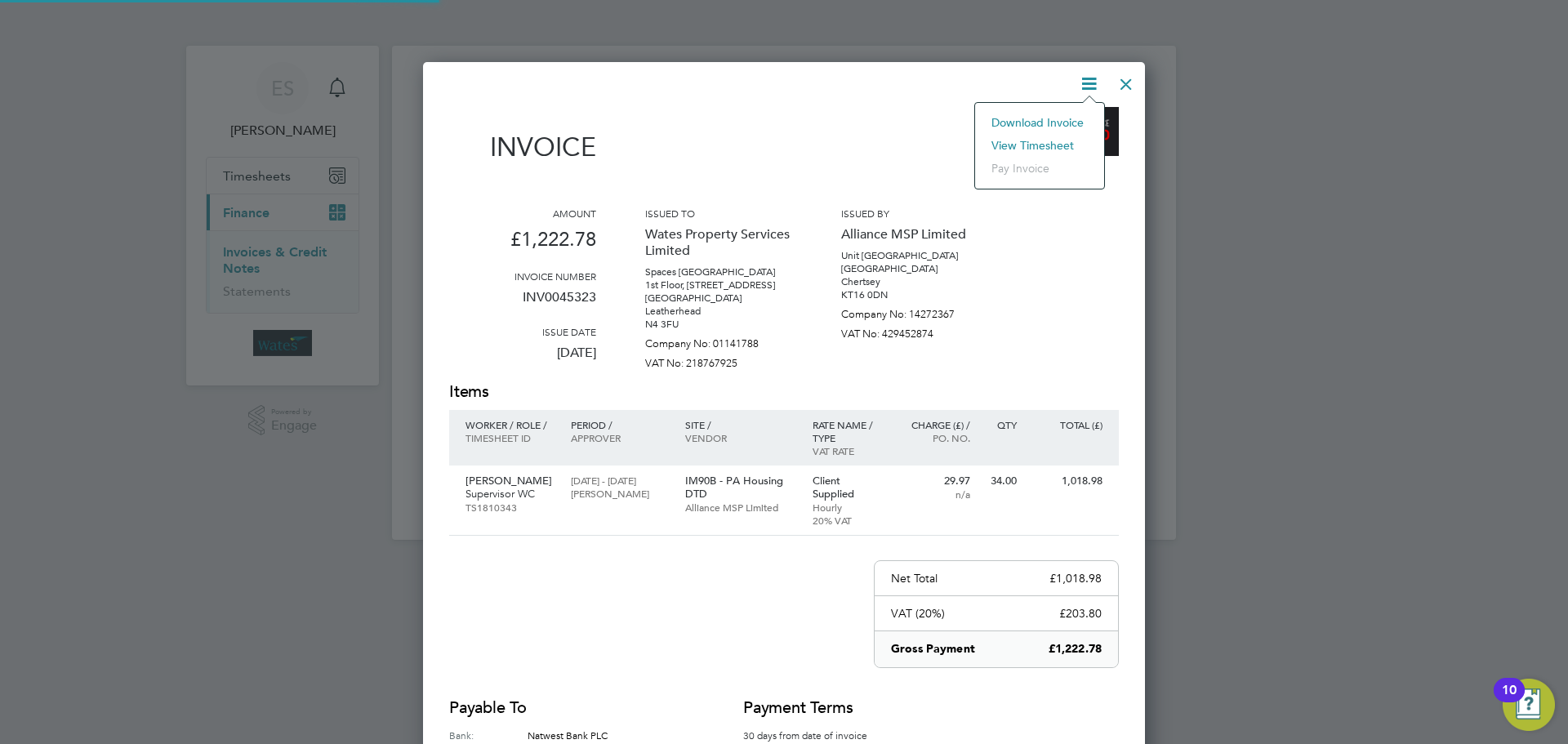
click at [1041, 143] on li "View timesheet" at bounding box center [1039, 145] width 113 height 23
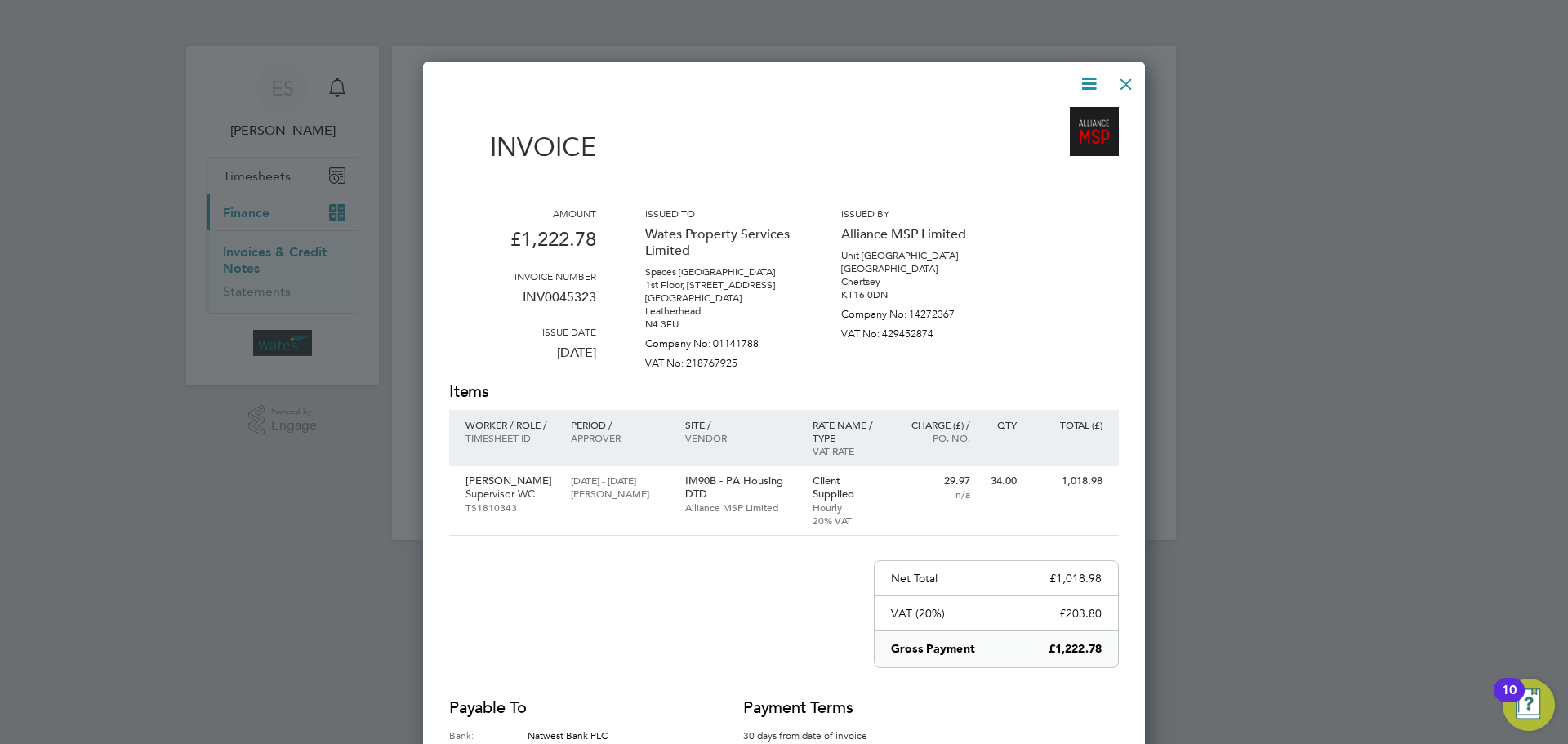
click at [1117, 73] on div at bounding box center [1125, 80] width 29 height 29
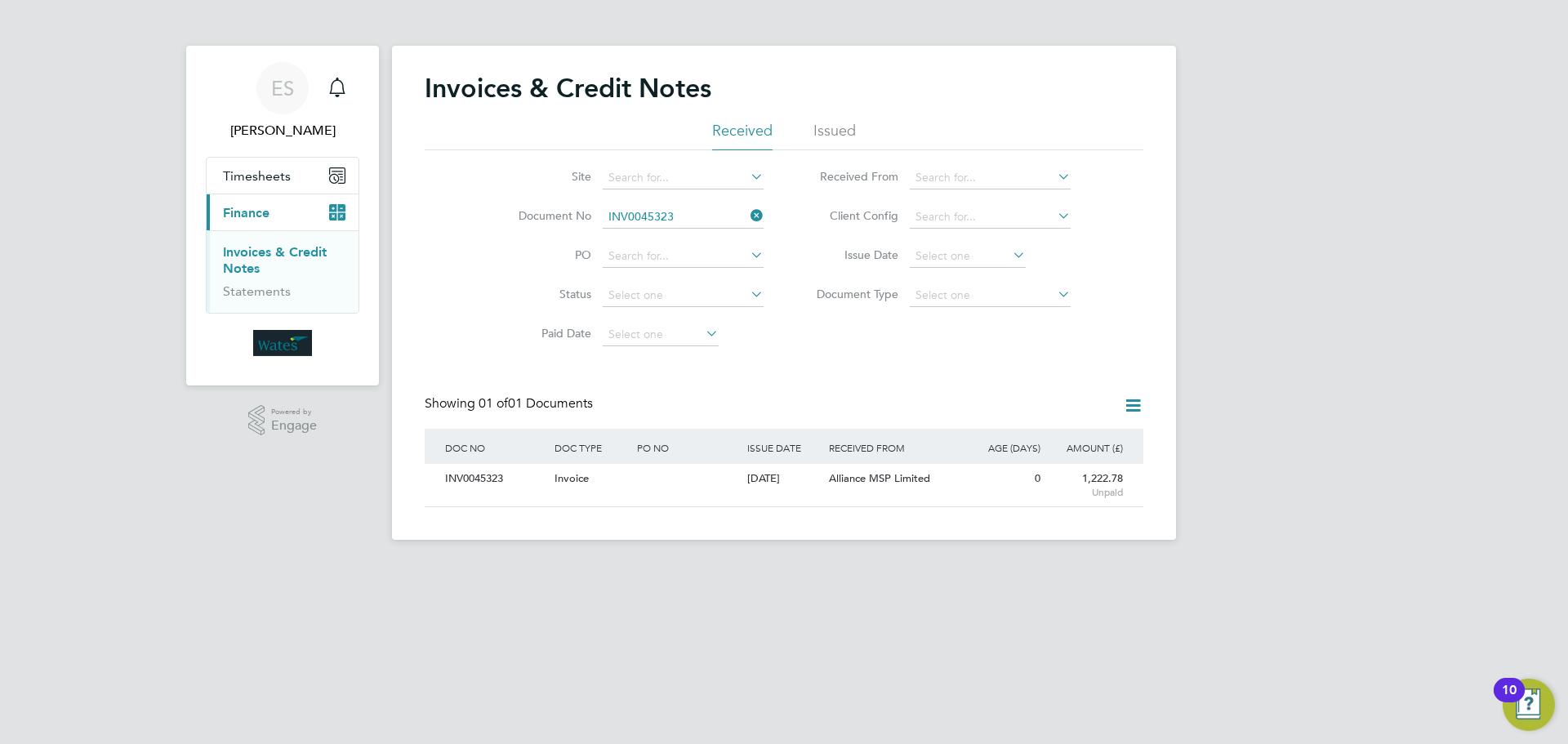
click at [747, 212] on icon at bounding box center [747, 216] width 0 height 23
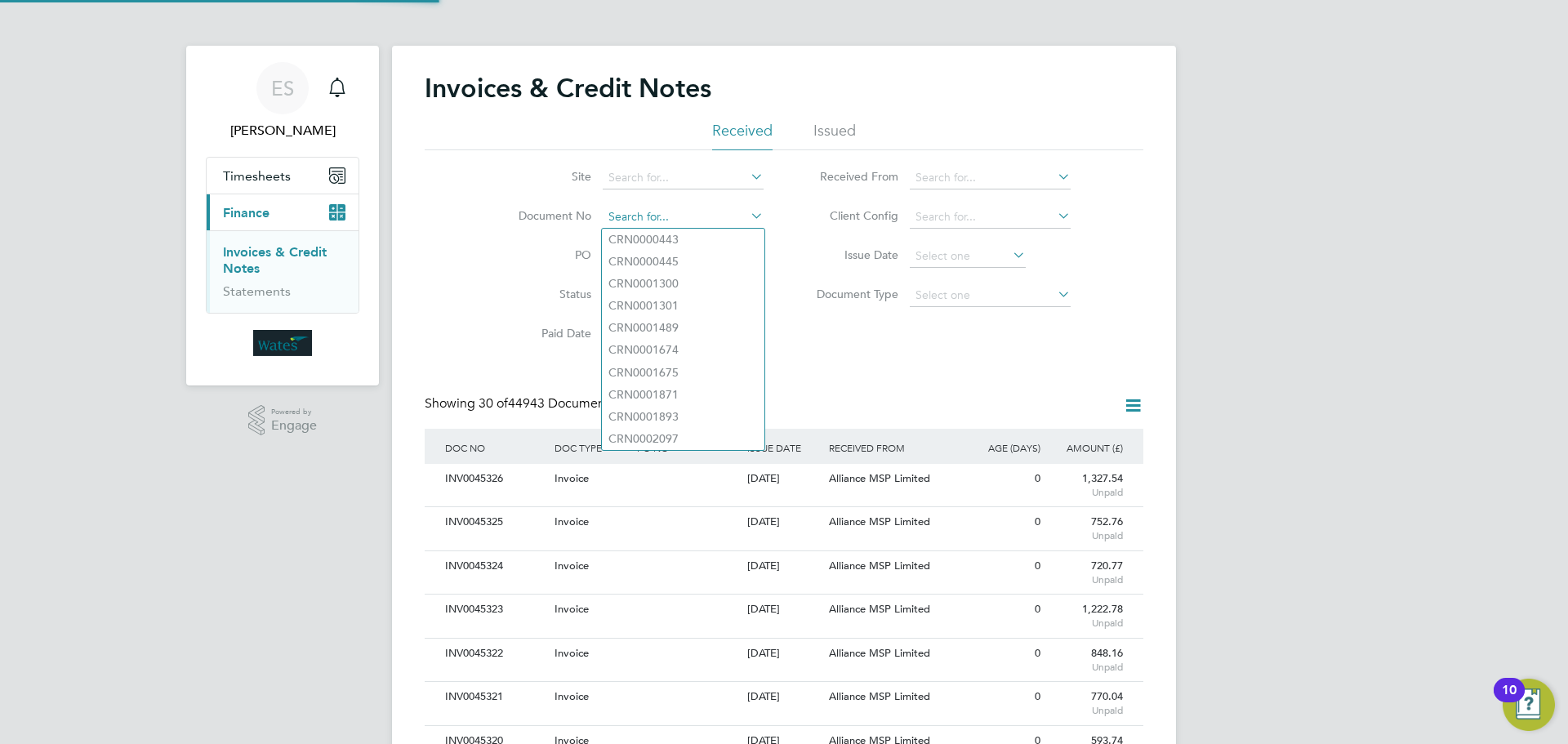
scroll to position [31, 111]
paste input "INV0045324"
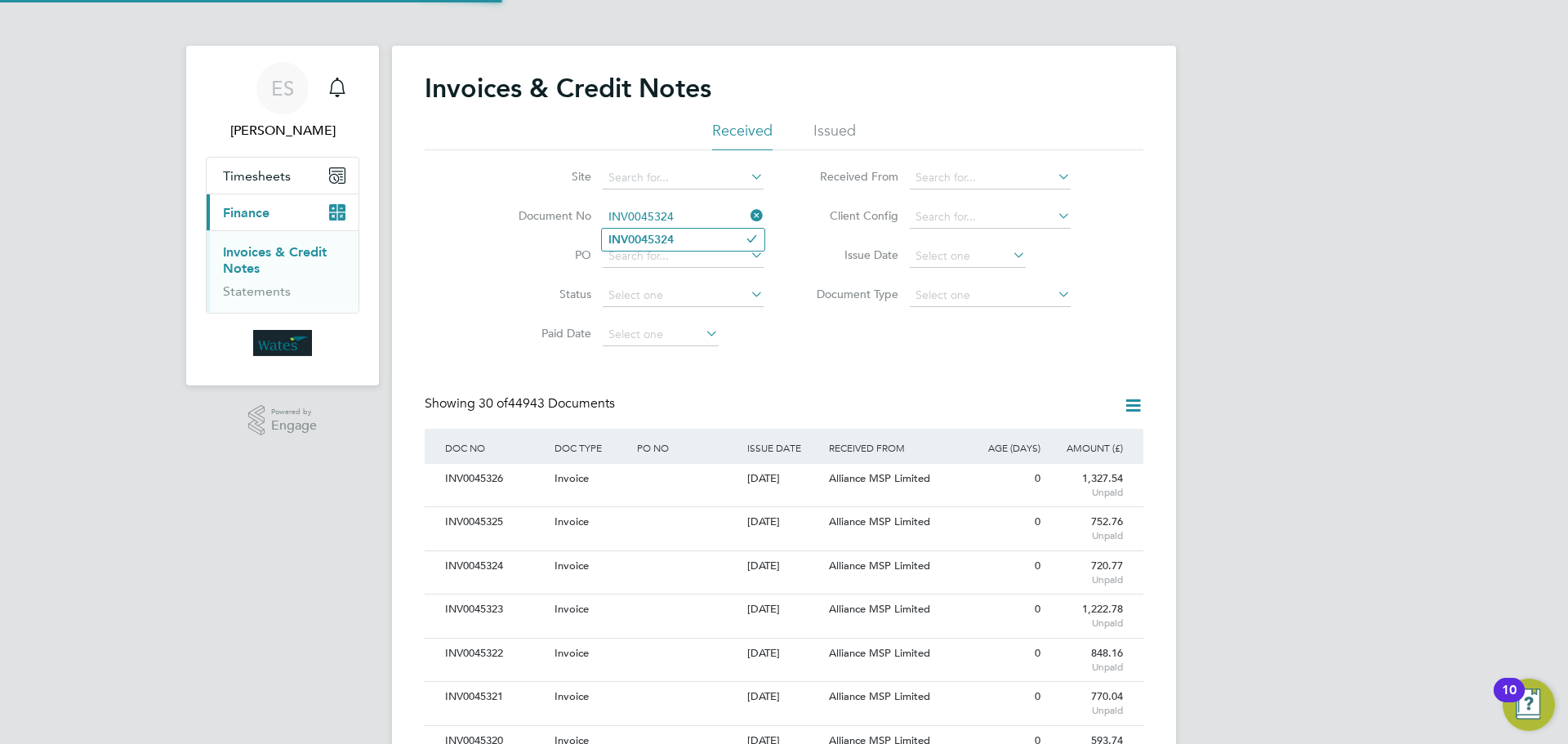
type input "INV0045324"
click at [716, 234] on li "INV0045324" at bounding box center [683, 240] width 162 height 23
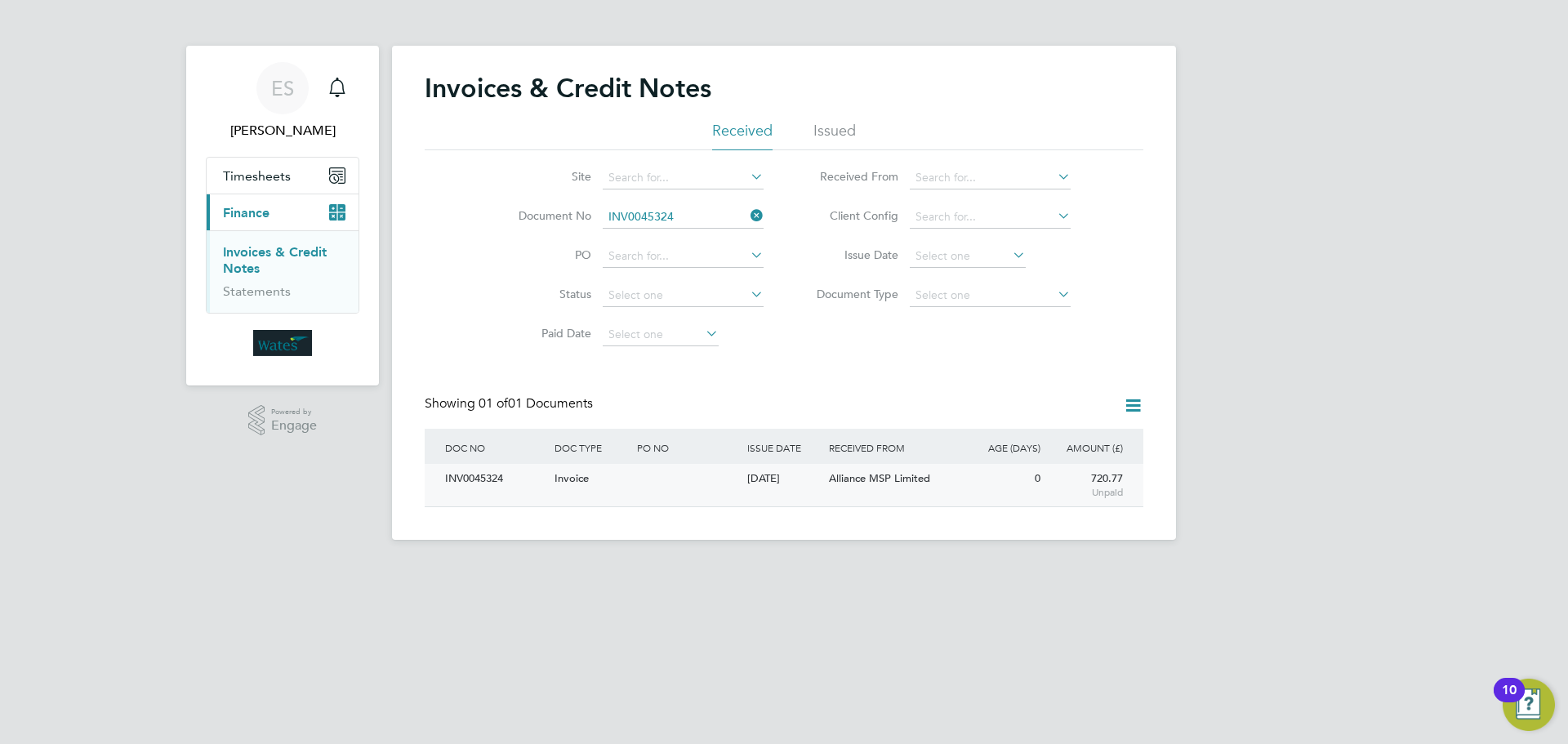
click at [472, 481] on div "INV0045324" at bounding box center [495, 479] width 110 height 30
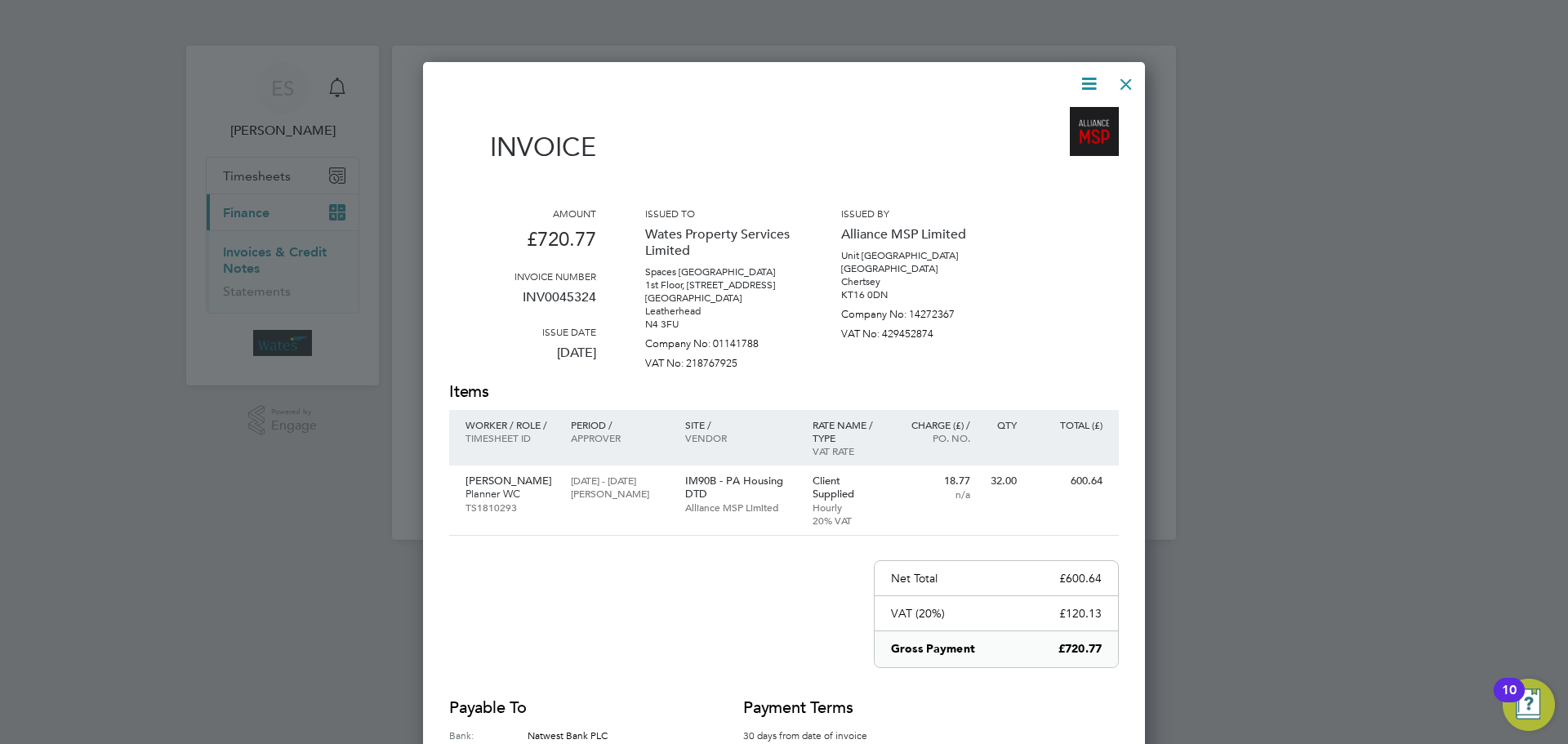
click at [1095, 75] on icon at bounding box center [1089, 84] width 21 height 21
click at [1052, 114] on li "Download Invoice" at bounding box center [1039, 122] width 113 height 23
click at [1090, 74] on icon at bounding box center [1089, 84] width 21 height 21
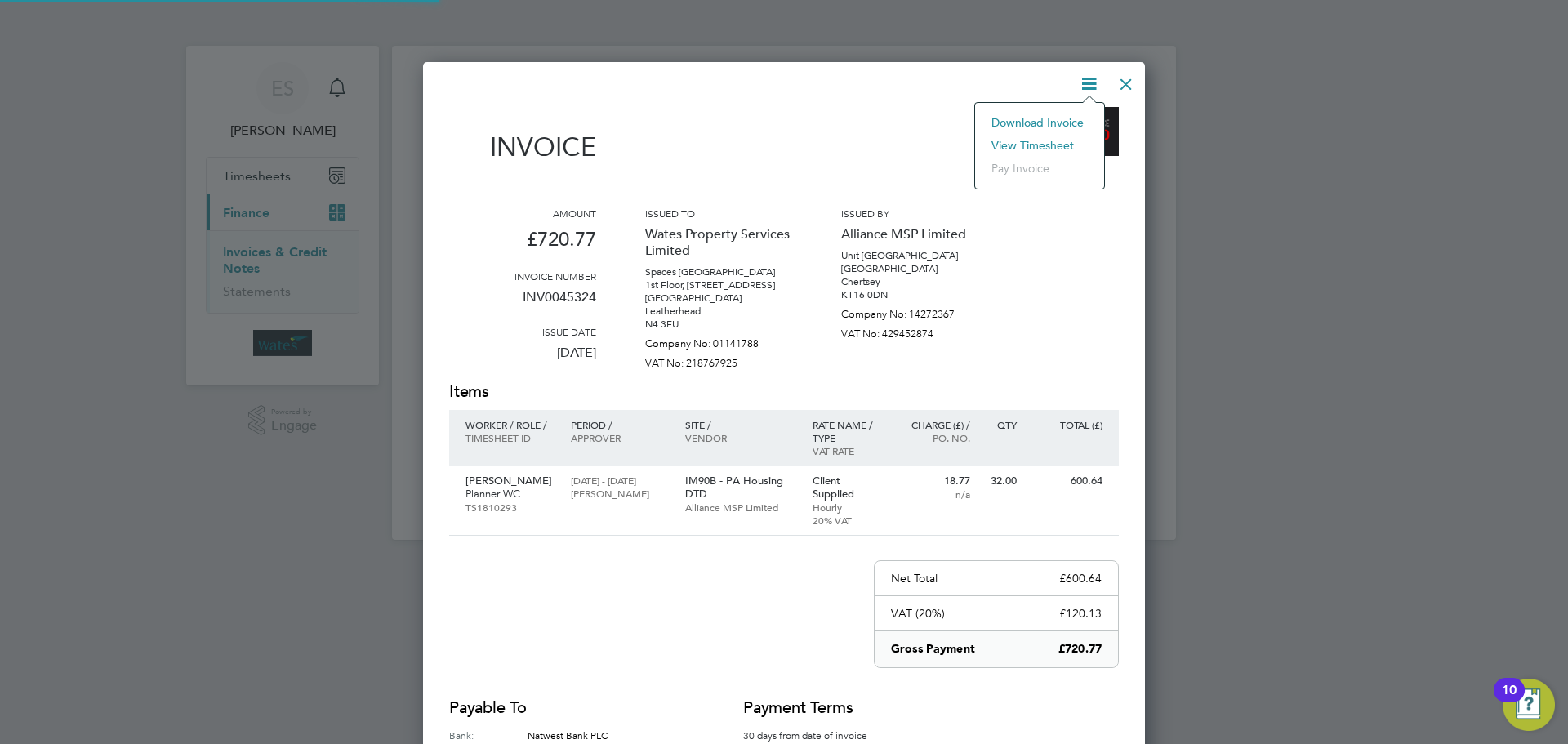
drag, startPoint x: 1062, startPoint y: 142, endPoint x: 1058, endPoint y: 149, distance: 8.1
click at [1062, 142] on li "View timesheet" at bounding box center [1039, 145] width 113 height 23
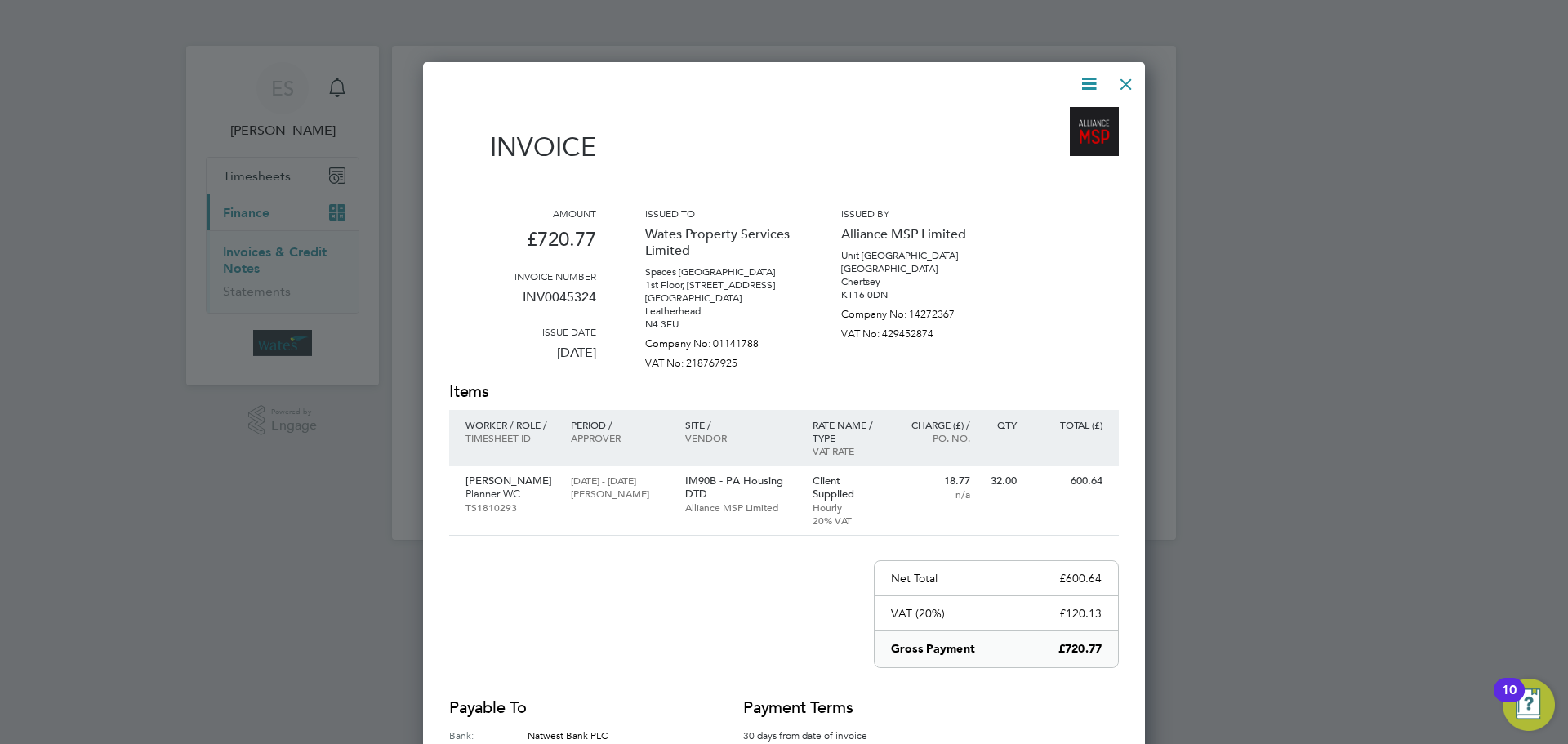
click at [1123, 73] on div at bounding box center [1125, 80] width 29 height 29
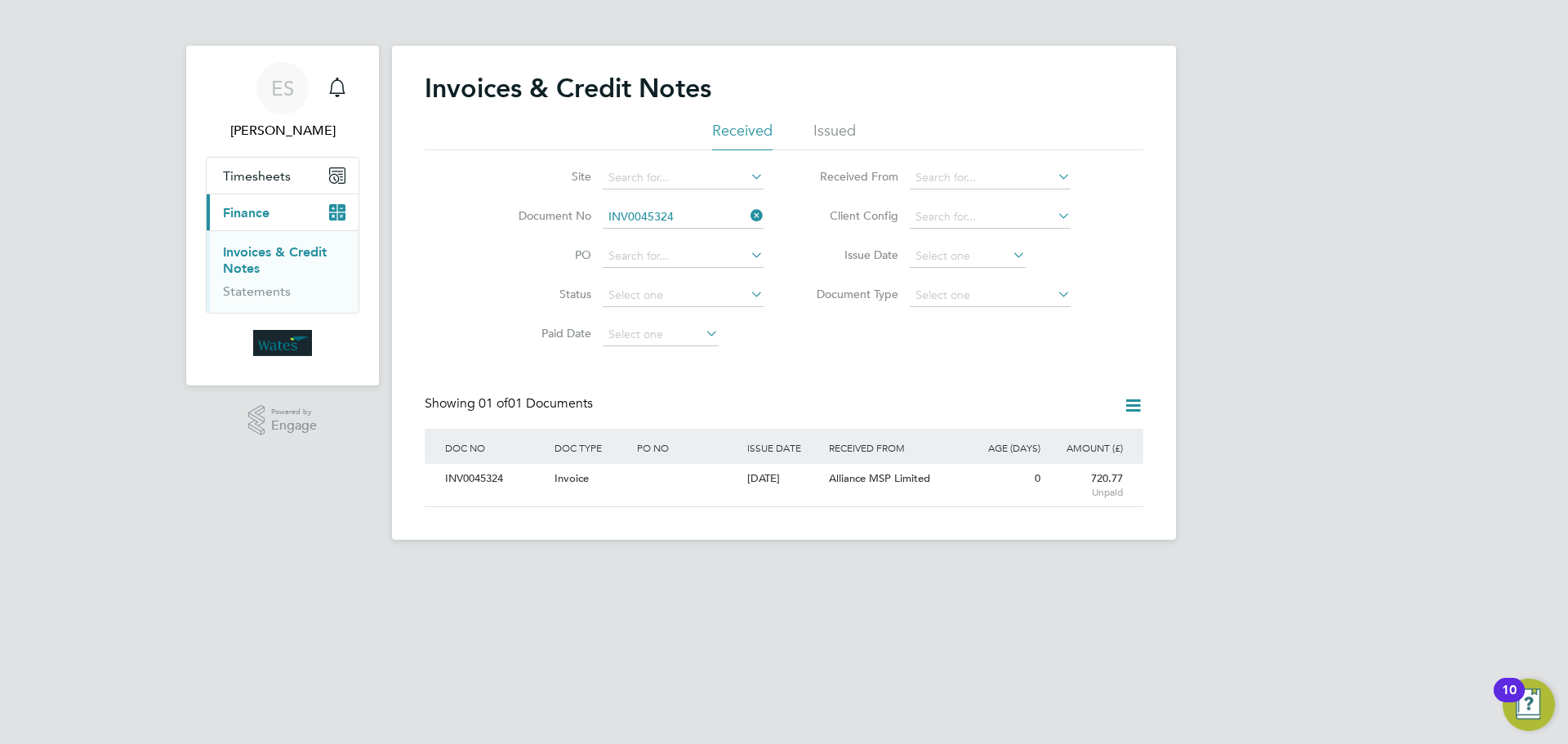
click at [747, 212] on icon at bounding box center [747, 216] width 0 height 23
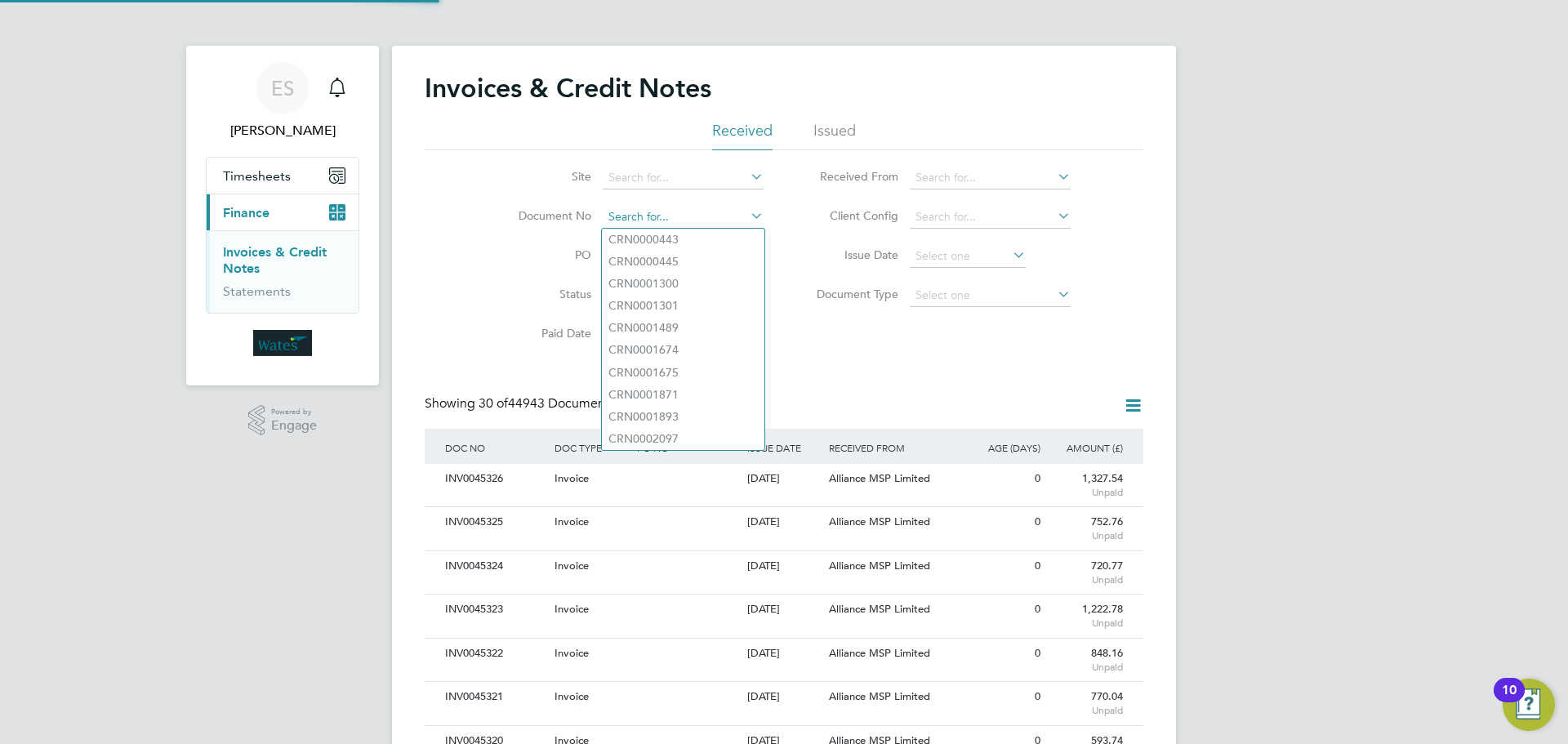
scroll to position [31, 111]
paste input "INV0045325"
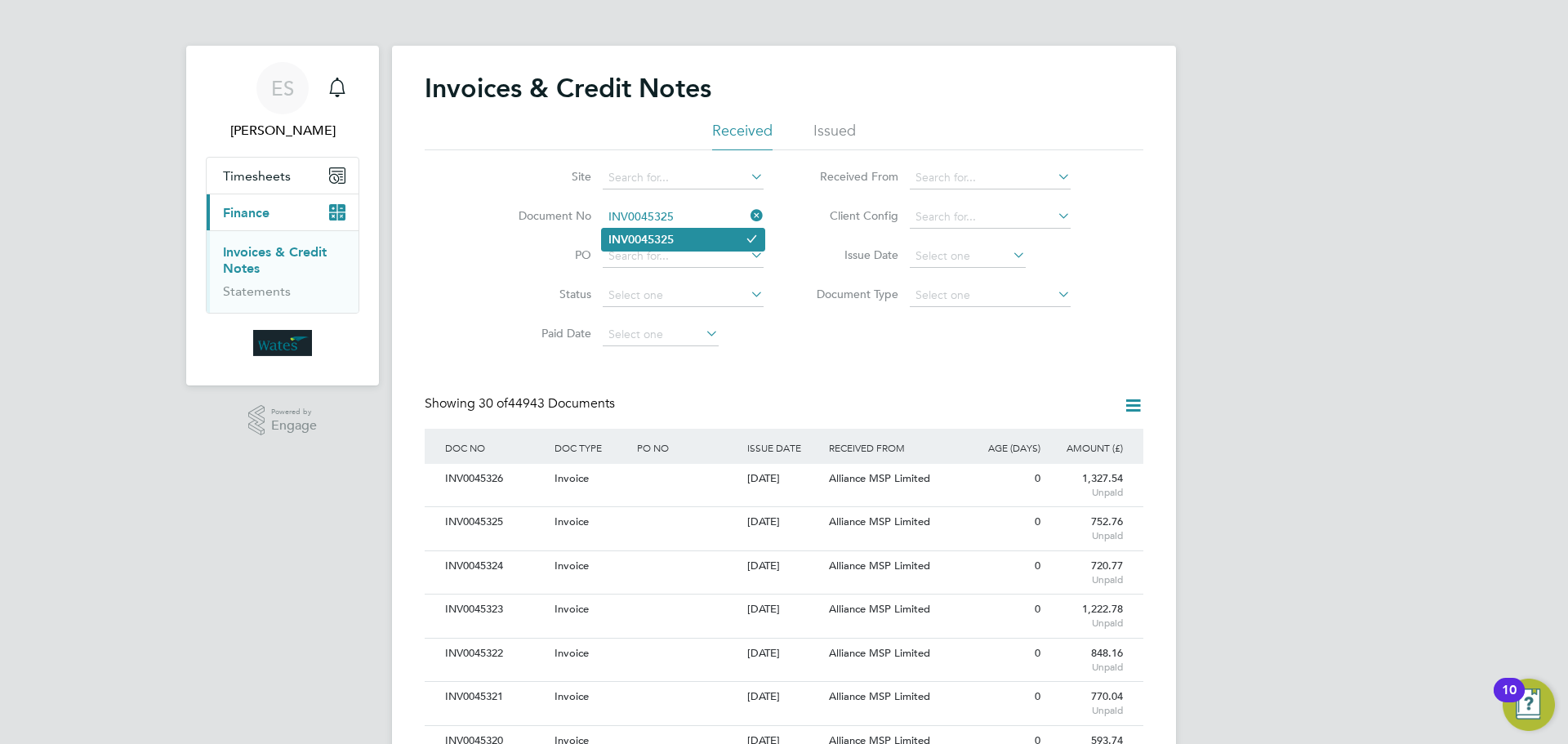
type input "INV0045325"
click at [673, 242] on b "INV0045325" at bounding box center [641, 239] width 66 height 14
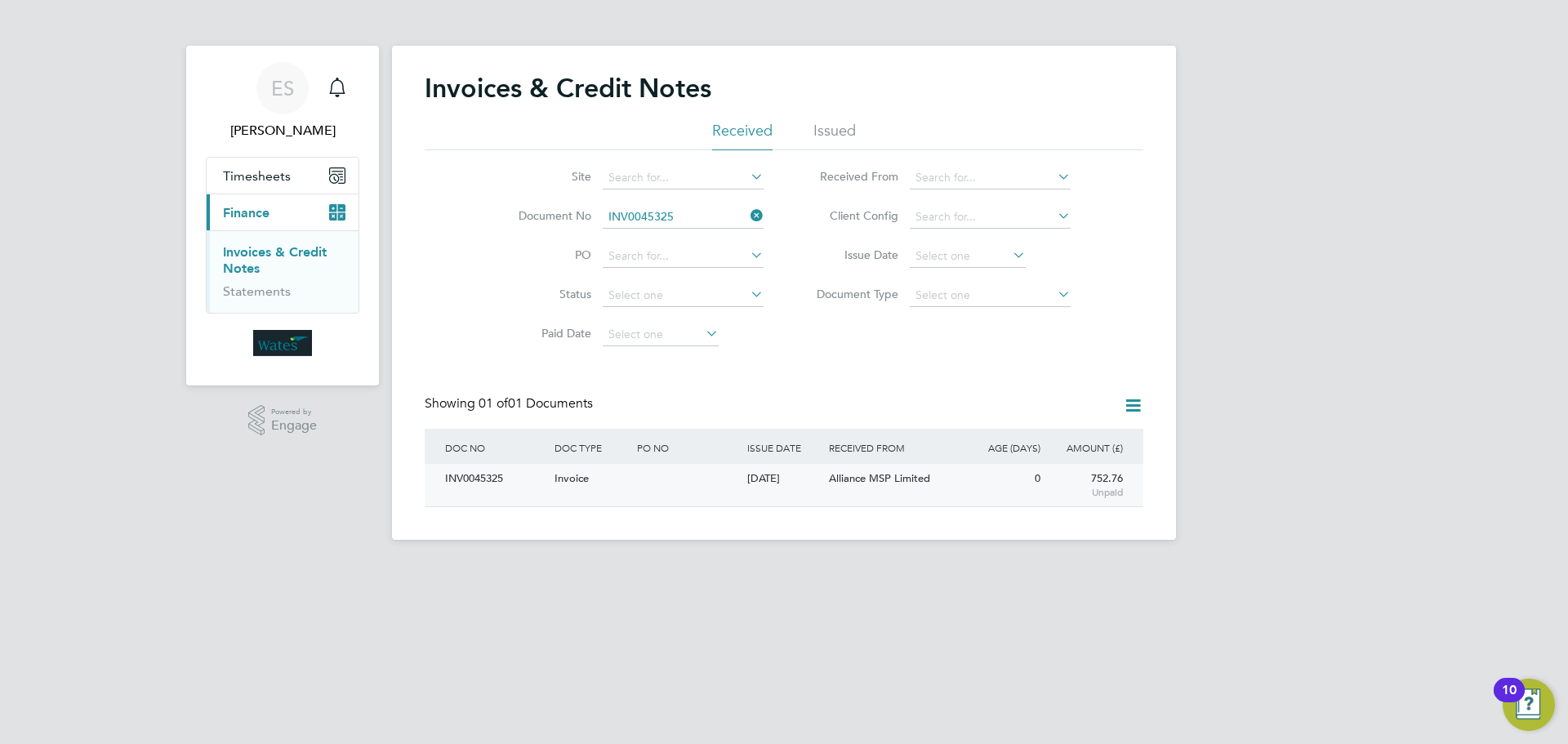
click at [491, 474] on div "INV0045325" at bounding box center [495, 479] width 110 height 30
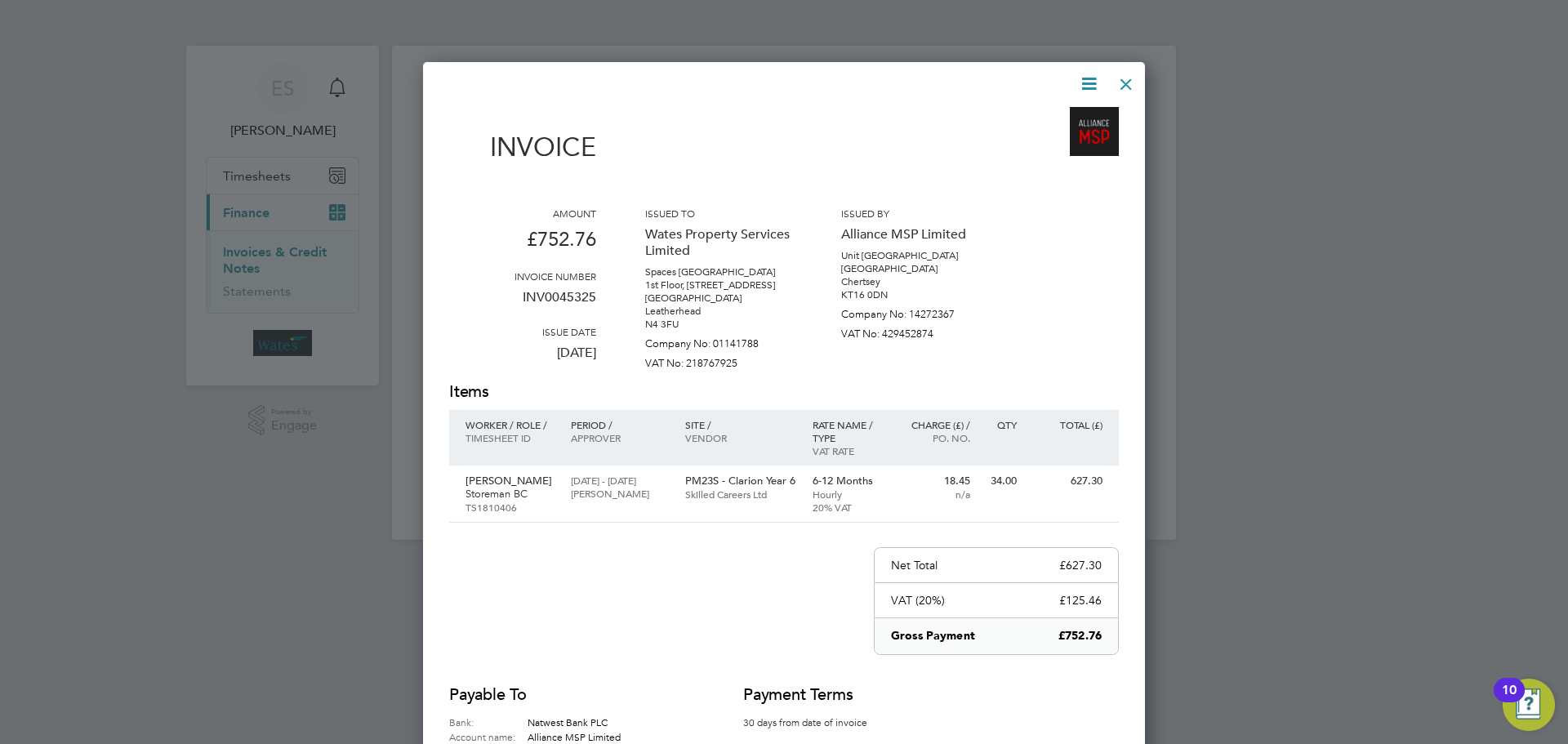
click at [1086, 81] on icon at bounding box center [1089, 84] width 21 height 21
click at [1066, 112] on li "Download Invoice" at bounding box center [1039, 122] width 113 height 23
click at [1086, 79] on icon at bounding box center [1089, 84] width 21 height 21
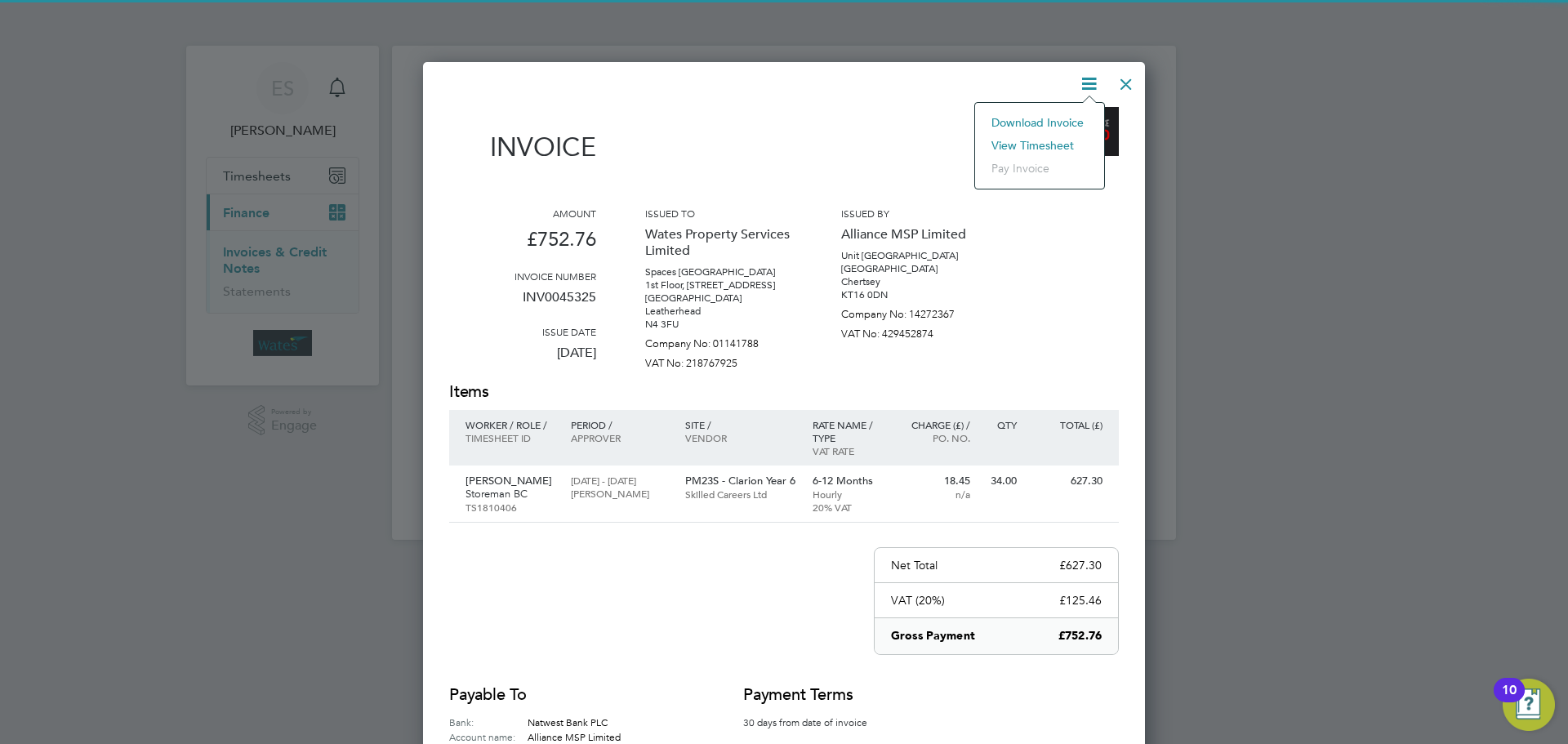
click at [1052, 142] on li "View timesheet" at bounding box center [1039, 145] width 113 height 23
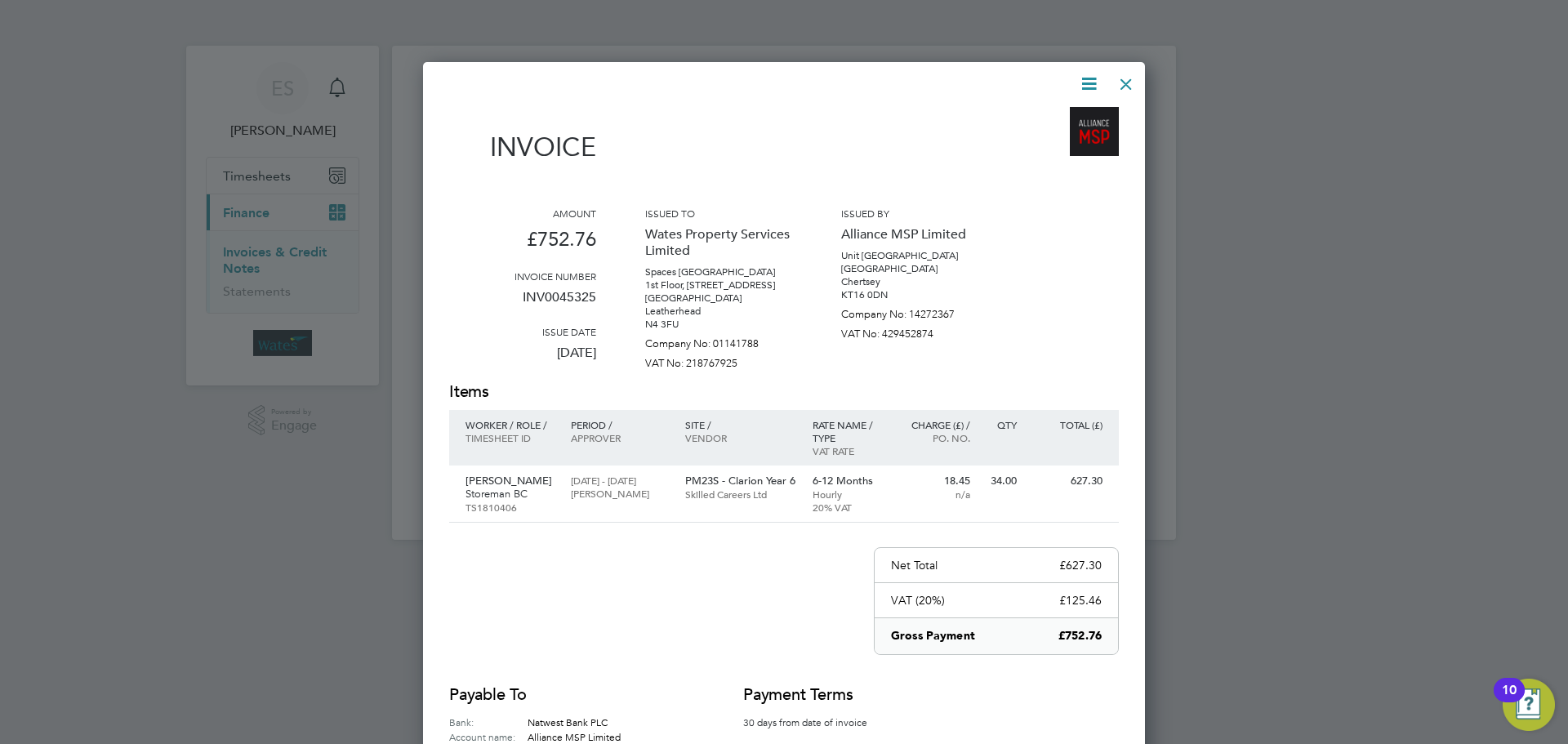
click at [1132, 75] on div at bounding box center [1125, 80] width 29 height 29
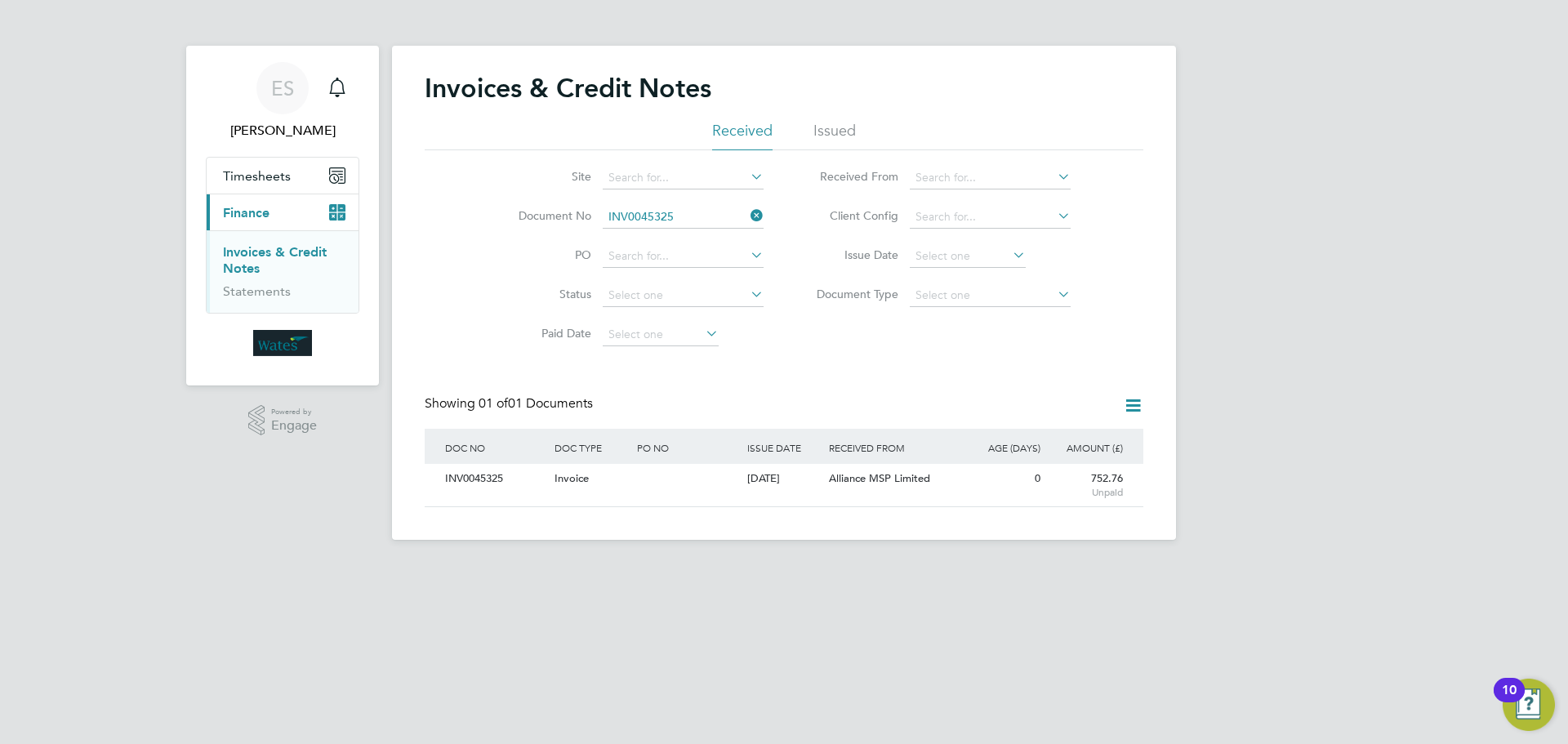
click at [747, 214] on icon at bounding box center [747, 216] width 0 height 23
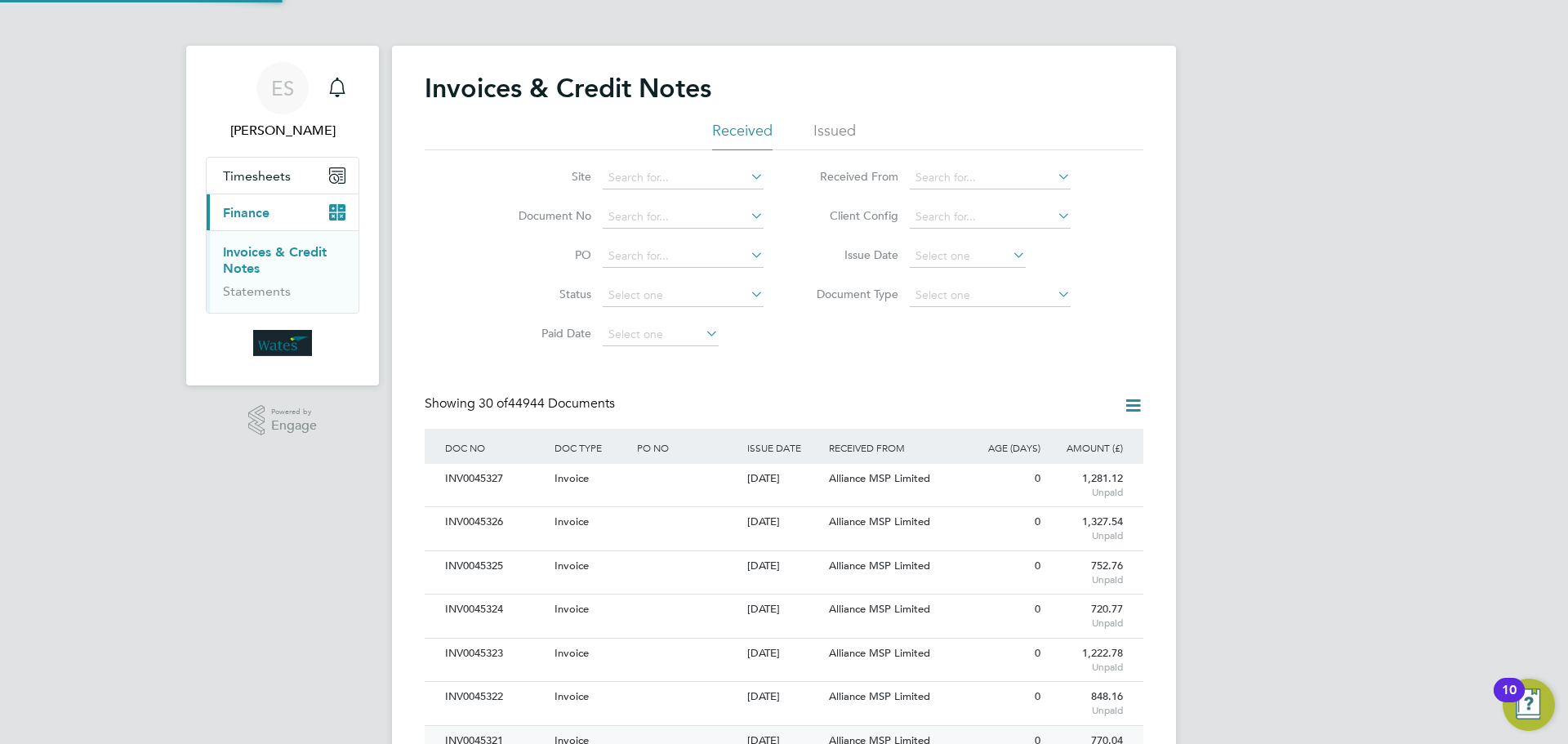
scroll to position [31, 111]
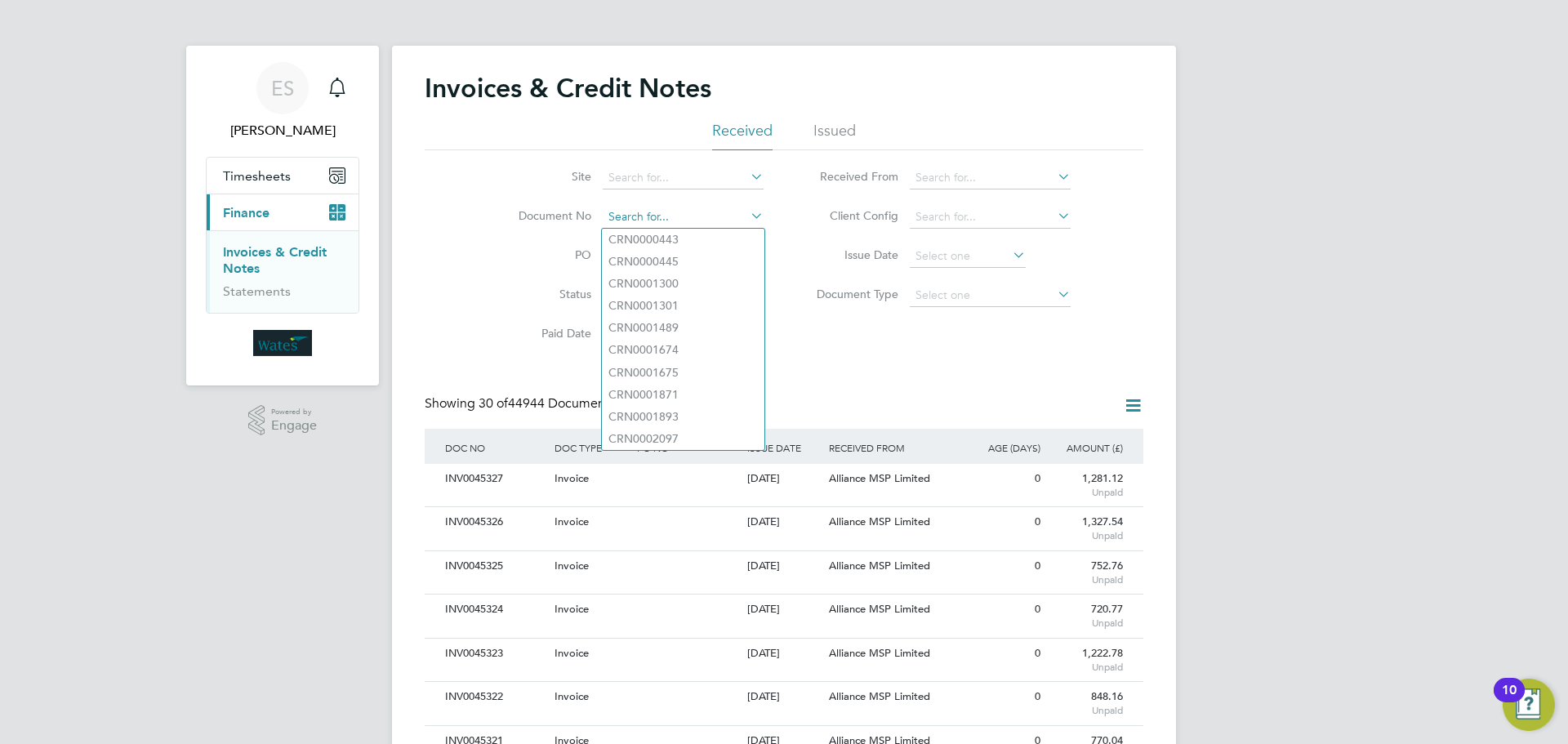
paste input "INV0045317"
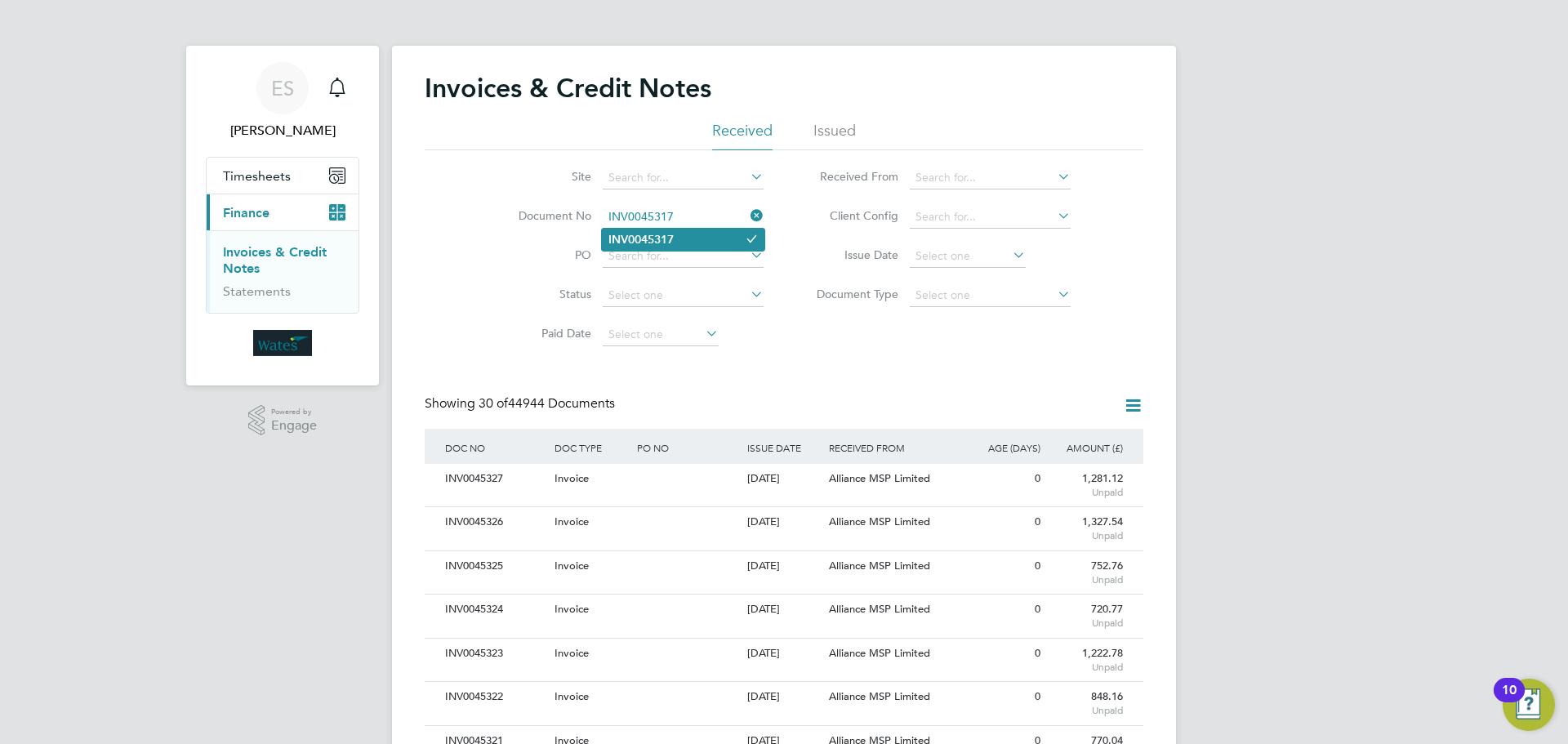
type input "INV0045317"
click at [641, 243] on b "INV0045317" at bounding box center [641, 239] width 66 height 14
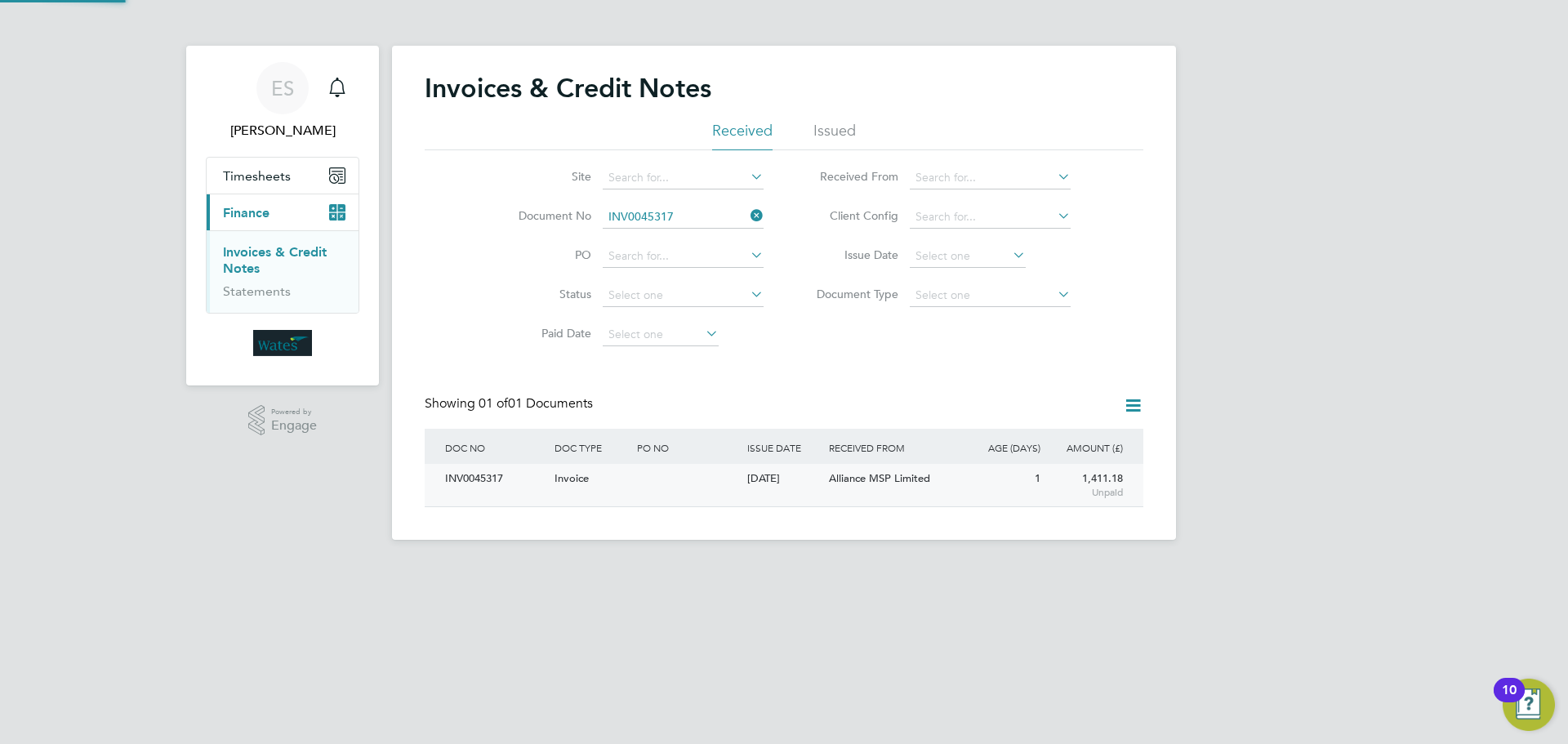
scroll to position [31, 138]
click at [488, 477] on div "INV0045317" at bounding box center [495, 479] width 110 height 30
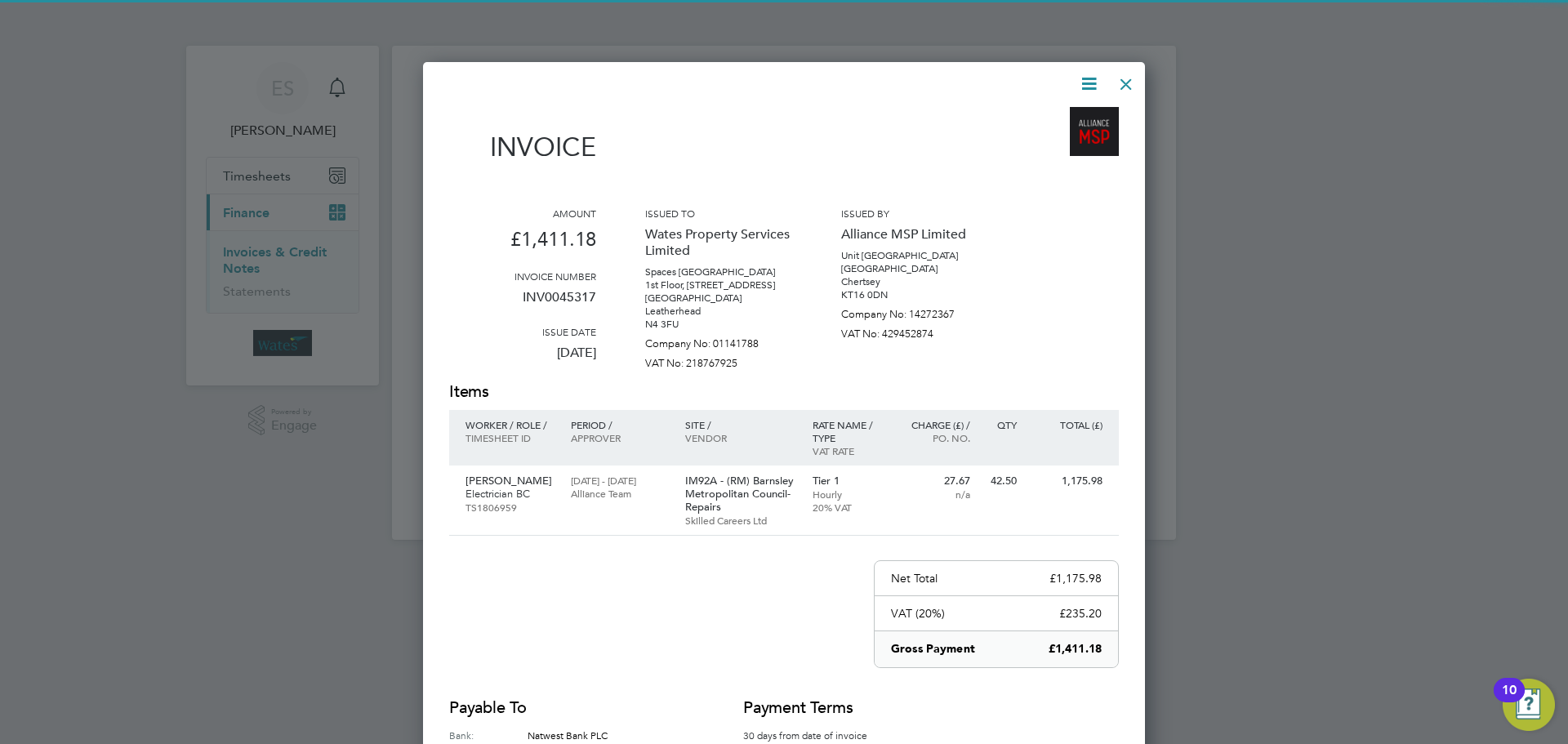
scroll to position [813, 723]
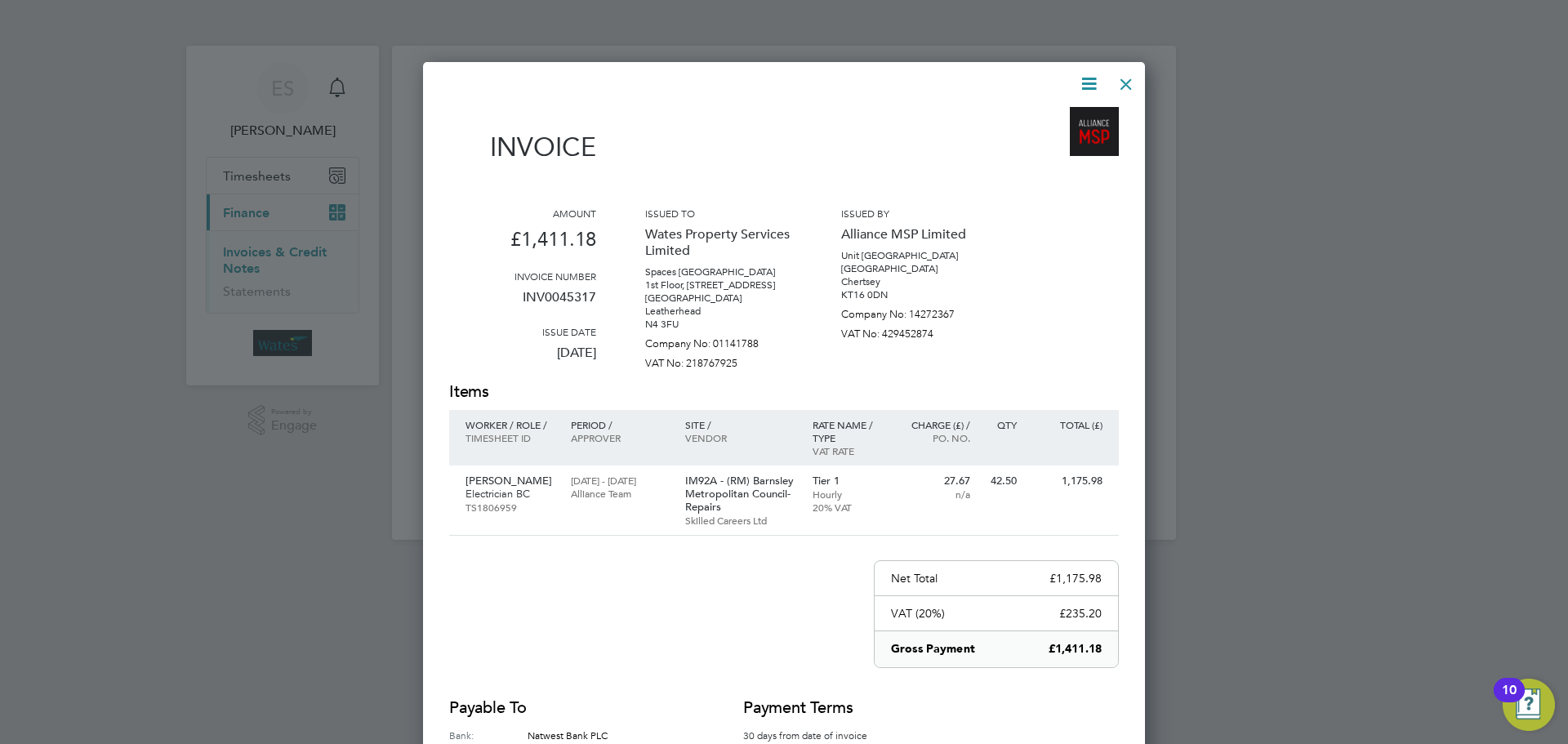
click at [1078, 79] on icon at bounding box center [1089, 84] width 21 height 21
click at [1038, 115] on li "Download Invoice" at bounding box center [1039, 122] width 113 height 23
drag, startPoint x: 1094, startPoint y: 78, endPoint x: 1065, endPoint y: 108, distance: 41.7
click at [1094, 78] on icon at bounding box center [1089, 84] width 21 height 21
click at [1048, 139] on li "View timesheet" at bounding box center [1039, 145] width 113 height 23
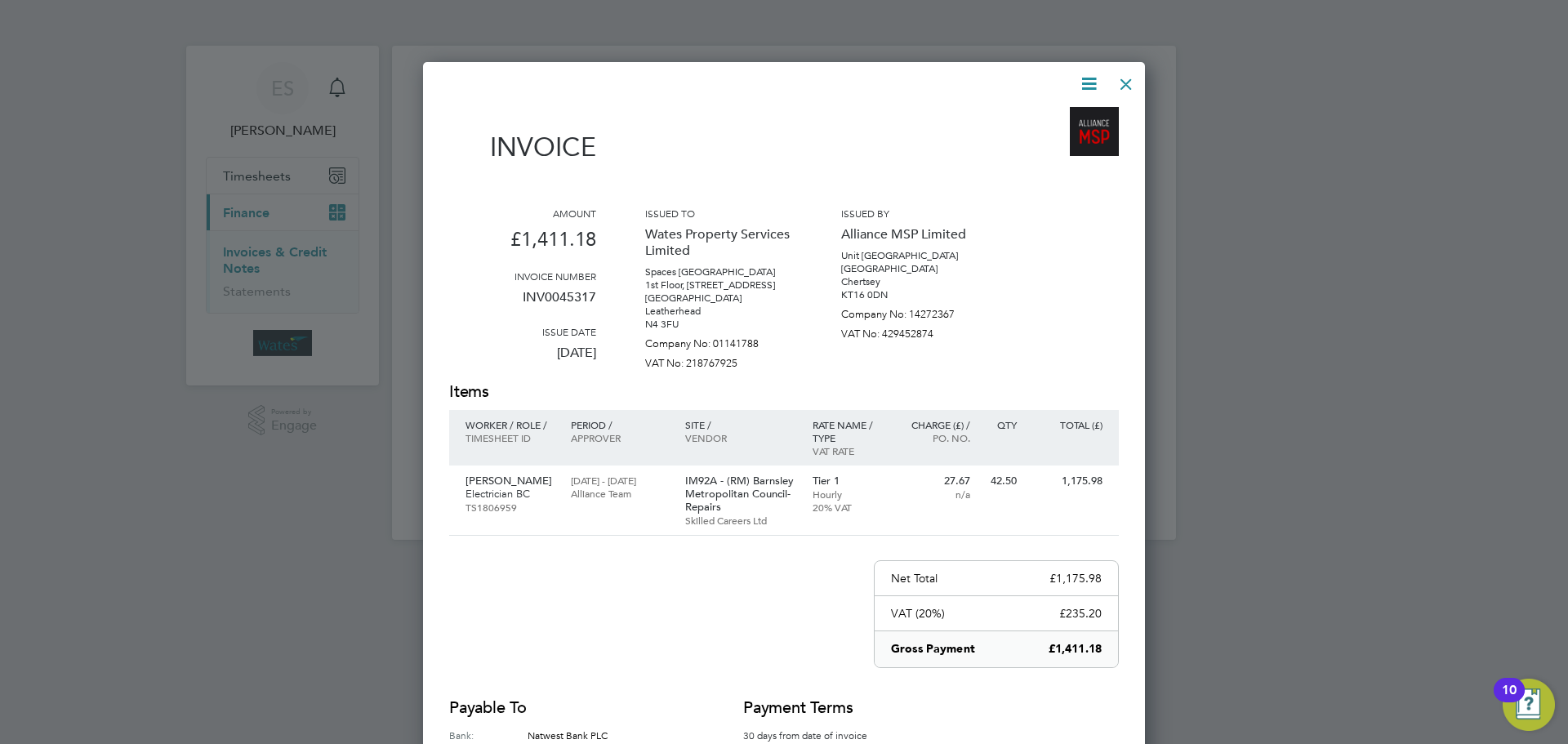
click at [1137, 84] on div at bounding box center [1125, 80] width 29 height 29
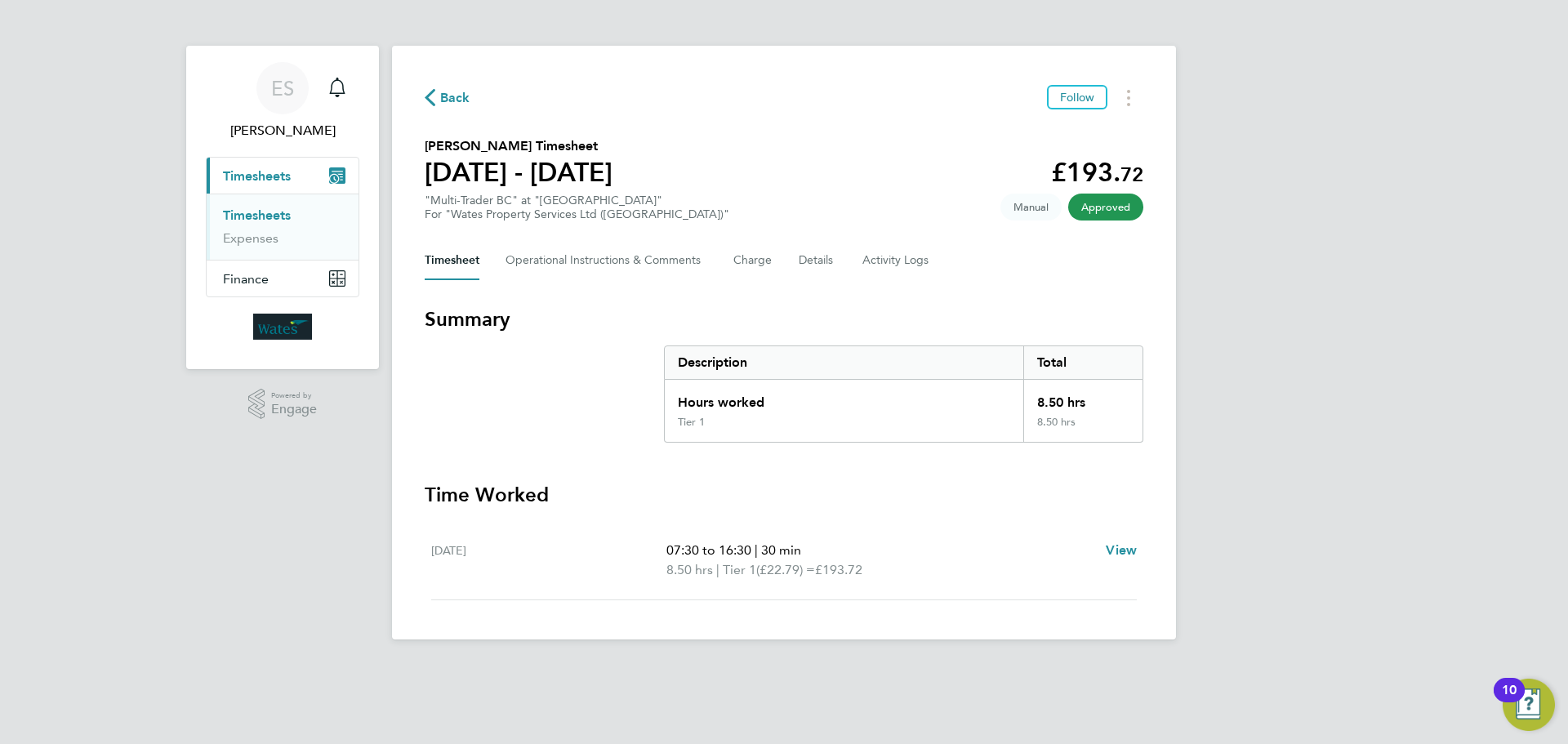
click at [1130, 84] on div "Back Follow Richard Spanton's Timesheet 16 - 22 Aug 2025 £193. 72 "Multi-Trader…" at bounding box center [784, 342] width 784 height 594
click at [1137, 100] on button "Timesheets Menu" at bounding box center [1128, 98] width 29 height 25
click at [1086, 134] on link "Download timesheet" at bounding box center [1045, 133] width 196 height 33
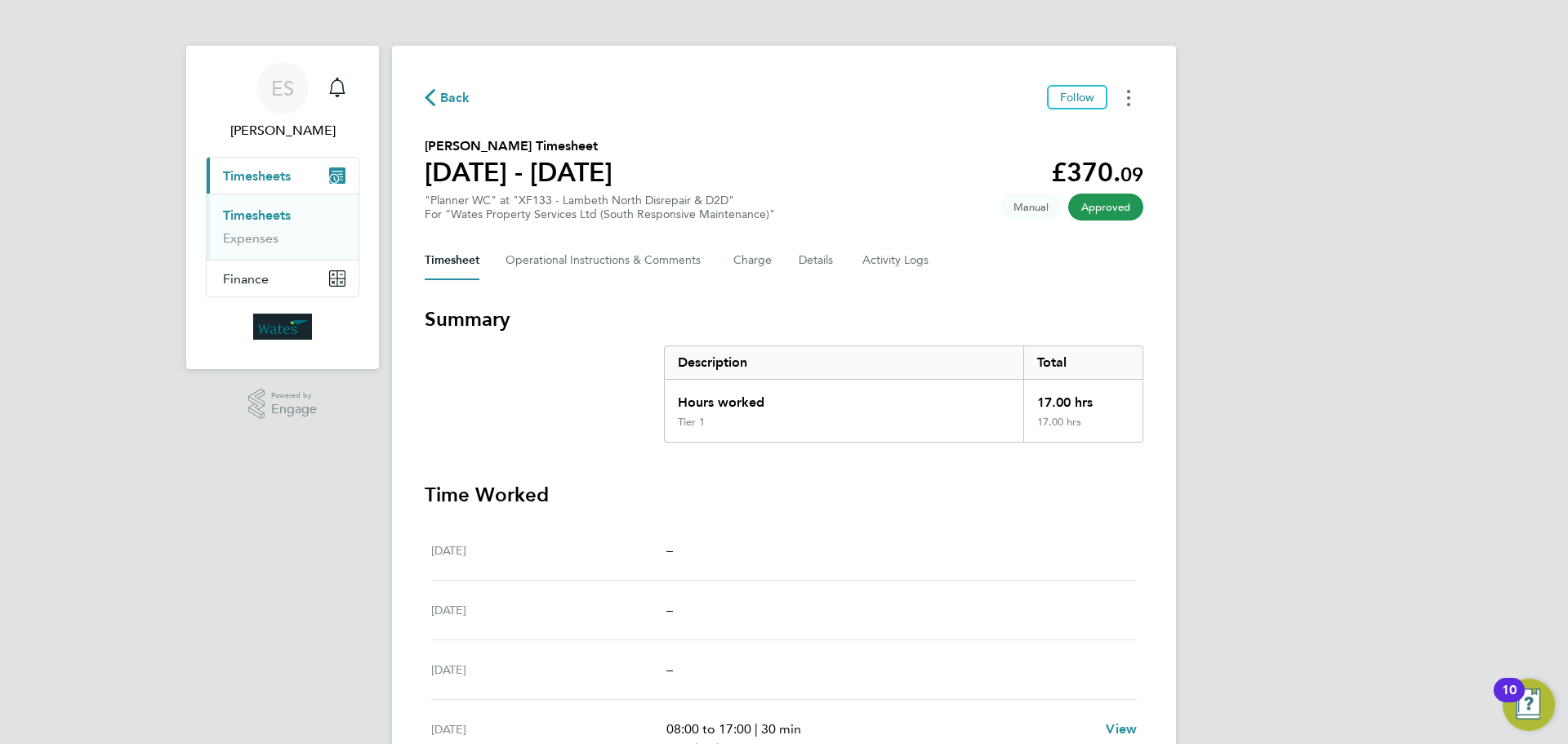
click at [1124, 96] on button "Timesheets Menu" at bounding box center [1128, 98] width 29 height 25
click at [1091, 132] on link "Download timesheet" at bounding box center [1045, 133] width 196 height 33
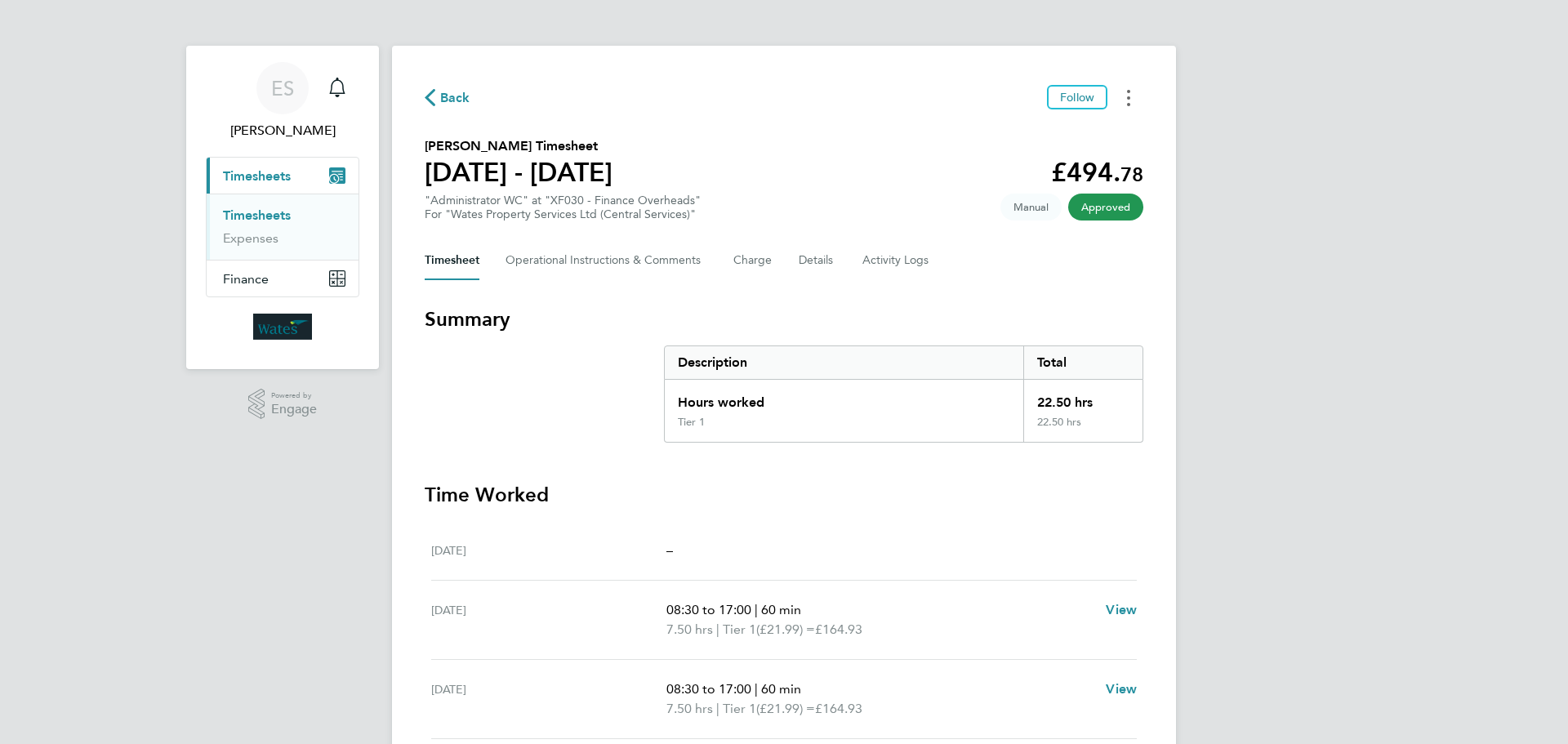
click at [1128, 98] on circle "Timesheets Menu" at bounding box center [1128, 98] width 3 height 3
click at [1075, 134] on link "Download timesheet" at bounding box center [1045, 133] width 196 height 33
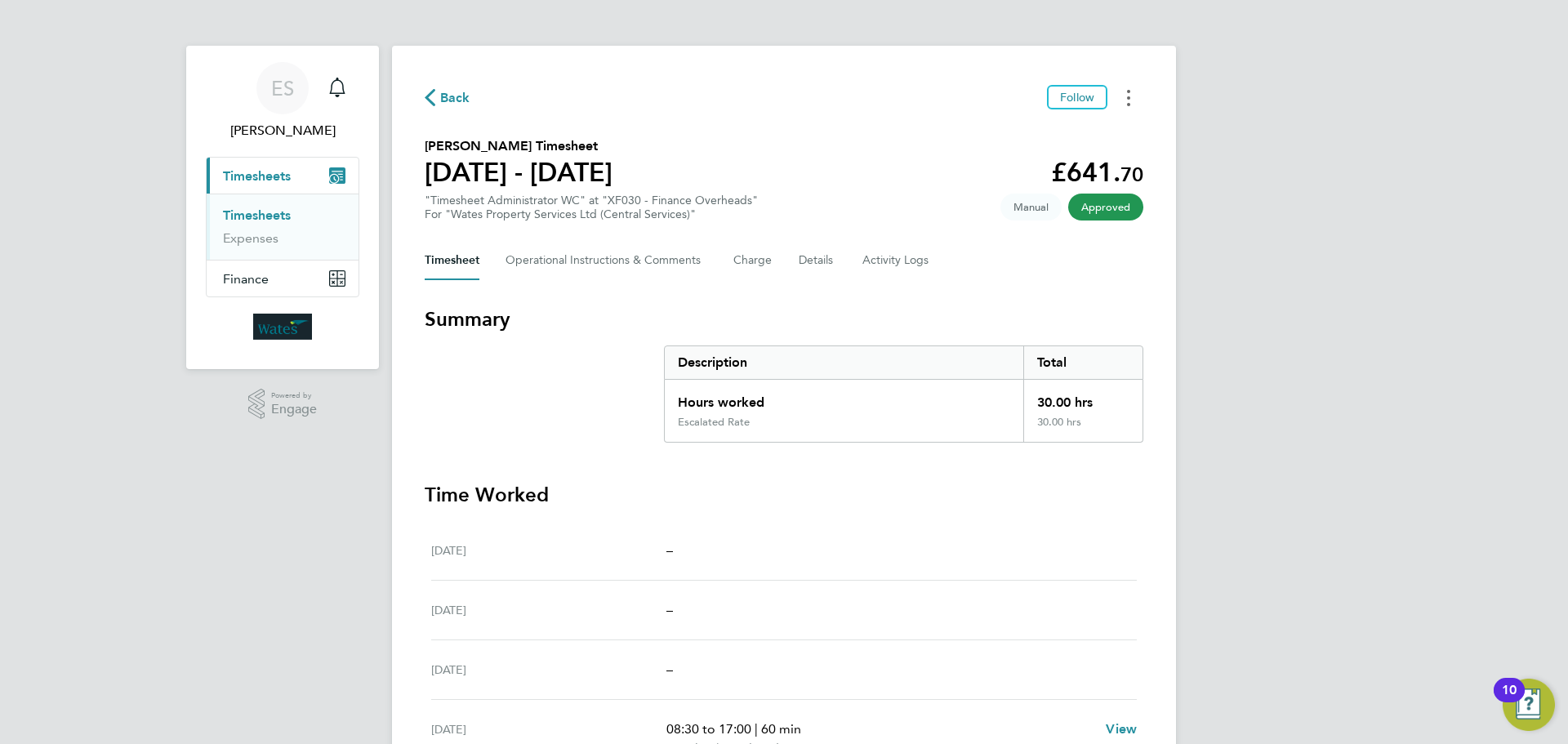
click at [1129, 96] on icon "Timesheets Menu" at bounding box center [1128, 98] width 3 height 16
click at [1093, 129] on link "Download timesheet" at bounding box center [1045, 133] width 196 height 33
click at [1141, 90] on button "Timesheets Menu" at bounding box center [1128, 98] width 29 height 25
click at [1090, 129] on link "Download timesheet" at bounding box center [1045, 133] width 196 height 33
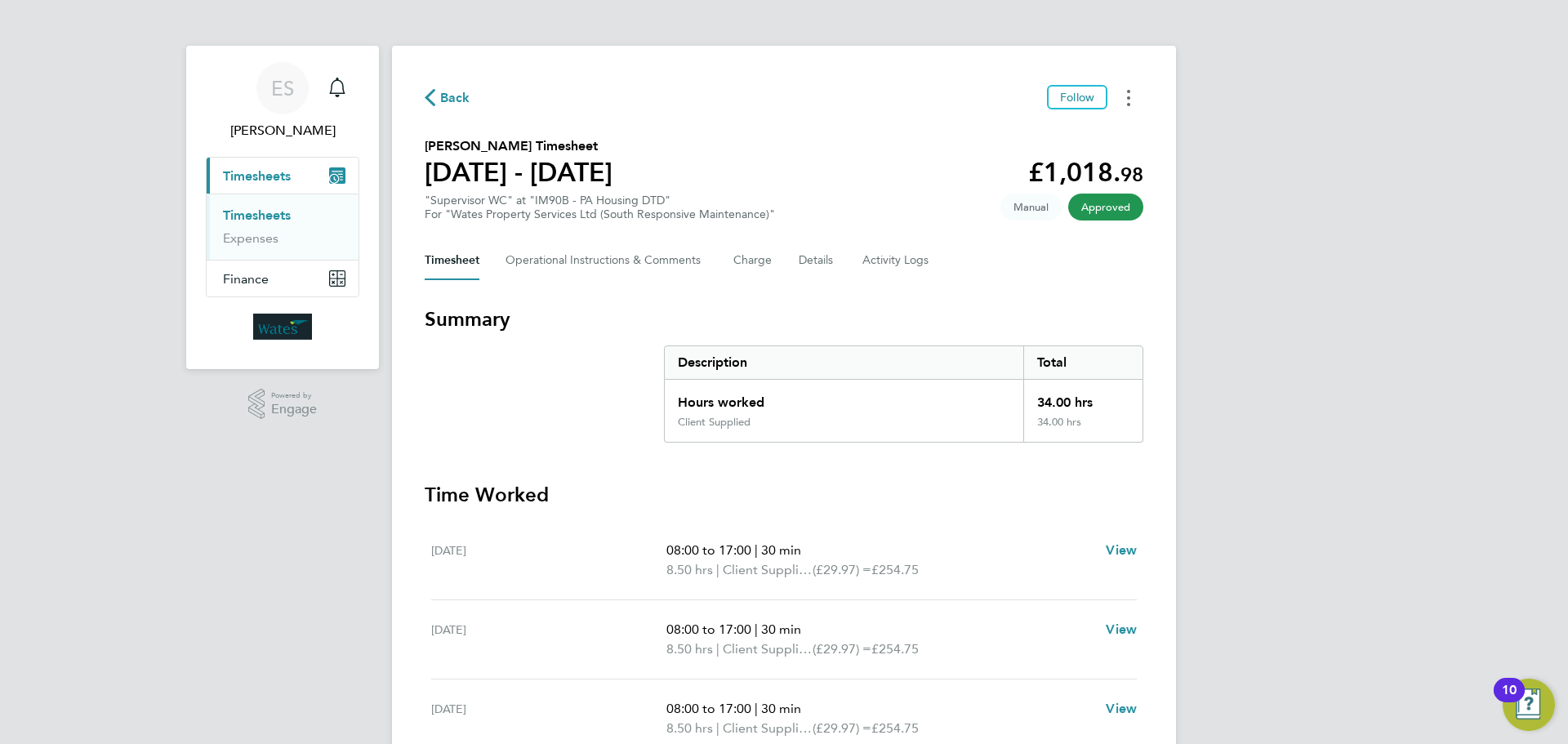
click at [1124, 101] on button "Timesheets Menu" at bounding box center [1128, 98] width 29 height 25
click at [1041, 125] on link "Download timesheet" at bounding box center [1045, 133] width 196 height 33
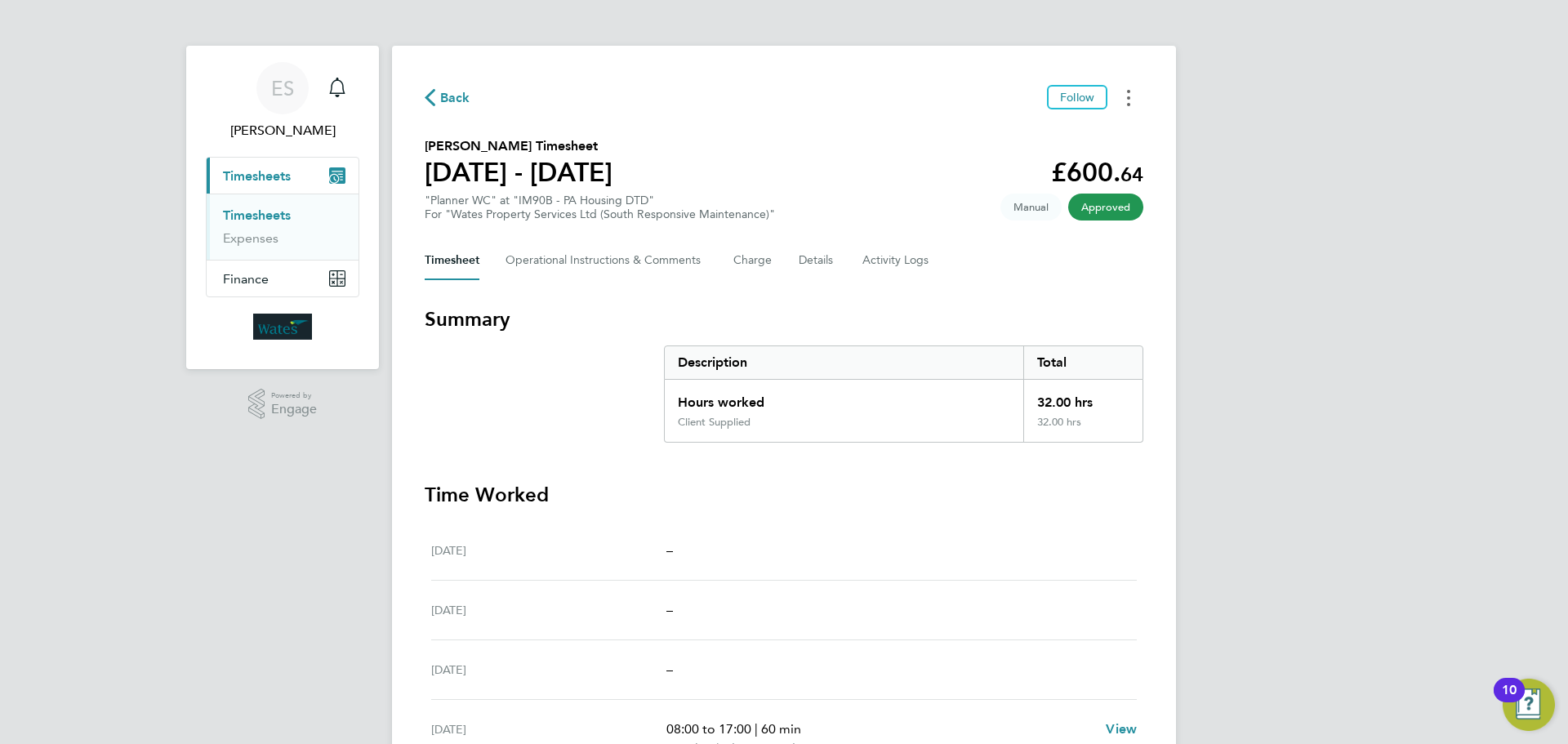
click at [1134, 98] on button "Timesheets Menu" at bounding box center [1128, 98] width 29 height 25
click at [1041, 126] on link "Download timesheet" at bounding box center [1045, 133] width 196 height 33
click at [1123, 97] on button "Timesheets Menu" at bounding box center [1128, 98] width 29 height 25
click at [1085, 129] on link "Download timesheet" at bounding box center [1045, 133] width 196 height 33
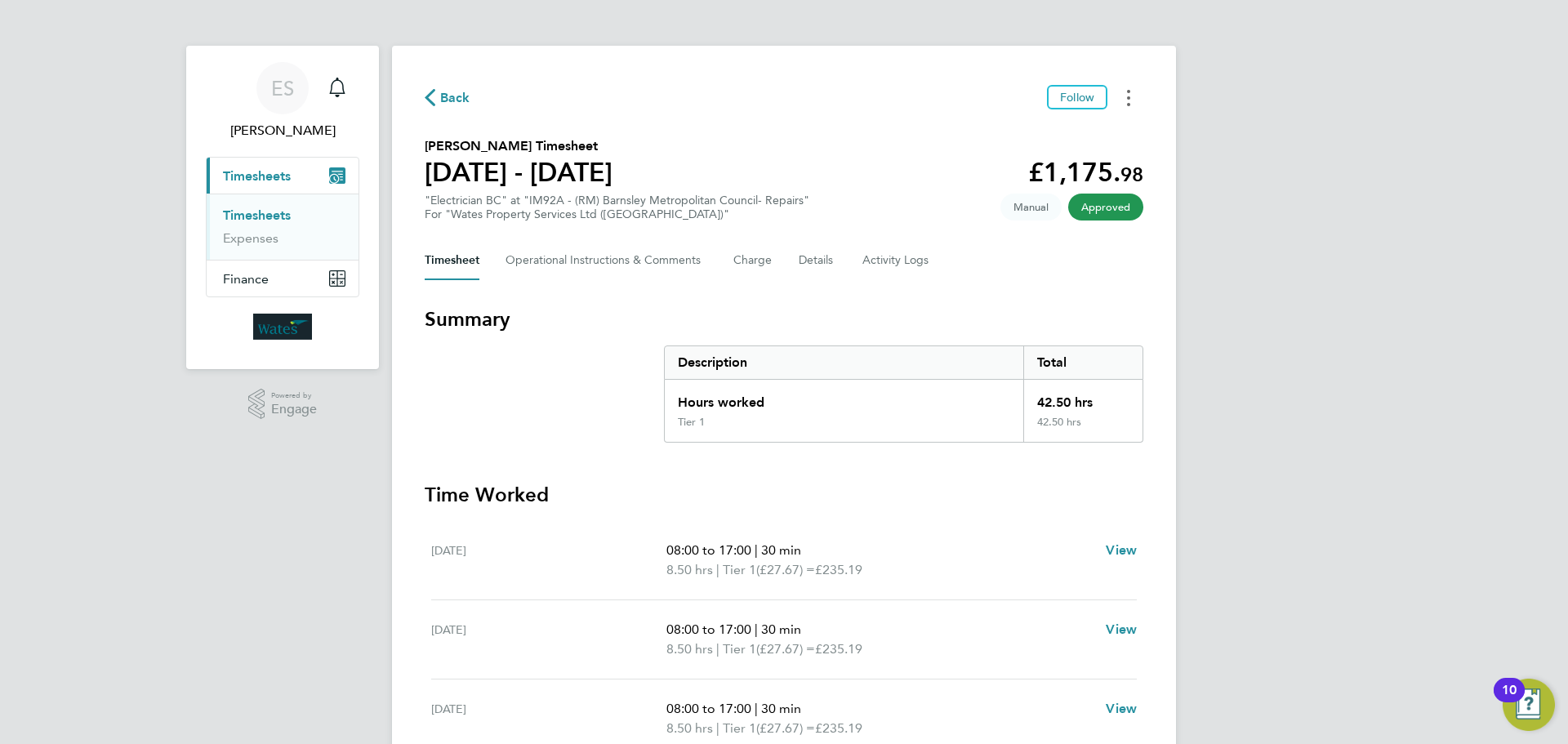
click at [1115, 98] on button "Timesheets Menu" at bounding box center [1128, 98] width 29 height 25
click at [1079, 130] on link "Download timesheet" at bounding box center [1045, 133] width 196 height 33
